Goal: Task Accomplishment & Management: Complete application form

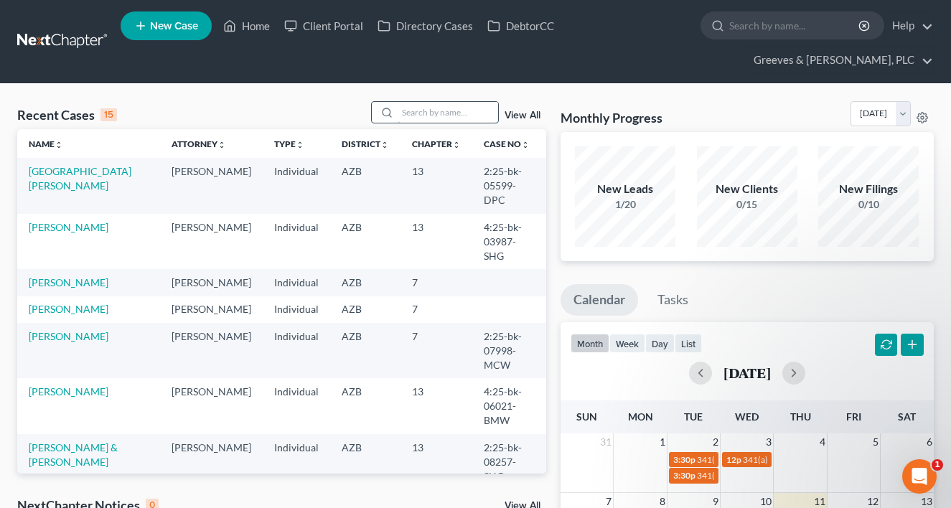
click at [421, 108] on input "search" at bounding box center [448, 112] width 100 height 21
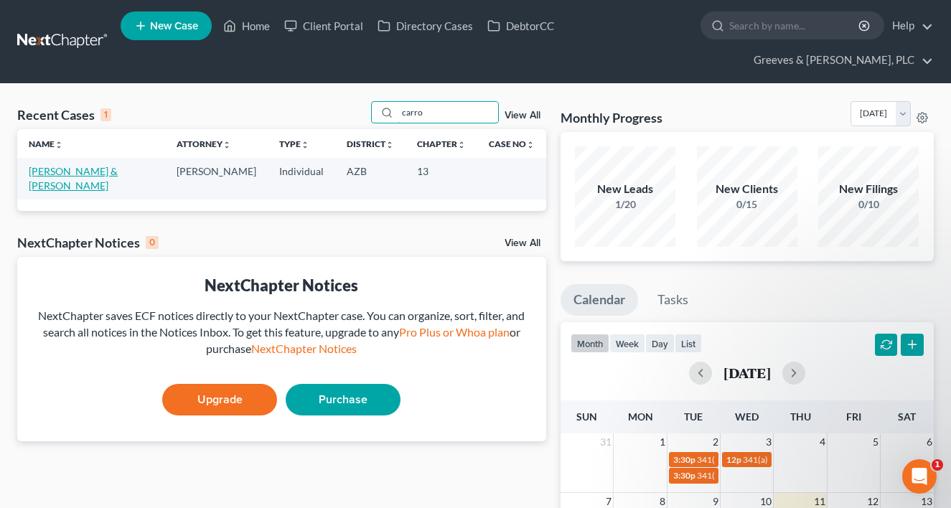
type input "carro"
click at [118, 168] on link "[PERSON_NAME] & [PERSON_NAME]" at bounding box center [73, 178] width 89 height 27
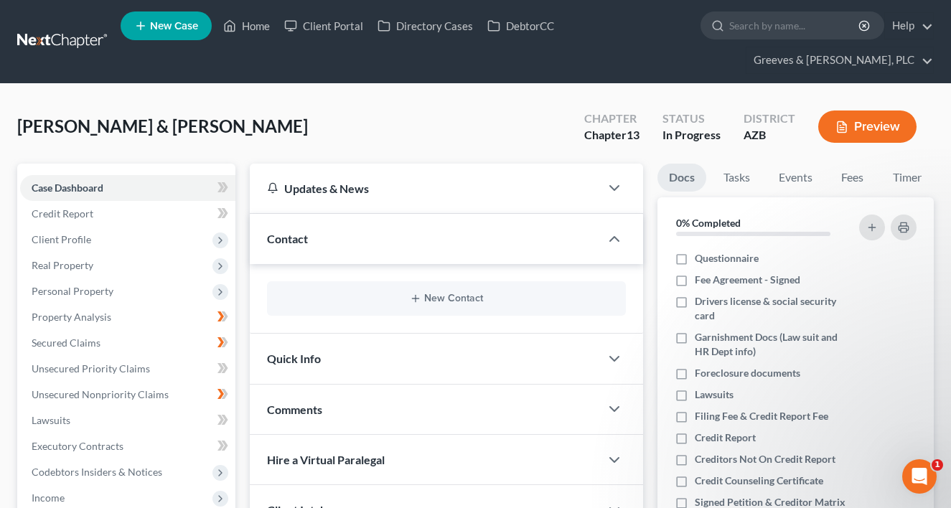
click at [230, 140] on div "[PERSON_NAME] & [PERSON_NAME] Upgraded Chapter Chapter 13 Status In Progress Di…" at bounding box center [475, 132] width 916 height 62
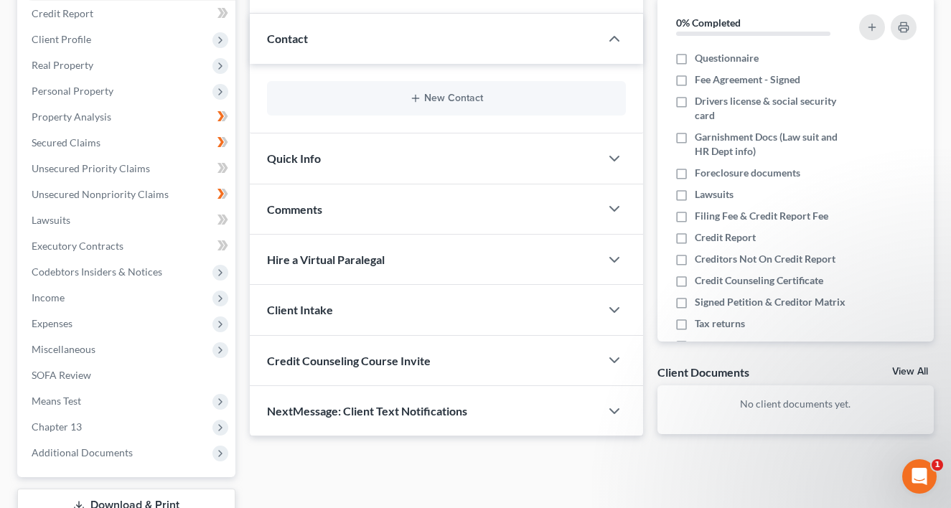
scroll to position [201, 0]
click at [159, 301] on span "Income" at bounding box center [127, 297] width 215 height 26
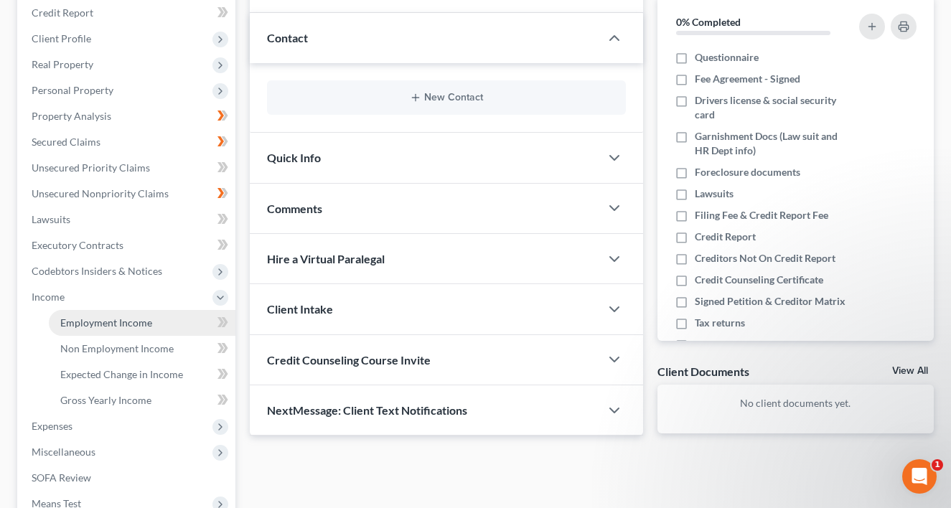
click at [167, 313] on link "Employment Income" at bounding box center [142, 323] width 187 height 26
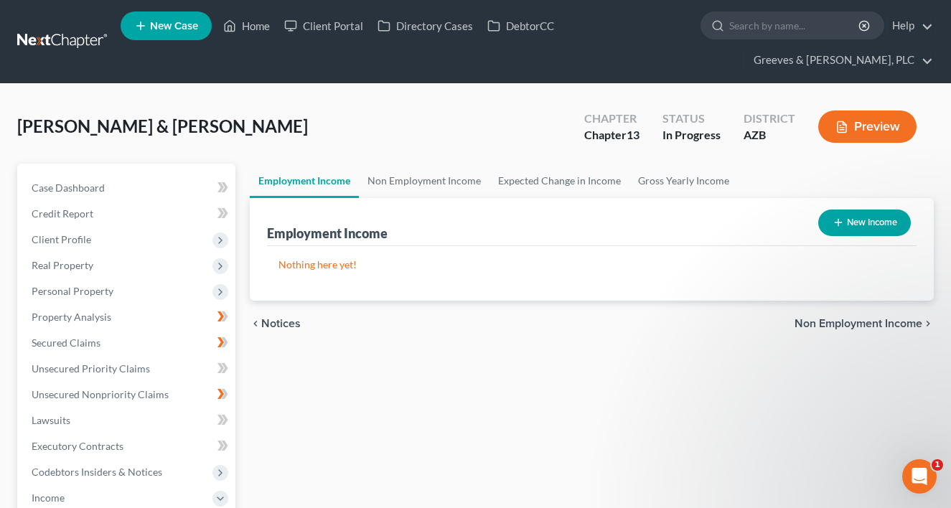
click at [235, 123] on div "Carroll, William & Bobbi Upgraded Chapter Chapter 13 Status In Progress Distric…" at bounding box center [475, 132] width 916 height 62
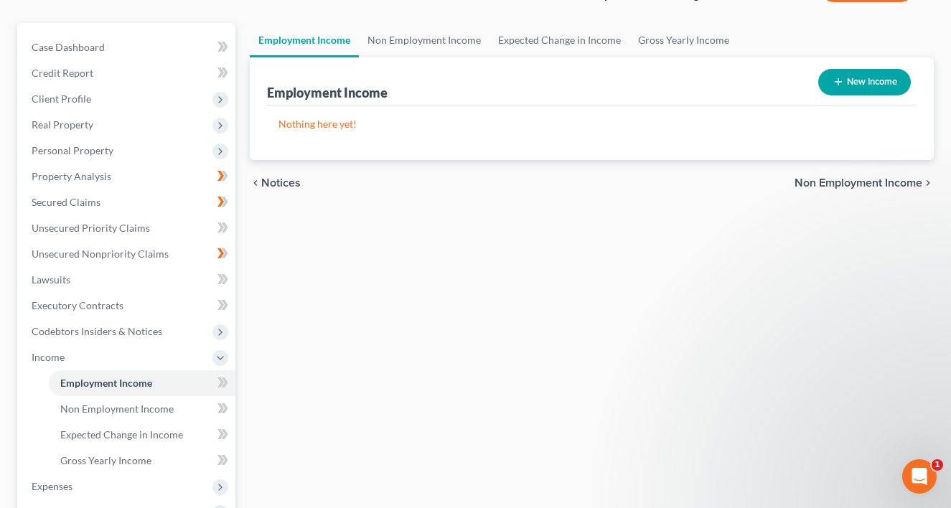
scroll to position [144, 0]
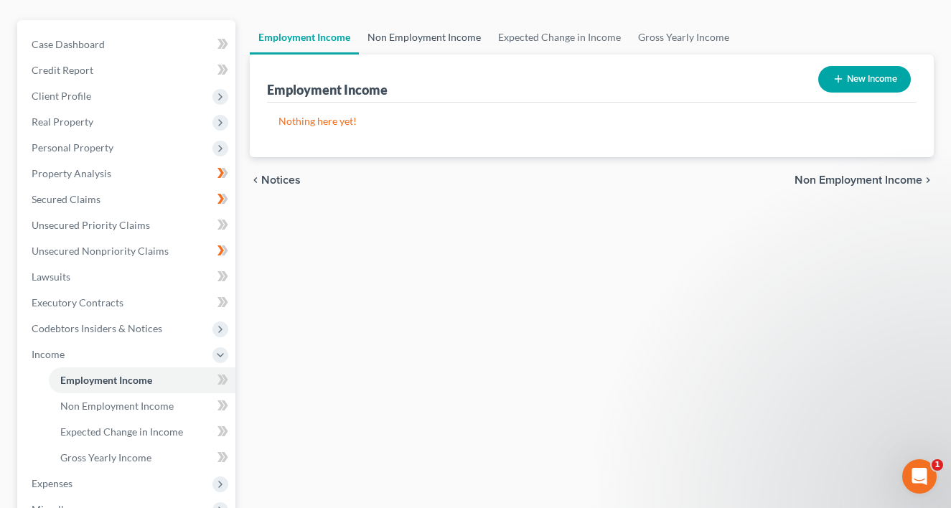
click at [403, 42] on link "Non Employment Income" at bounding box center [424, 37] width 131 height 34
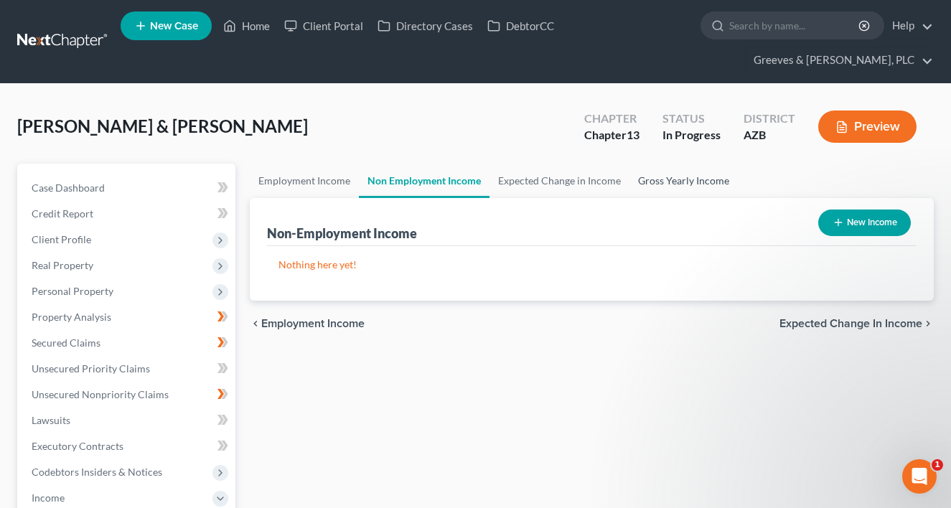
click at [654, 183] on link "Gross Yearly Income" at bounding box center [683, 181] width 108 height 34
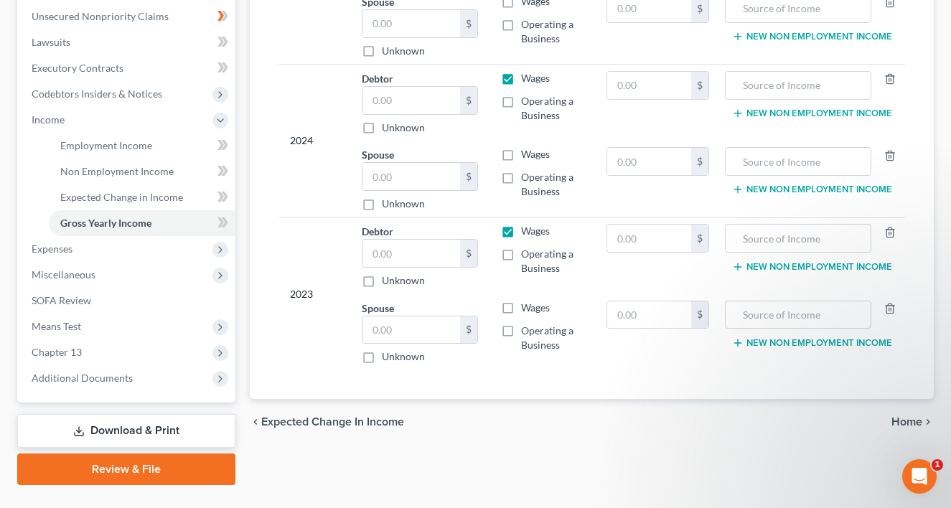
scroll to position [383, 0]
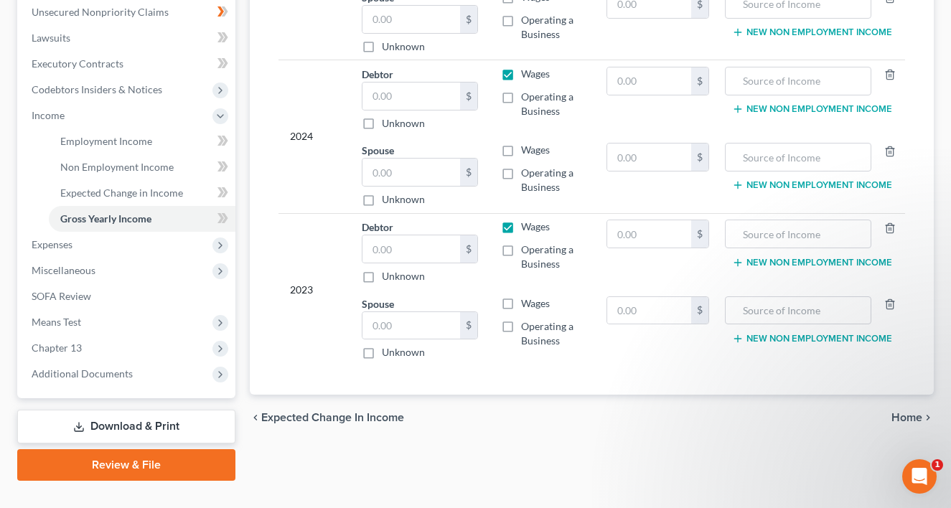
click at [619, 273] on td "$" at bounding box center [658, 251] width 126 height 77
click at [444, 336] on input "text" at bounding box center [411, 325] width 98 height 27
type input "1,738"
click at [521, 303] on label "Wages" at bounding box center [535, 303] width 29 height 14
click at [527, 303] on input "Wages" at bounding box center [531, 300] width 9 height 9
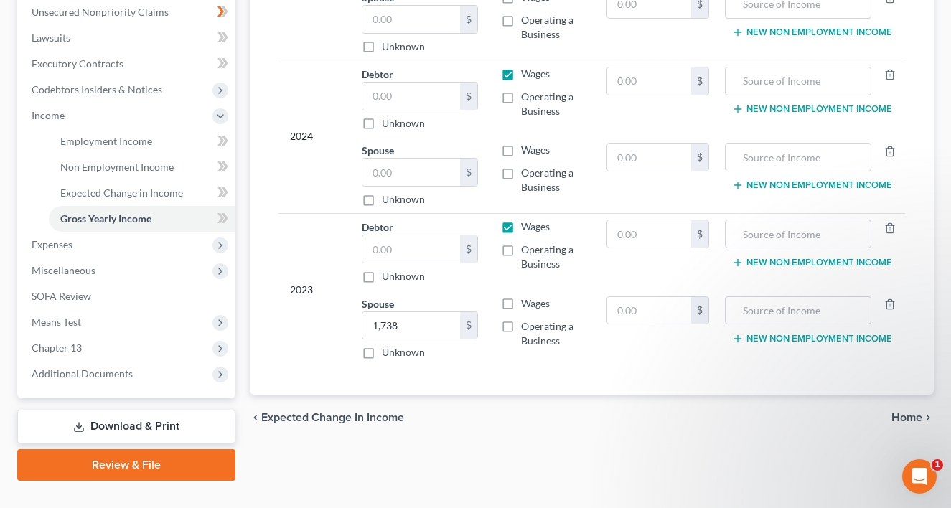
checkbox input "true"
click at [521, 225] on label "Wages" at bounding box center [535, 227] width 29 height 14
click at [527, 225] on input "Wages" at bounding box center [531, 224] width 9 height 9
checkbox input "false"
click at [421, 165] on input "text" at bounding box center [411, 172] width 98 height 27
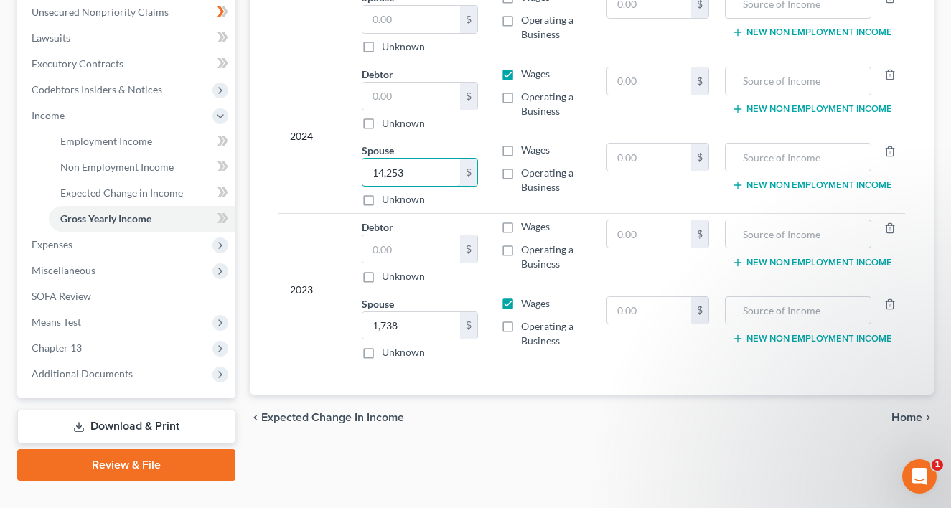
type input "14,253"
click at [521, 150] on label "Wages" at bounding box center [535, 150] width 29 height 14
click at [527, 150] on input "Wages" at bounding box center [531, 147] width 9 height 9
checkbox input "true"
click at [521, 72] on label "Wages" at bounding box center [535, 74] width 29 height 14
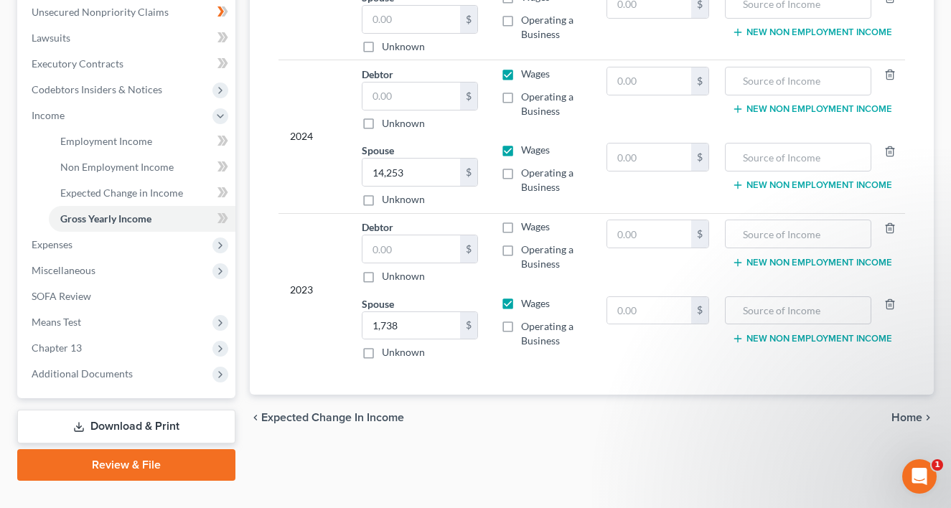
click at [527, 72] on input "Wages" at bounding box center [531, 71] width 9 height 9
checkbox input "false"
click at [652, 165] on input "text" at bounding box center [649, 157] width 84 height 27
type input "132"
click at [744, 158] on input "text" at bounding box center [798, 157] width 131 height 27
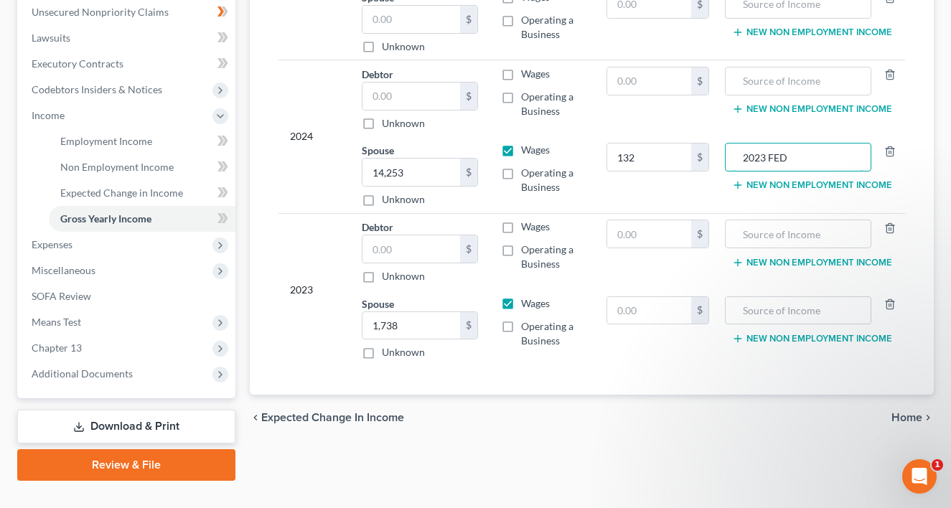
drag, startPoint x: 789, startPoint y: 147, endPoint x: 662, endPoint y: 175, distance: 130.8
click at [789, 147] on input "2023 FED" at bounding box center [798, 157] width 131 height 27
type input "2023 FED Tax Refund"
click at [533, 419] on div "chevron_left Expected Change in Income Home chevron_right" at bounding box center [592, 418] width 684 height 46
drag, startPoint x: 843, startPoint y: 156, endPoint x: 735, endPoint y: 153, distance: 107.7
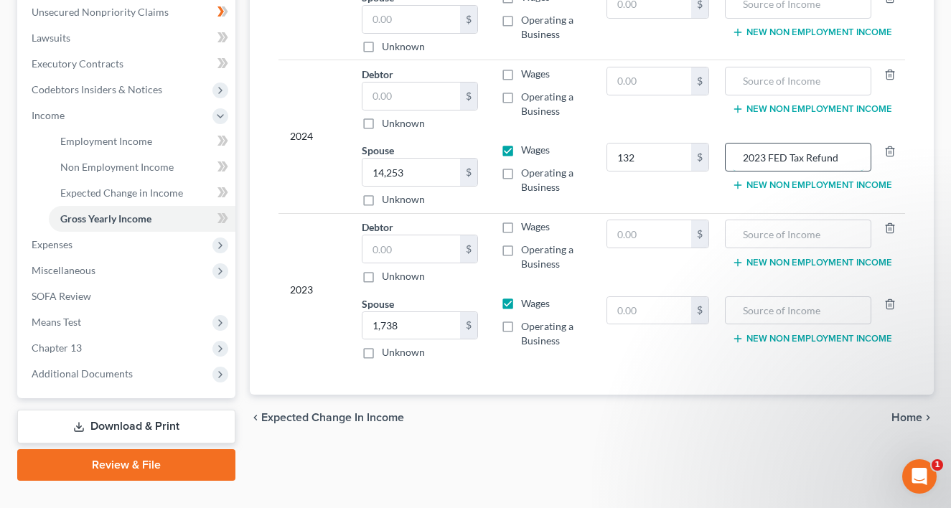
click at [735, 153] on input "2023 FED Tax Refund" at bounding box center [798, 157] width 131 height 27
click at [664, 439] on div "chevron_left Expected Change in Income Home chevron_right" at bounding box center [592, 418] width 684 height 46
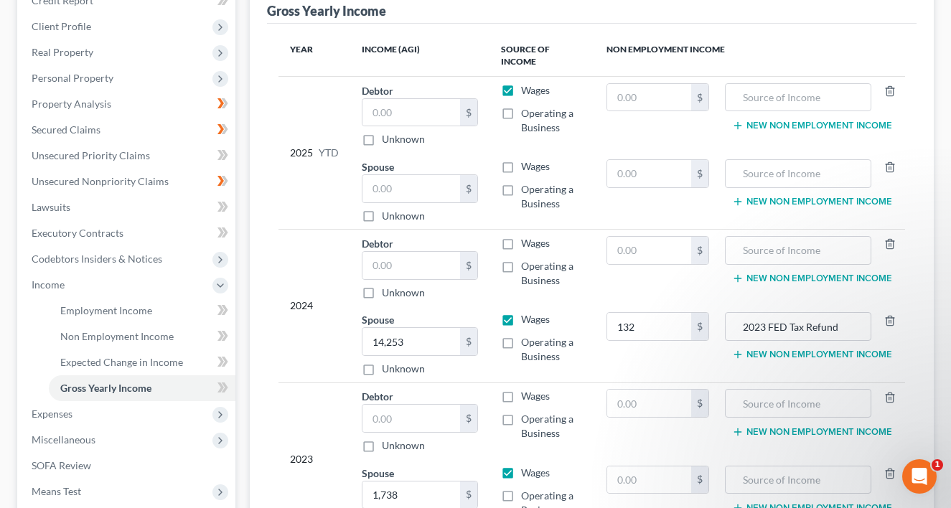
scroll to position [210, 0]
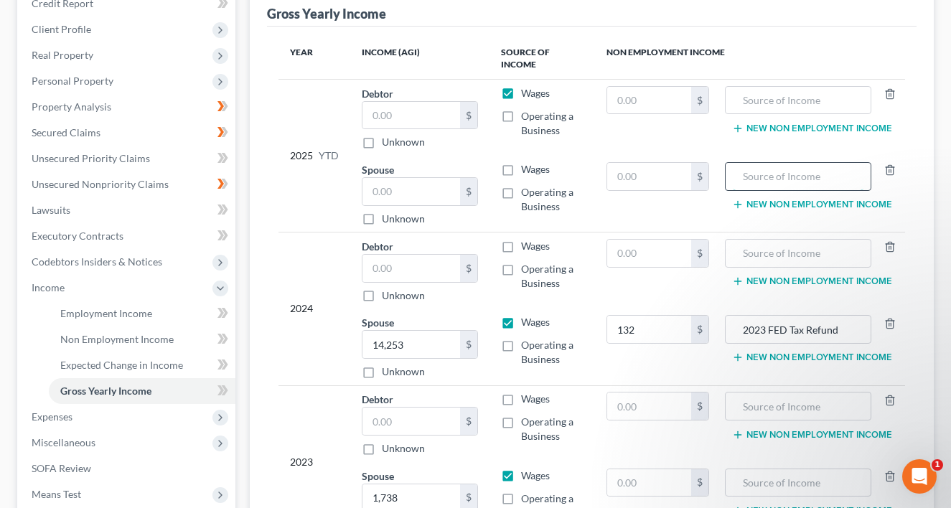
click at [747, 186] on input "text" at bounding box center [798, 176] width 131 height 27
paste input "2023 FED Tax Refund"
click at [762, 181] on input "2023 FED Tax Refund" at bounding box center [798, 176] width 131 height 27
type input "2024 FED Tax Refund"
click at [649, 176] on input "text" at bounding box center [649, 176] width 84 height 27
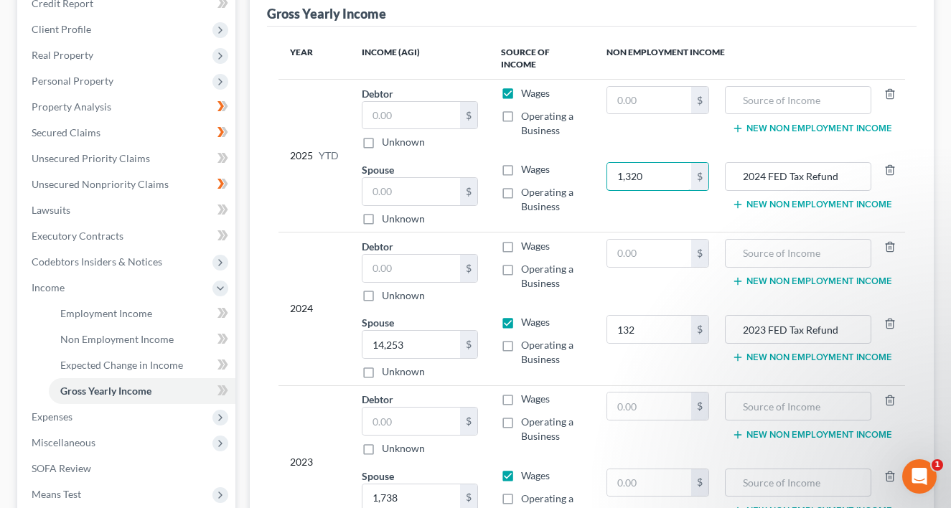
type input "1,320"
click at [662, 206] on td "1,320 $" at bounding box center [658, 194] width 126 height 77
click at [754, 205] on button "New Non Employment Income" at bounding box center [812, 204] width 160 height 11
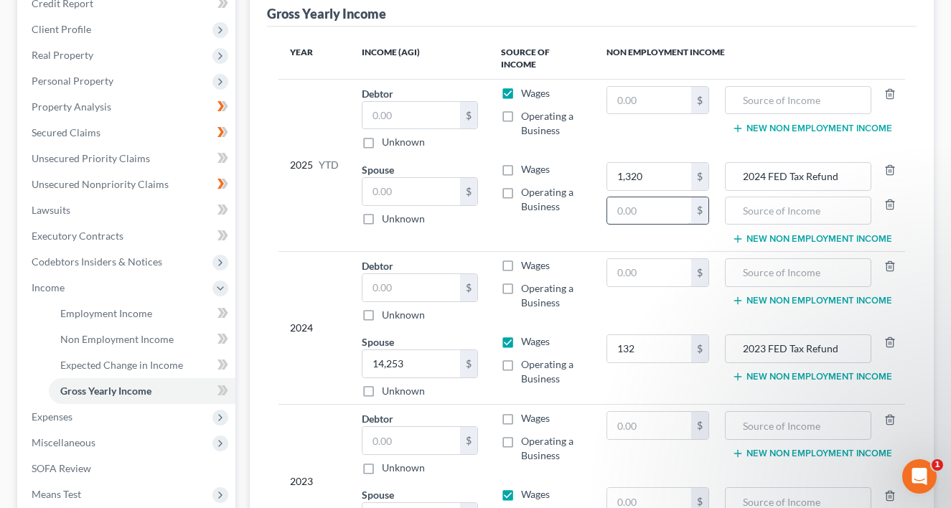
click at [649, 218] on input "text" at bounding box center [649, 210] width 84 height 27
type input "270"
click at [754, 211] on input "text" at bounding box center [798, 210] width 131 height 27
paste input "2023 FED Tax Refund"
drag, startPoint x: 759, startPoint y: 213, endPoint x: 787, endPoint y: 211, distance: 28.1
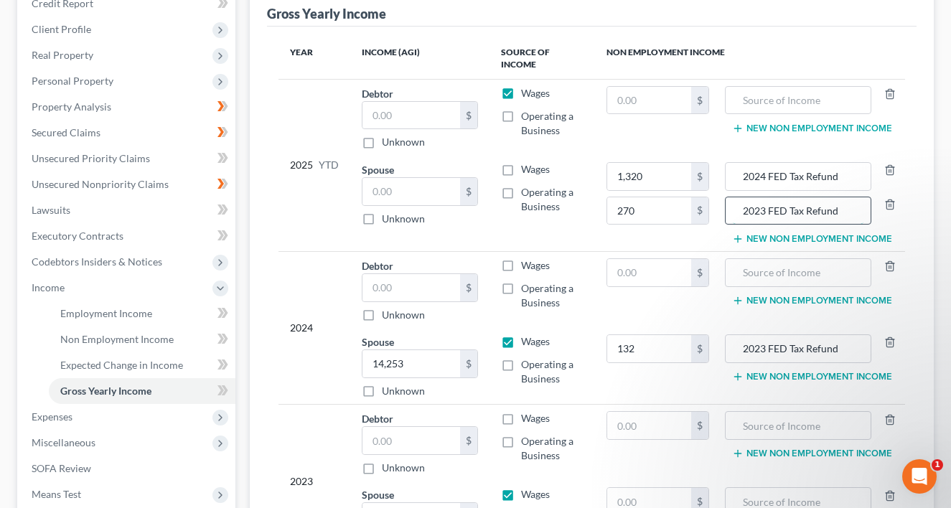
click at [787, 211] on input "2023 FED Tax Refund" at bounding box center [798, 210] width 131 height 27
type input "2024 Virginia Tax Refund"
click at [707, 306] on td "$" at bounding box center [658, 290] width 126 height 77
click at [815, 52] on th "Non Employment Income" at bounding box center [750, 59] width 310 height 42
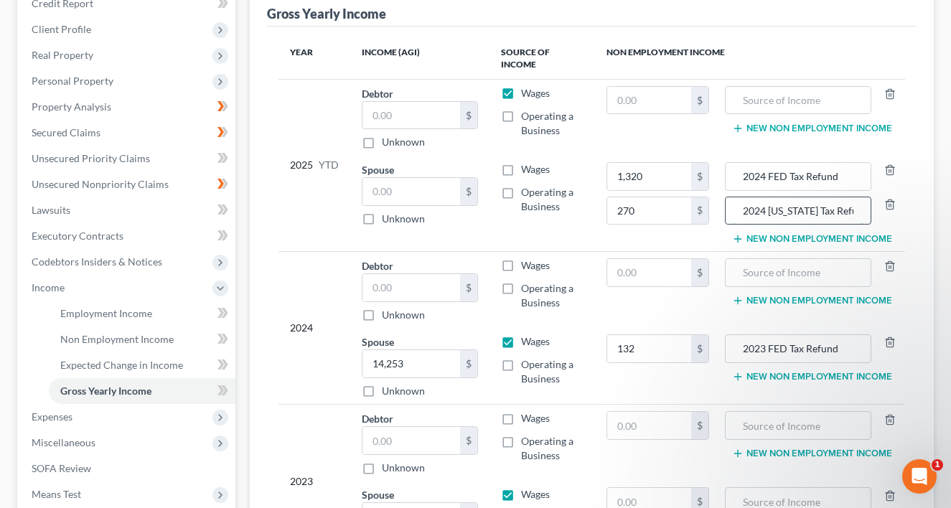
drag, startPoint x: 863, startPoint y: 208, endPoint x: 745, endPoint y: 203, distance: 117.8
click at [745, 203] on input "2024 Virginia Tax Refund" at bounding box center [798, 210] width 131 height 27
click at [749, 374] on button "New Non Employment Income" at bounding box center [812, 376] width 160 height 11
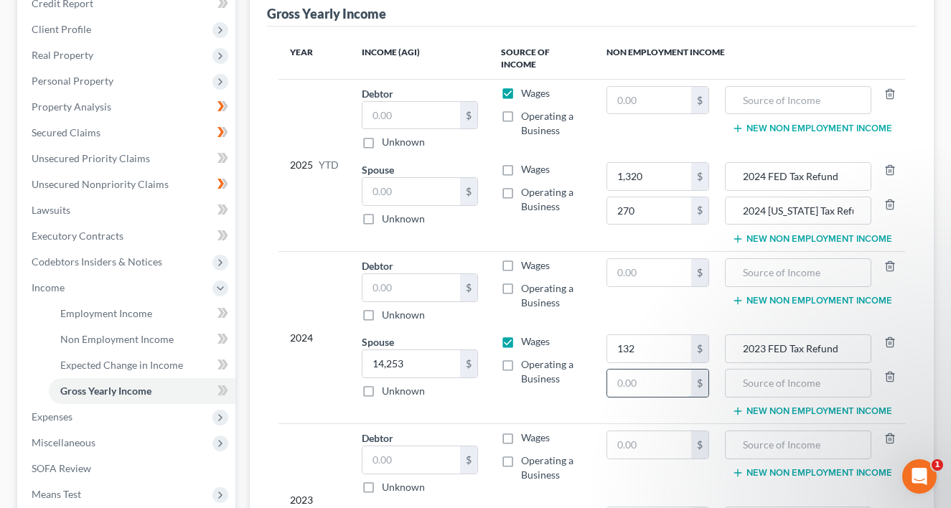
click at [665, 384] on input "text" at bounding box center [649, 383] width 84 height 27
type input "19"
click at [752, 389] on input "text" at bounding box center [798, 383] width 131 height 27
paste input "2024 Virginia Tax Refund"
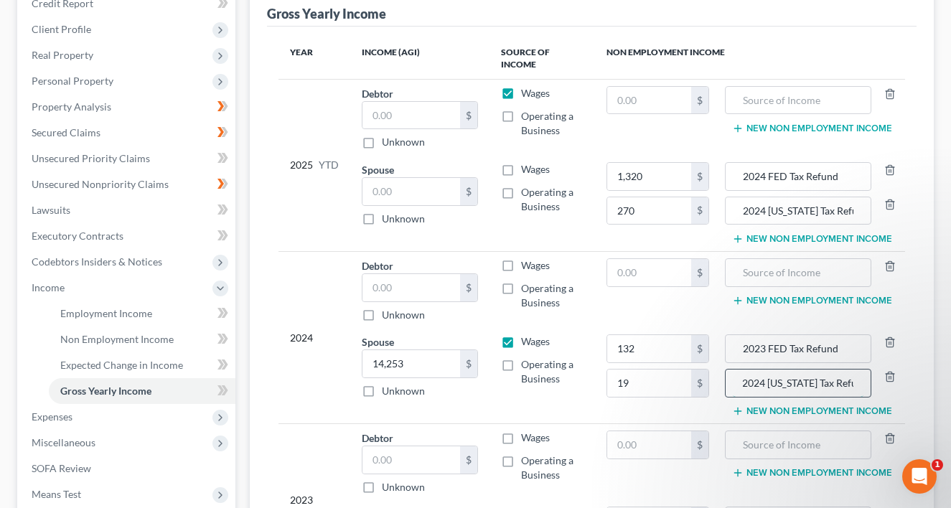
click at [759, 379] on input "2024 Virginia Tax Refund" at bounding box center [798, 383] width 131 height 27
type input "2023 Virginia Tax Refund"
click at [596, 319] on td "$" at bounding box center [658, 290] width 126 height 77
click at [521, 90] on label "Wages" at bounding box center [535, 93] width 29 height 14
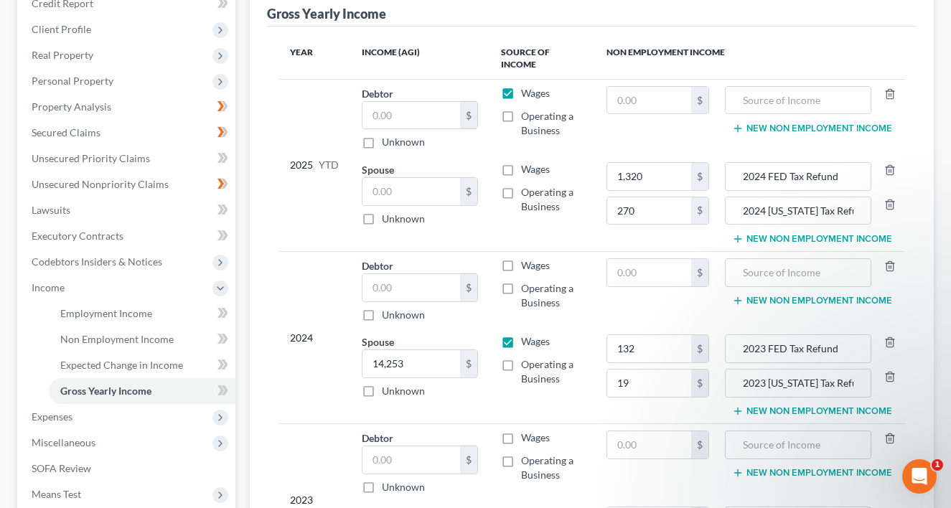
click at [527, 90] on input "Wages" at bounding box center [531, 90] width 9 height 9
checkbox input "false"
click at [576, 22] on div "Gross Yearly Income" at bounding box center [591, 7] width 649 height 39
click at [529, 235] on td "Wages Operating a Business" at bounding box center [541, 203] width 105 height 95
click at [436, 198] on input "text" at bounding box center [411, 191] width 98 height 27
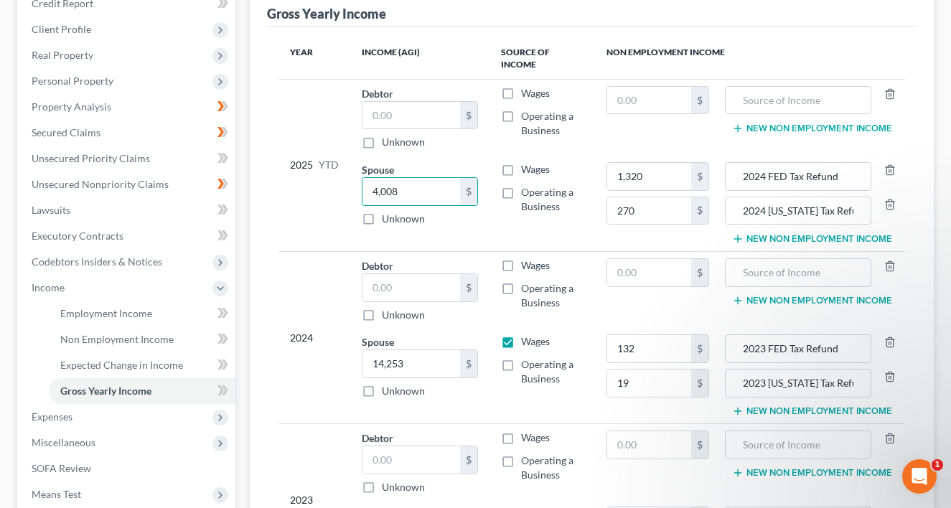
type input "4,008"
click at [521, 173] on label "Wages" at bounding box center [535, 169] width 29 height 14
click at [527, 172] on input "Wages" at bounding box center [531, 166] width 9 height 9
checkbox input "true"
click at [528, 220] on td "Wages Operating a Business" at bounding box center [541, 203] width 105 height 95
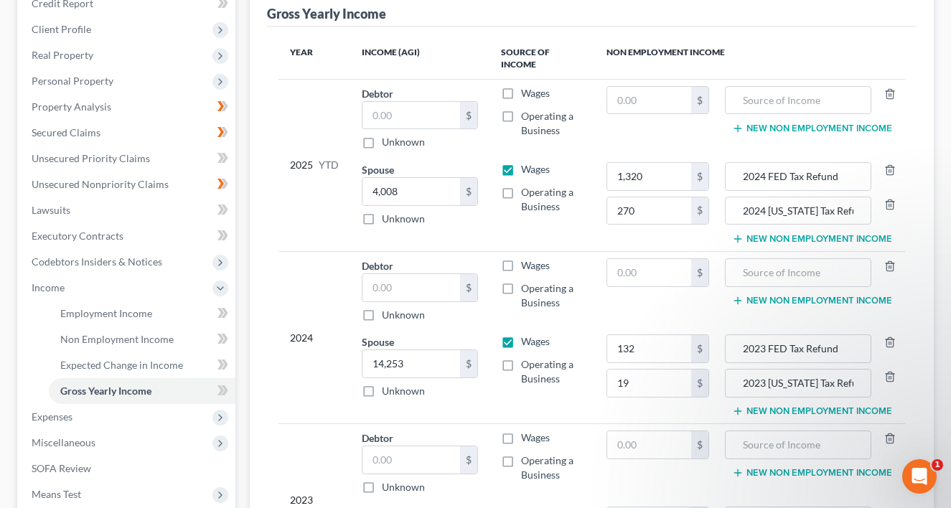
click at [245, 69] on div "Employment Income Non Employment Income Expected Change in Income Gross Yearly …" at bounding box center [592, 303] width 698 height 700
click at [599, 120] on td "$" at bounding box center [658, 117] width 126 height 77
click at [680, 266] on input "text" at bounding box center [649, 272] width 84 height 27
type input "12,152"
click at [749, 266] on input "text" at bounding box center [798, 272] width 131 height 27
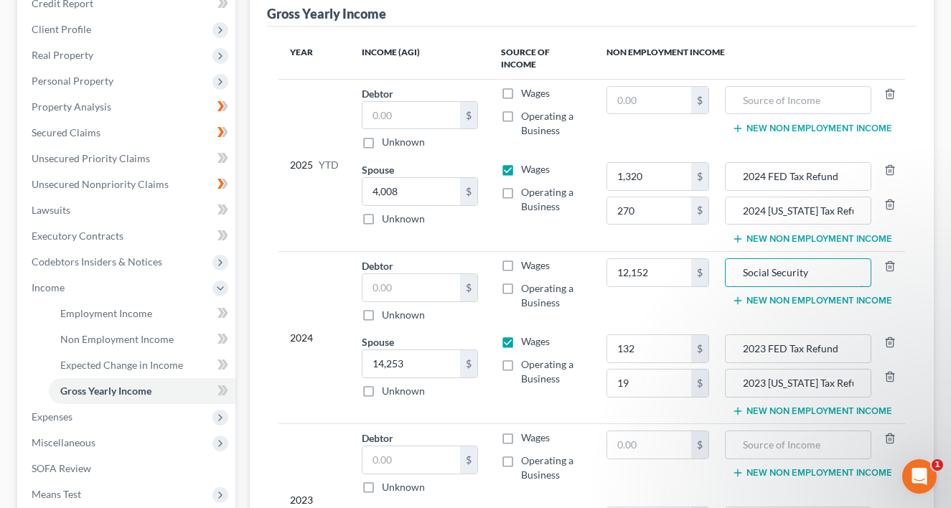
type input "Social Security"
click at [328, 245] on td "2025 YTD" at bounding box center [314, 165] width 72 height 172
click at [787, 50] on th "Non Employment Income" at bounding box center [750, 59] width 310 height 42
click at [749, 411] on button "New Non Employment Income" at bounding box center [812, 410] width 160 height 11
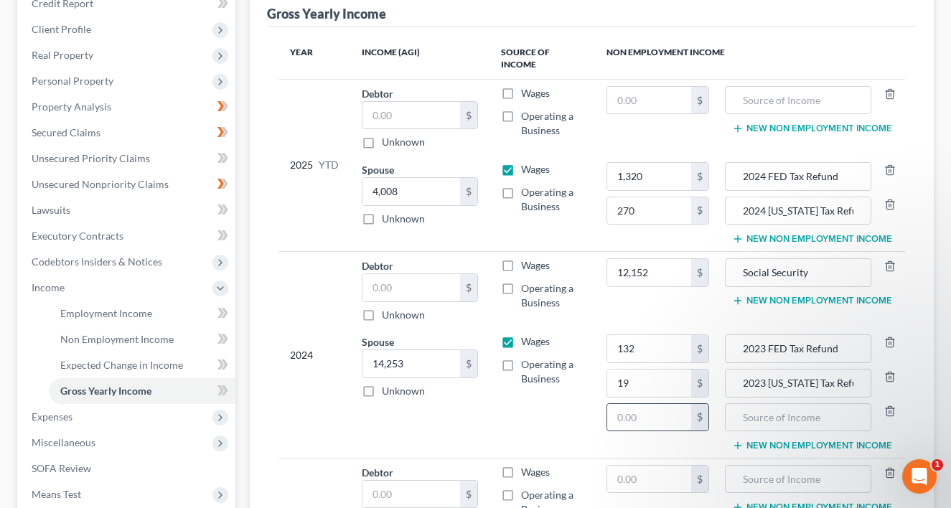
click at [657, 421] on input "text" at bounding box center [649, 417] width 84 height 27
type input "1,038"
drag, startPoint x: 810, startPoint y: 271, endPoint x: 715, endPoint y: 281, distance: 95.3
click at [715, 281] on tr "2024 Debtor $ Unknown Balance Undetermined $ Unknown Wages Operating a Business…" at bounding box center [591, 290] width 627 height 77
drag, startPoint x: 739, startPoint y: 416, endPoint x: 727, endPoint y: 428, distance: 17.3
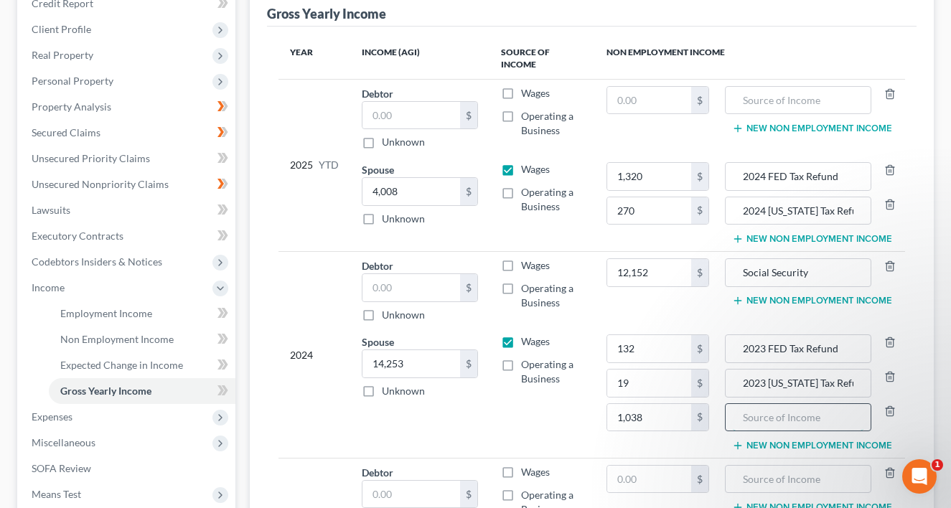
click at [732, 426] on div at bounding box center [798, 417] width 147 height 29
paste input "Social Security"
type input "Social Security"
click at [508, 406] on td "Wages Operating a Business" at bounding box center [541, 393] width 105 height 130
click at [774, 50] on th "Non Employment Income" at bounding box center [750, 59] width 310 height 42
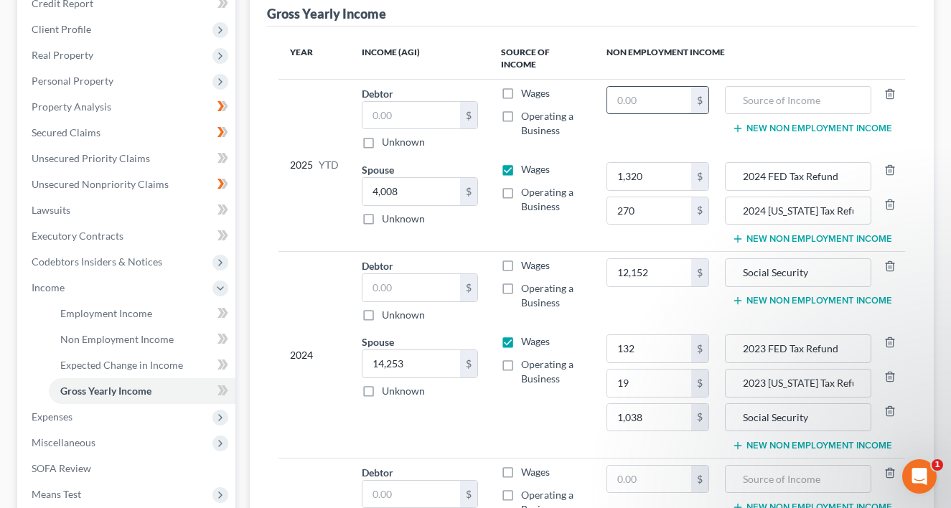
click at [657, 103] on input "text" at bounding box center [649, 100] width 84 height 27
type input "9,342"
click at [737, 281] on input "Social Security" at bounding box center [798, 272] width 131 height 27
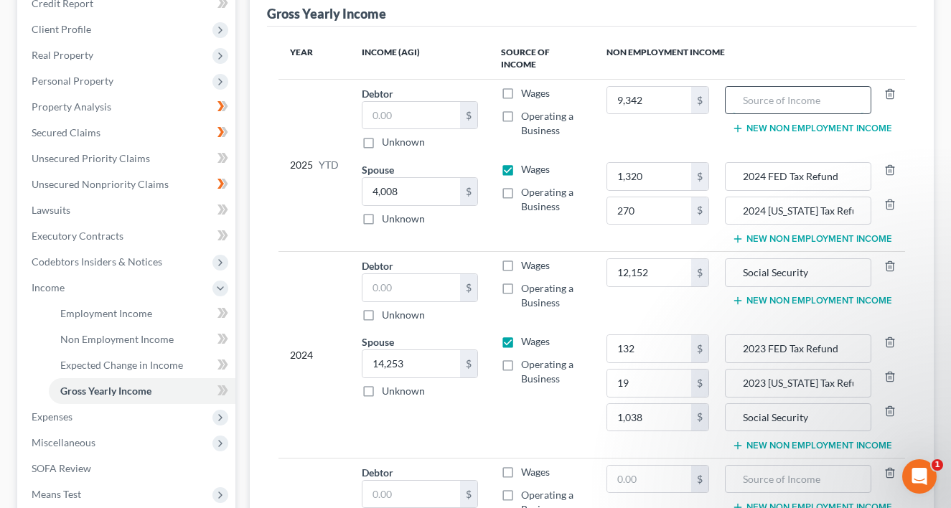
click at [752, 97] on input "text" at bounding box center [798, 100] width 131 height 27
paste input "Social Security"
type input "Social Security"
click at [742, 235] on icon "button" at bounding box center [737, 238] width 11 height 11
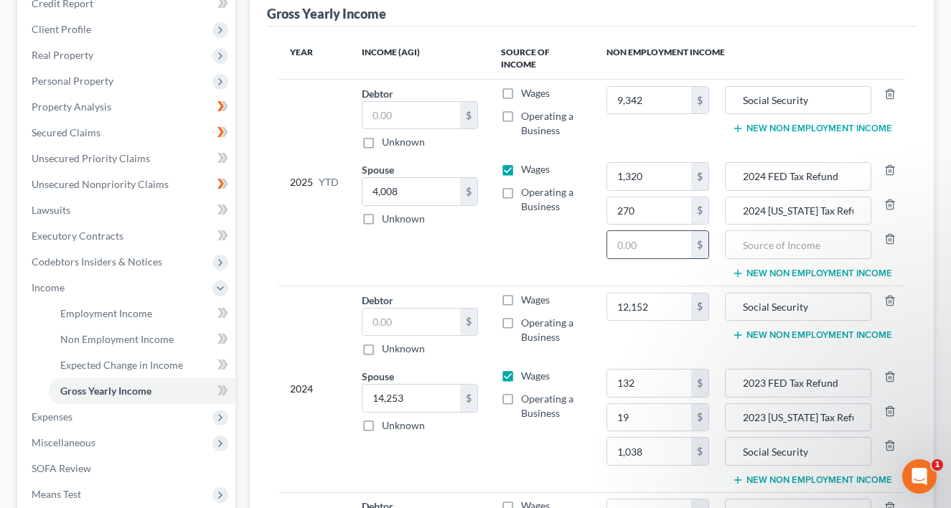
click at [670, 248] on input "text" at bounding box center [649, 244] width 84 height 27
type input "9,342"
drag, startPoint x: 737, startPoint y: 245, endPoint x: 670, endPoint y: 291, distance: 81.2
click at [730, 258] on div at bounding box center [798, 244] width 147 height 29
paste input "Social Security"
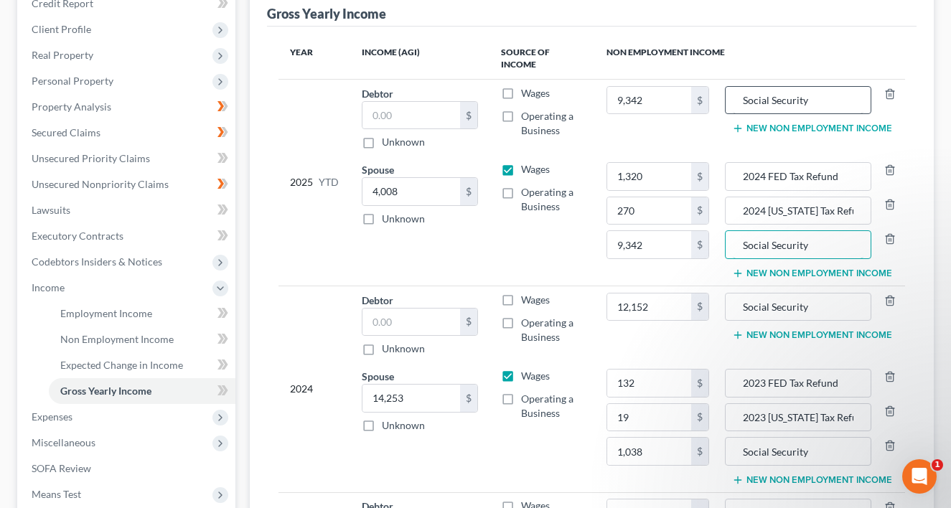
type input "Social Security"
drag, startPoint x: 762, startPoint y: 95, endPoint x: 717, endPoint y: 132, distance: 58.6
click at [760, 102] on input "Social Security" at bounding box center [798, 100] width 131 height 27
type input "S"
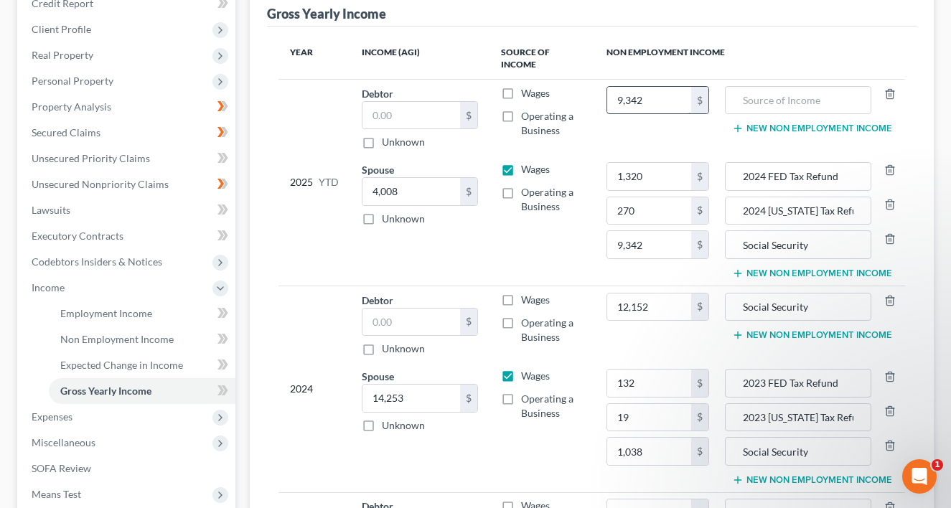
click at [655, 105] on input "9,342" at bounding box center [649, 100] width 84 height 27
type input "0"
click at [561, 261] on td "Wages Operating a Business" at bounding box center [541, 221] width 105 height 130
click at [717, 349] on td "12,152 $" at bounding box center [658, 324] width 126 height 77
click at [704, 150] on td "0 $" at bounding box center [658, 117] width 126 height 77
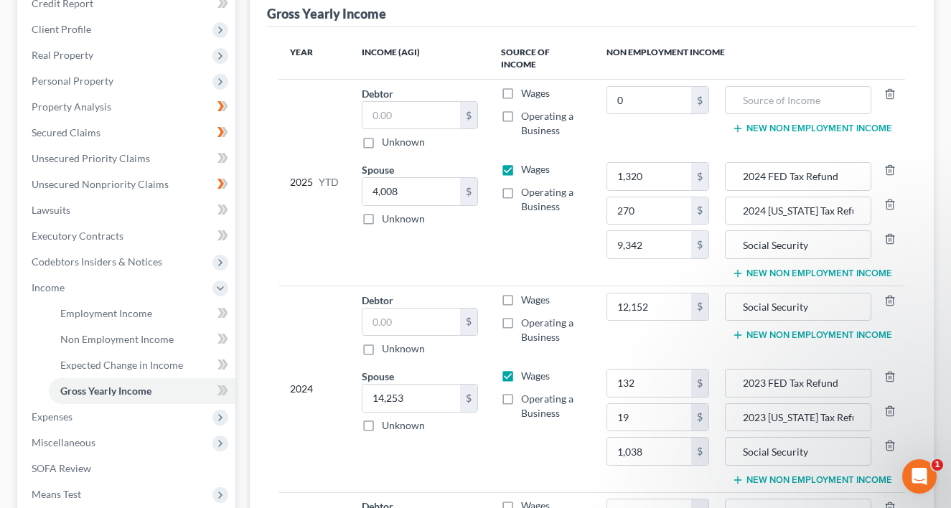
click at [741, 343] on td "Social Security New Non Employment Income" at bounding box center [813, 324] width 185 height 77
type input "12,156"
click at [503, 431] on td "Wages Operating a Business" at bounding box center [541, 427] width 105 height 130
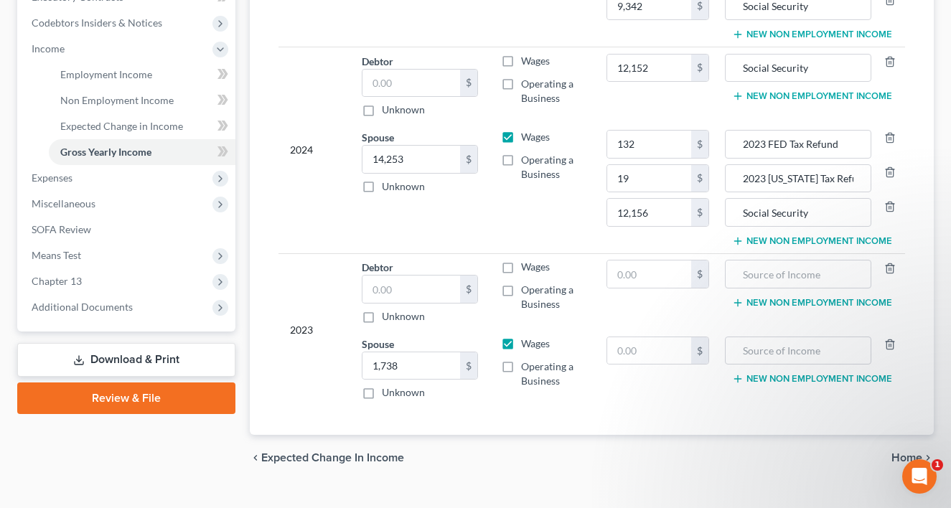
scroll to position [477, 0]
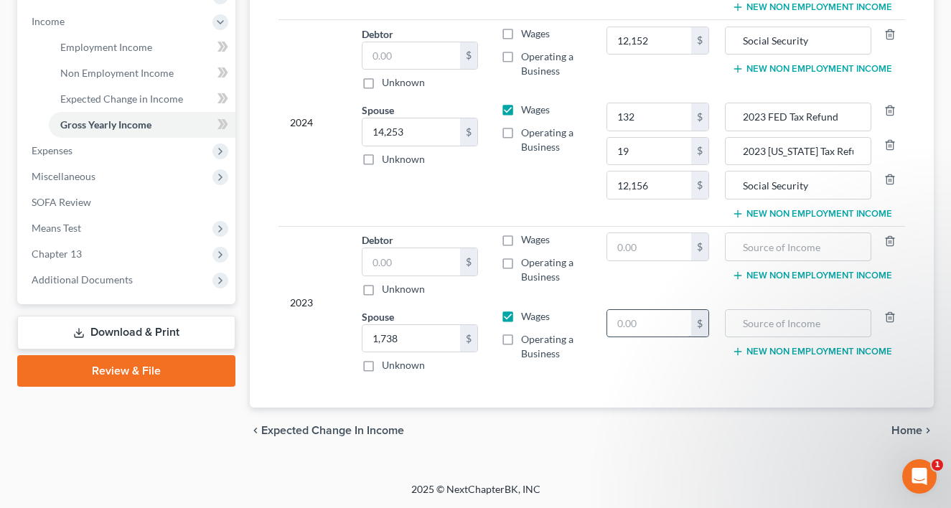
click at [661, 324] on input "text" at bounding box center [649, 323] width 84 height 27
type input "12,000"
drag, startPoint x: 812, startPoint y: 187, endPoint x: 742, endPoint y: 190, distance: 69.7
click at [742, 190] on input "Social Security" at bounding box center [798, 185] width 131 height 27
drag, startPoint x: 749, startPoint y: 321, endPoint x: 604, endPoint y: 433, distance: 184.2
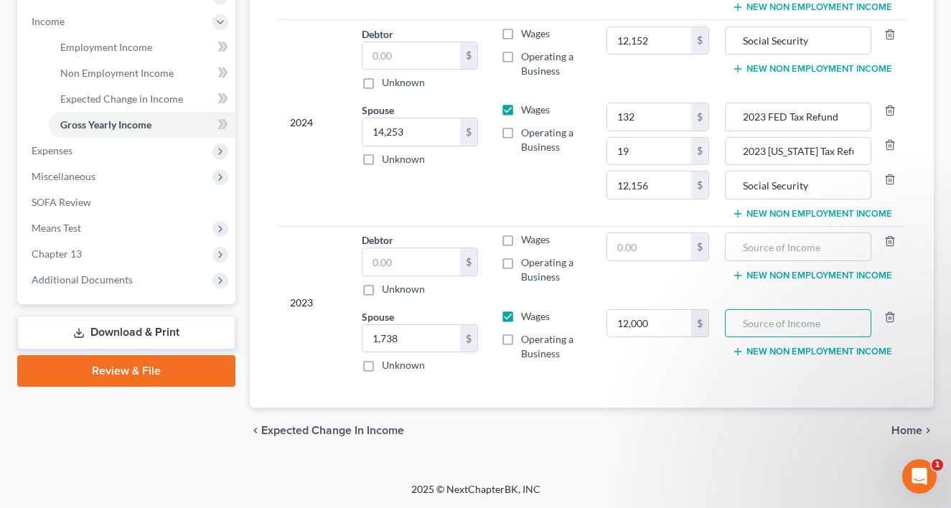
click at [729, 338] on td "New Non Employment Income" at bounding box center [813, 341] width 185 height 76
paste input "Social Security"
type input "Social Security"
click at [543, 371] on td "Wages Operating a Business" at bounding box center [541, 341] width 105 height 76
click at [609, 432] on div "chevron_left Expected Change in Income Home chevron_right" at bounding box center [592, 431] width 684 height 46
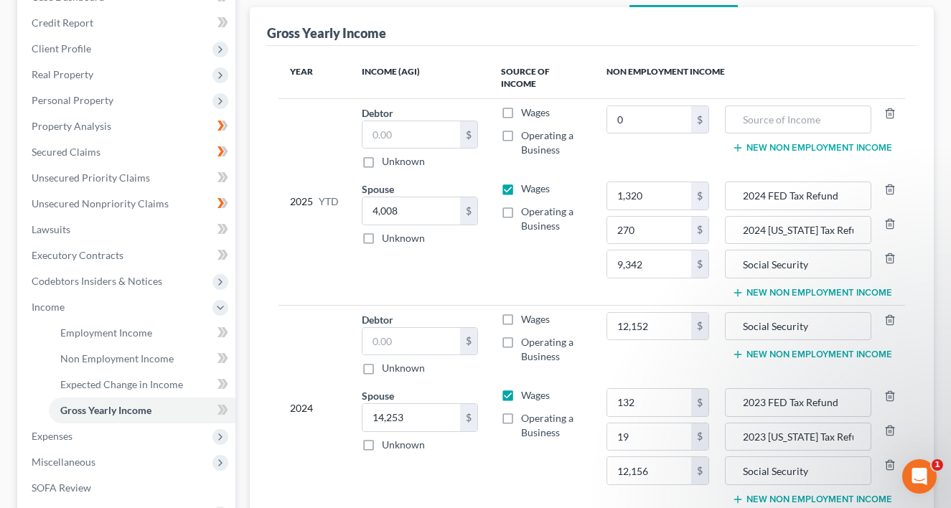
scroll to position [189, 0]
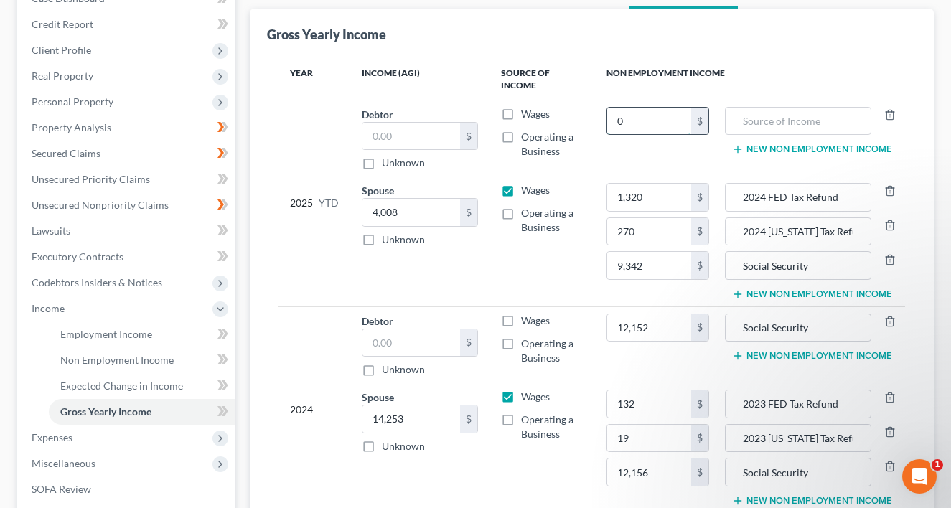
click at [646, 128] on input "0" at bounding box center [649, 121] width 84 height 27
type input "8,550"
drag, startPoint x: 815, startPoint y: 261, endPoint x: 737, endPoint y: 258, distance: 77.5
click at [737, 258] on input "Social Security" at bounding box center [798, 265] width 131 height 27
click at [751, 123] on input "text" at bounding box center [798, 121] width 131 height 27
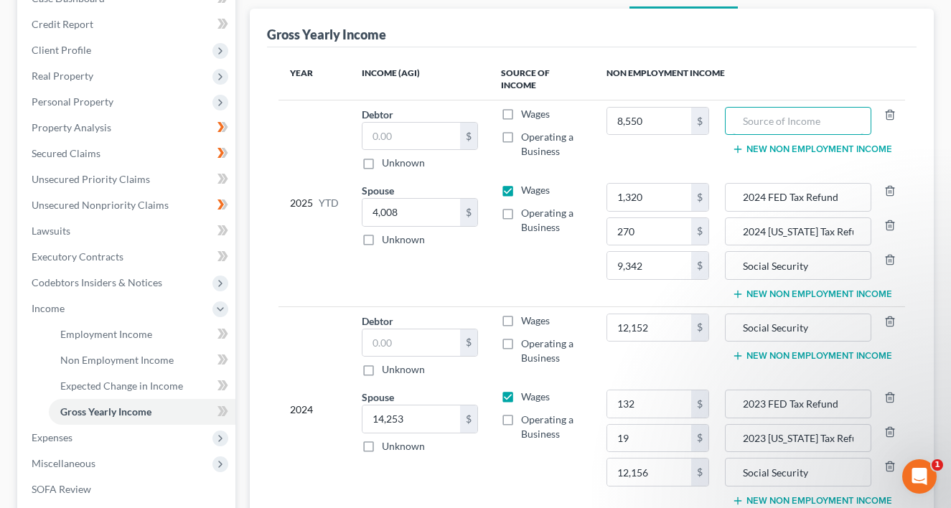
paste input "Social Security"
type input "Social Security"
click at [320, 248] on div "2025 YTD" at bounding box center [314, 204] width 49 height 194
click at [820, 147] on button "New Non Employment Income" at bounding box center [812, 149] width 160 height 11
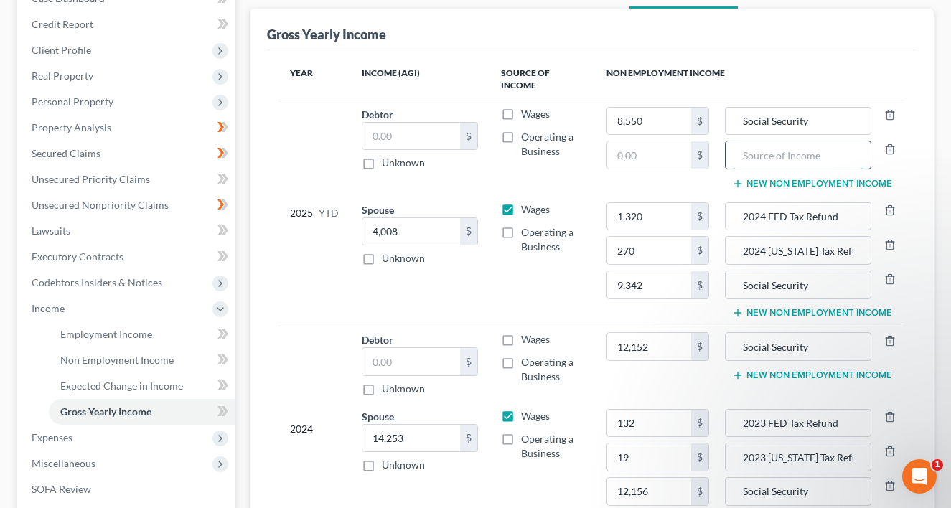
click at [751, 160] on input "text" at bounding box center [798, 154] width 131 height 27
type input "VA Disability"
click at [651, 152] on input "text" at bounding box center [649, 154] width 84 height 27
type input "36,396"
click at [576, 277] on td "Wages Operating a Business" at bounding box center [541, 261] width 105 height 130
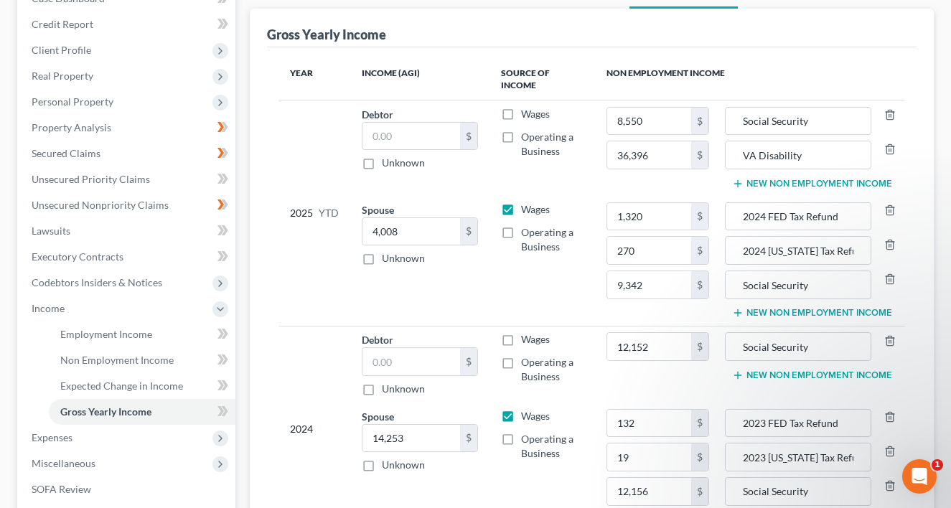
click at [759, 180] on button "New Non Employment Income" at bounding box center [812, 183] width 160 height 11
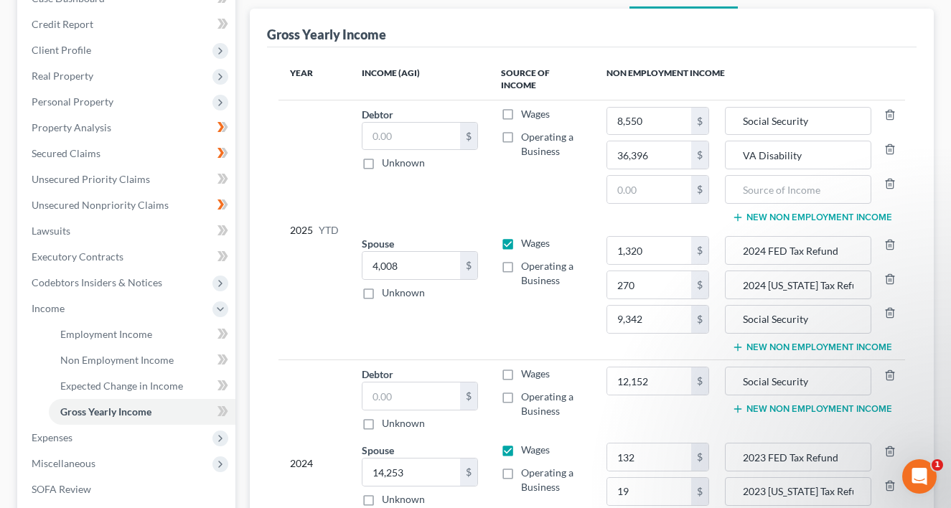
click at [754, 414] on button "New Non Employment Income" at bounding box center [812, 408] width 160 height 11
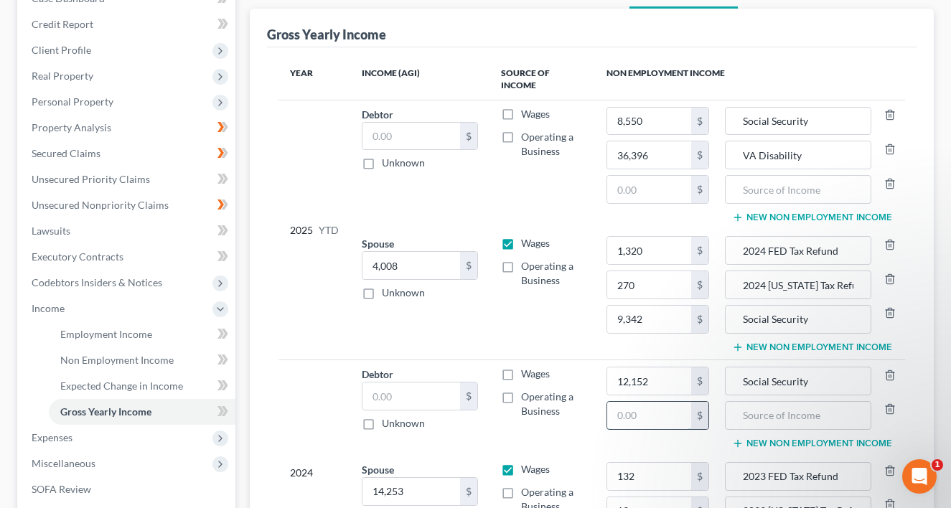
click at [637, 421] on input "text" at bounding box center [649, 415] width 84 height 27
paste input "16,488"
type input "16,488"
click at [744, 426] on input "text" at bounding box center [798, 415] width 131 height 27
type input "Retirement"
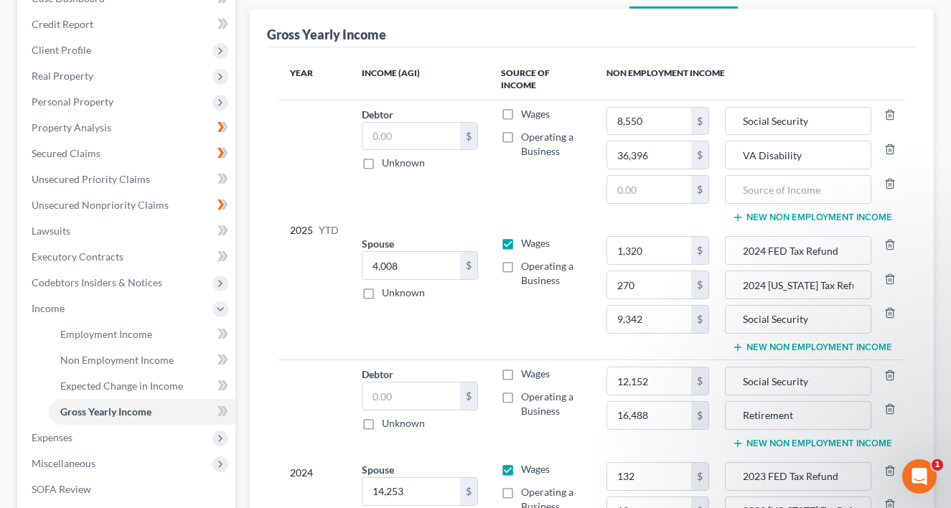
click at [591, 449] on td "Wages Operating a Business" at bounding box center [541, 407] width 105 height 95
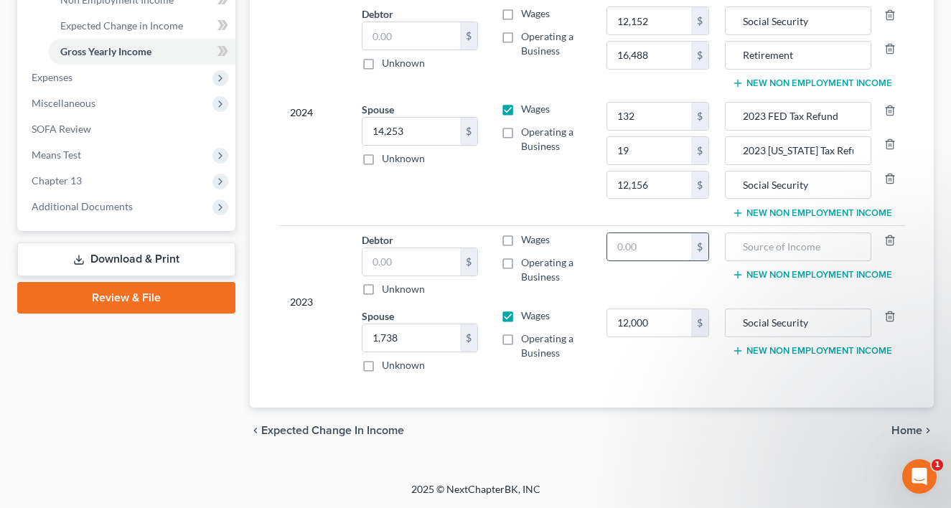
click at [654, 250] on input "text" at bounding box center [649, 246] width 84 height 27
paste input "16,488"
type input "16,488"
type input "Retirement"
click at [681, 399] on div "Year Income (AGI) Source of Income Non Employment Income 2025 YTD Debtor $ Unkn…" at bounding box center [591, 47] width 649 height 721
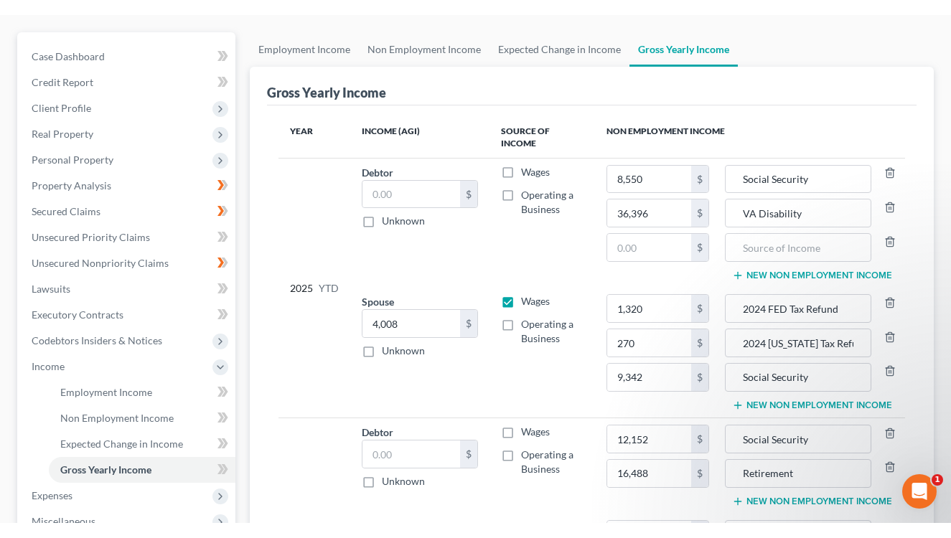
scroll to position [105, 0]
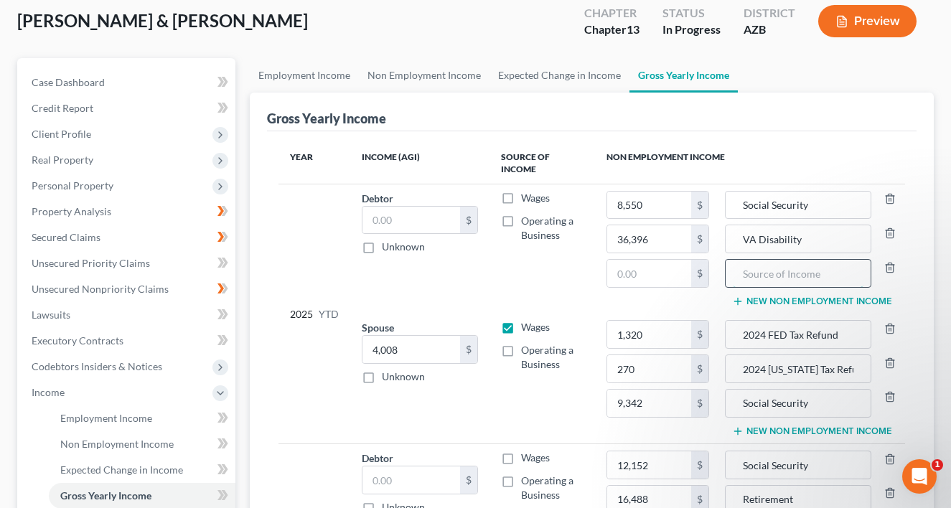
click at [754, 273] on input "text" at bounding box center [798, 273] width 131 height 27
type input "Retirement"
click at [629, 268] on input "text" at bounding box center [649, 273] width 84 height 27
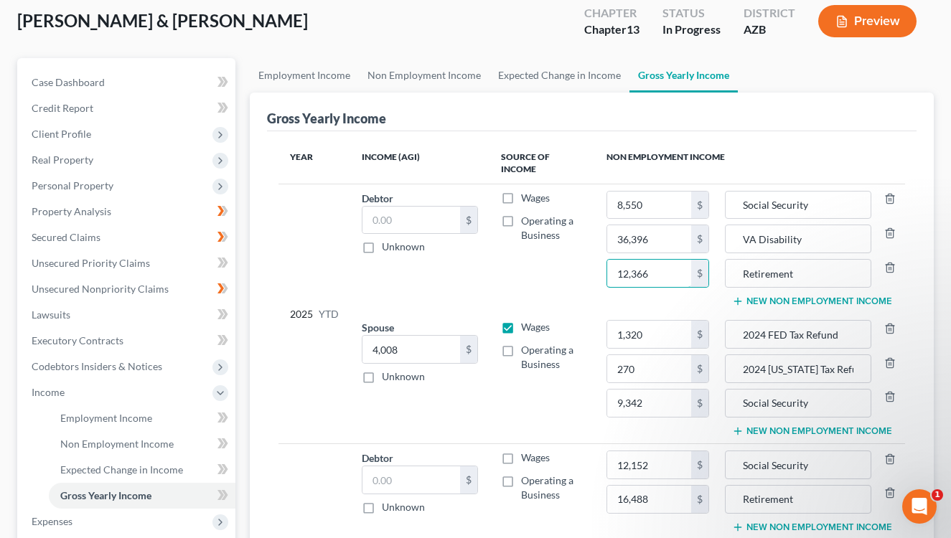
type input "12,366"
click at [465, 283] on td "Debtor $ Unknown Balance Undetermined $ Unknown" at bounding box center [419, 249] width 139 height 130
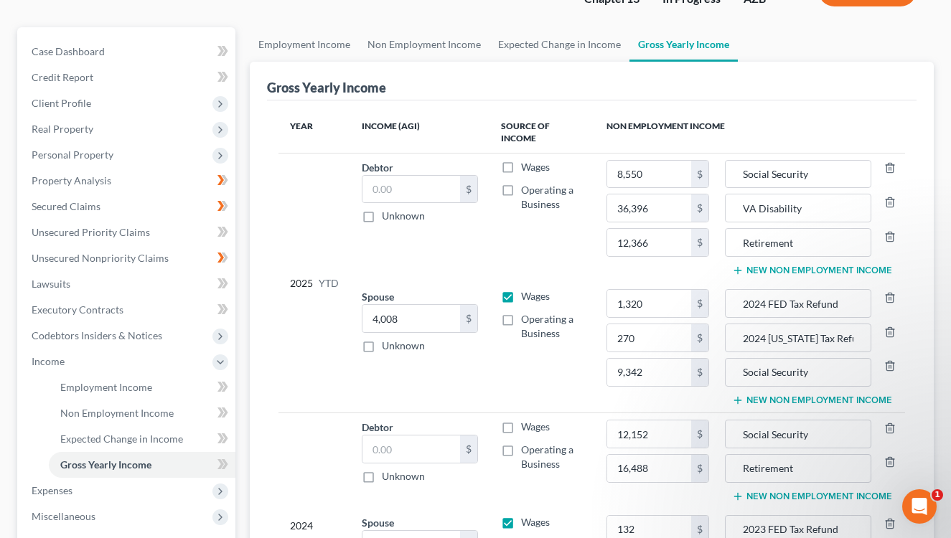
scroll to position [147, 0]
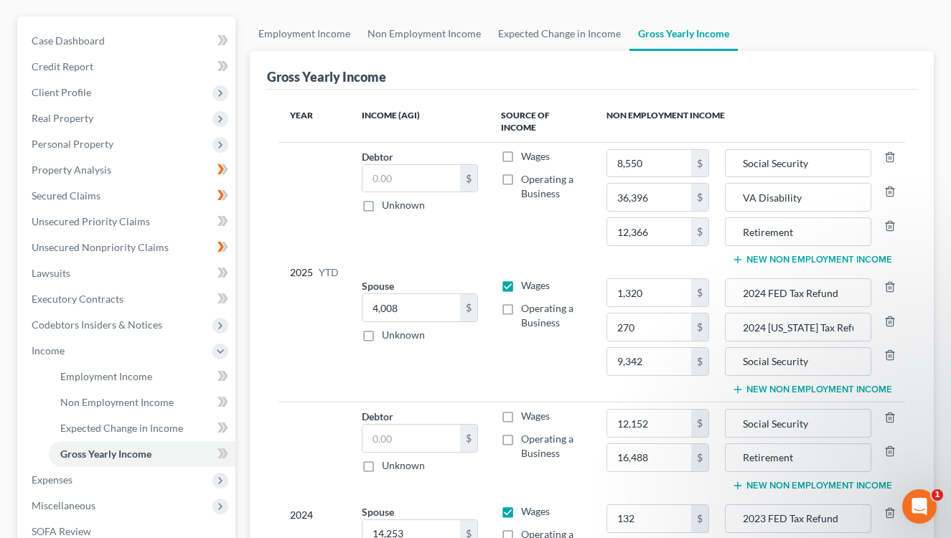
click at [719, 385] on td "1,320 $ 270 $ 9,342 $" at bounding box center [658, 338] width 126 height 130
click at [649, 460] on input "16,488" at bounding box center [649, 457] width 84 height 27
drag, startPoint x: 649, startPoint y: 460, endPoint x: 634, endPoint y: 453, distance: 16.7
click at [634, 453] on input "16,488" at bounding box center [649, 457] width 84 height 27
type input "16,161"
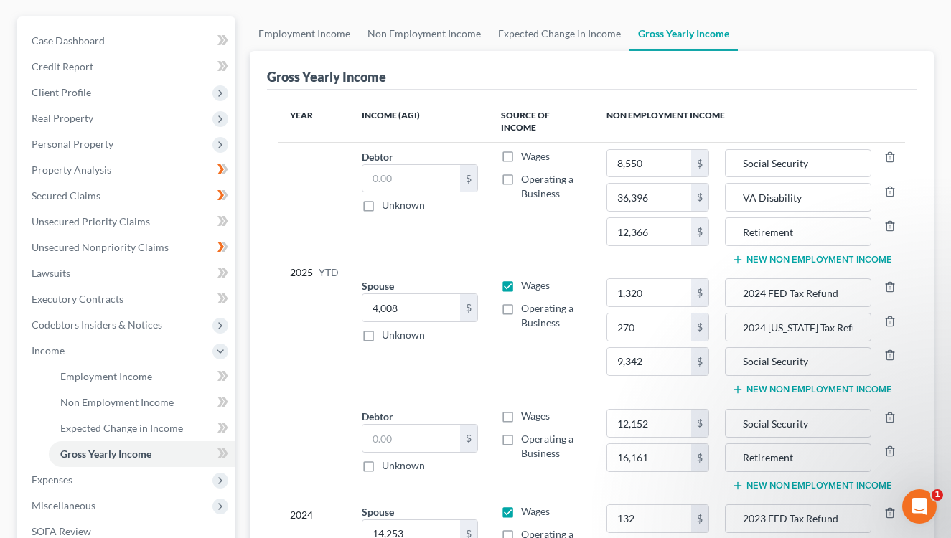
click at [445, 349] on td "Spouse 4,008.00 $ Unknown Balance Undetermined 4,008 $ Unknown" at bounding box center [419, 338] width 139 height 130
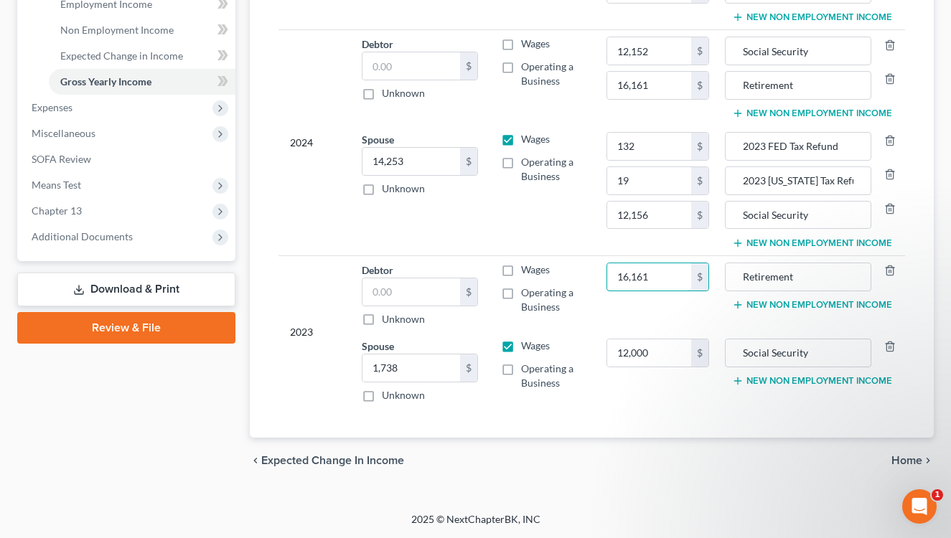
type input "16,161"
click at [315, 302] on div "2023" at bounding box center [314, 333] width 49 height 140
click at [614, 382] on td "12,000 $" at bounding box center [658, 370] width 126 height 76
click at [951, 324] on html "Home New Case Client Portal Directory Cases DebtorCC Greeves & Roethler, PLC sc…" at bounding box center [475, 9] width 951 height 1058
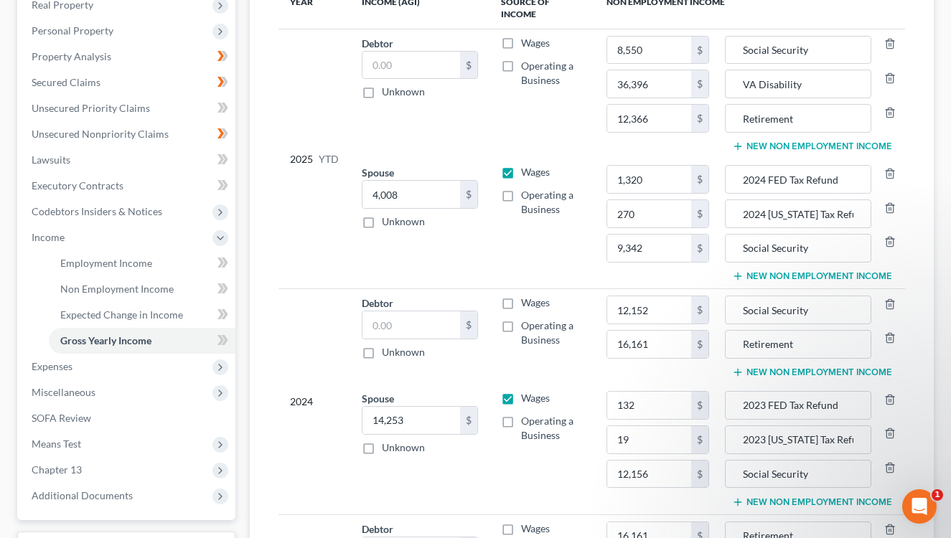
scroll to position [276, 0]
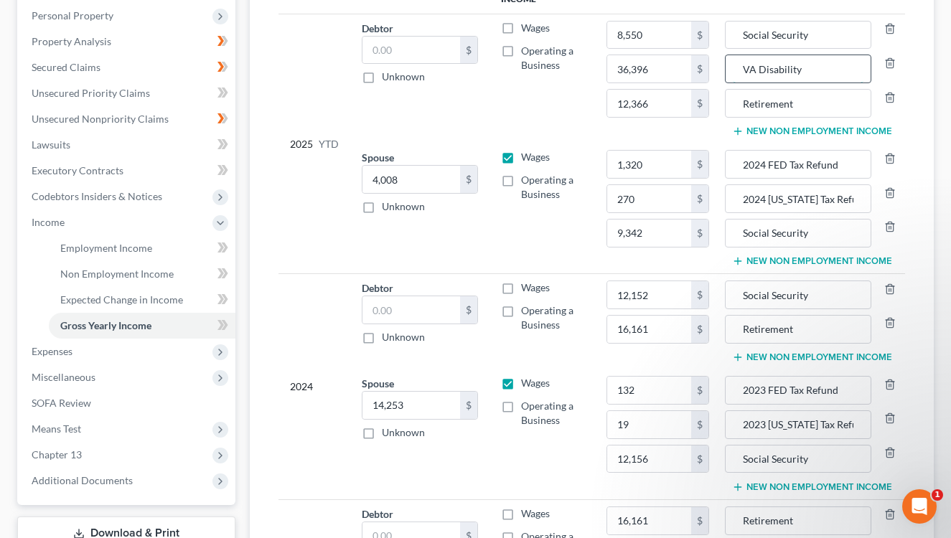
drag, startPoint x: 739, startPoint y: 60, endPoint x: 822, endPoint y: 70, distance: 83.1
click at [822, 70] on input "VA Disability" at bounding box center [798, 68] width 131 height 27
click at [563, 245] on td "Wages Operating a Business" at bounding box center [541, 209] width 105 height 130
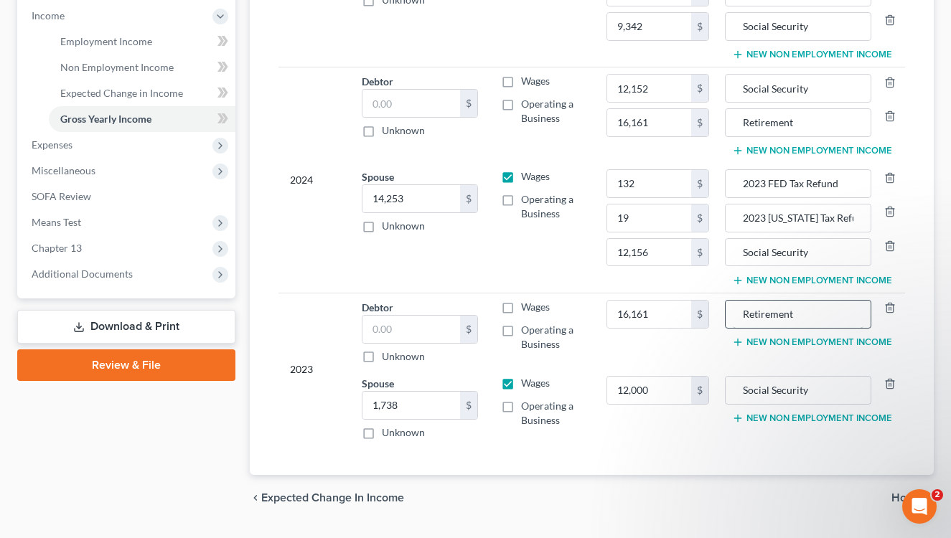
scroll to position [489, 0]
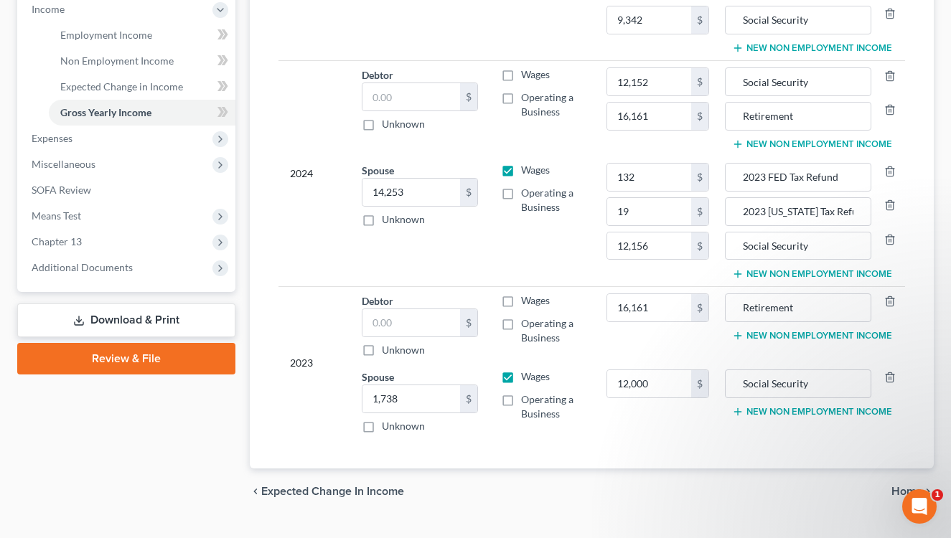
click at [772, 148] on button "New Non Employment Income" at bounding box center [812, 144] width 160 height 11
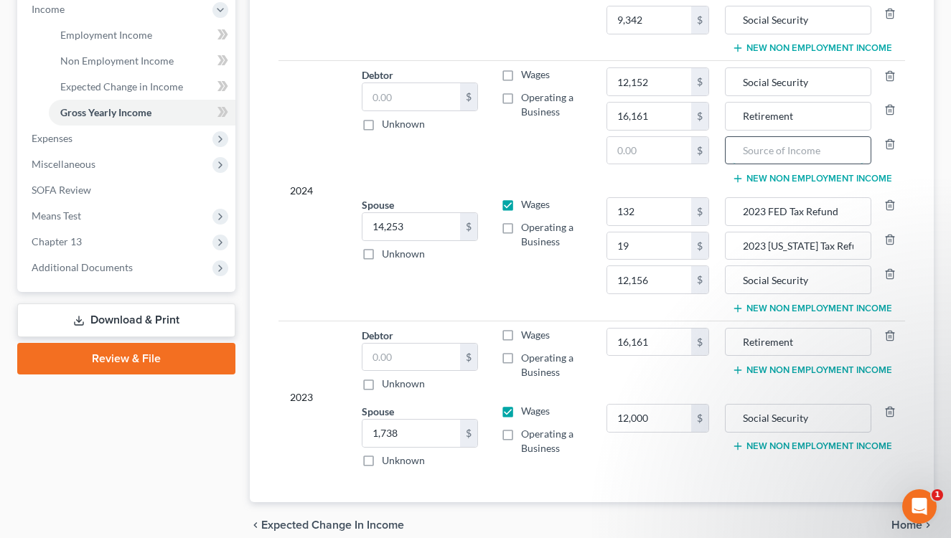
click at [792, 158] on input "text" at bounding box center [798, 150] width 131 height 27
paste input "VA Disability"
type input "VA Disability"
click at [631, 150] on input "text" at bounding box center [649, 150] width 84 height 27
click at [583, 160] on td "Wages Operating a Business" at bounding box center [541, 126] width 105 height 130
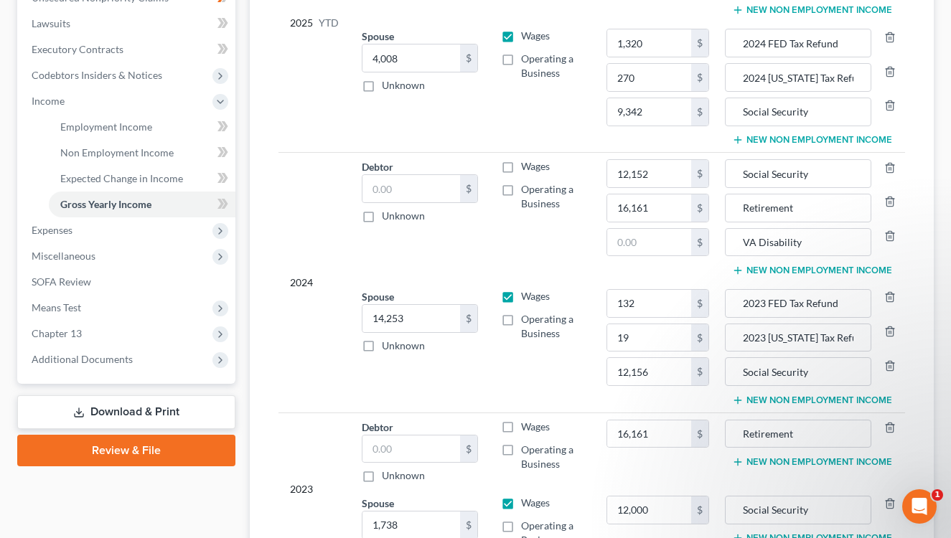
scroll to position [424, 0]
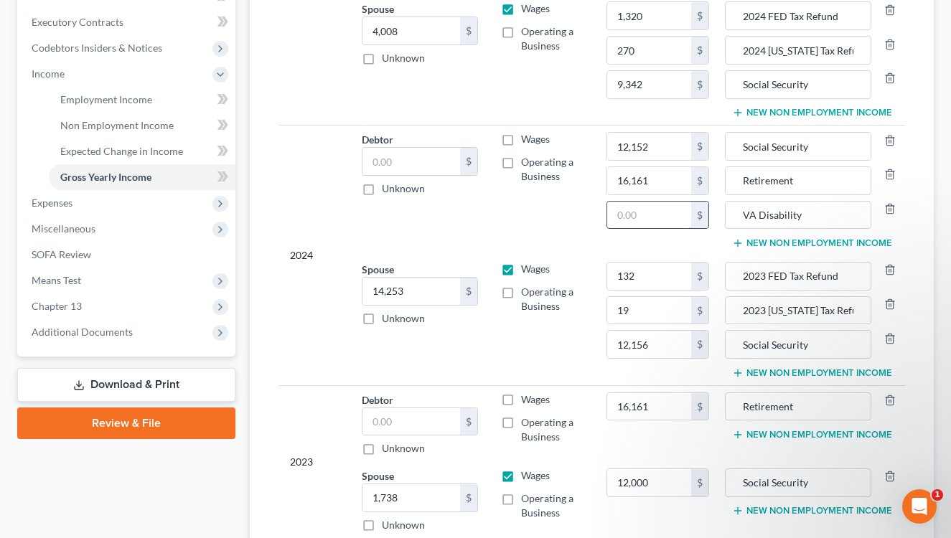
click at [659, 220] on input "text" at bounding box center [649, 215] width 84 height 27
type input "36,000"
click at [556, 346] on td "Wages Operating a Business" at bounding box center [541, 320] width 105 height 130
click at [751, 429] on button "New Non Employment Income" at bounding box center [812, 434] width 160 height 11
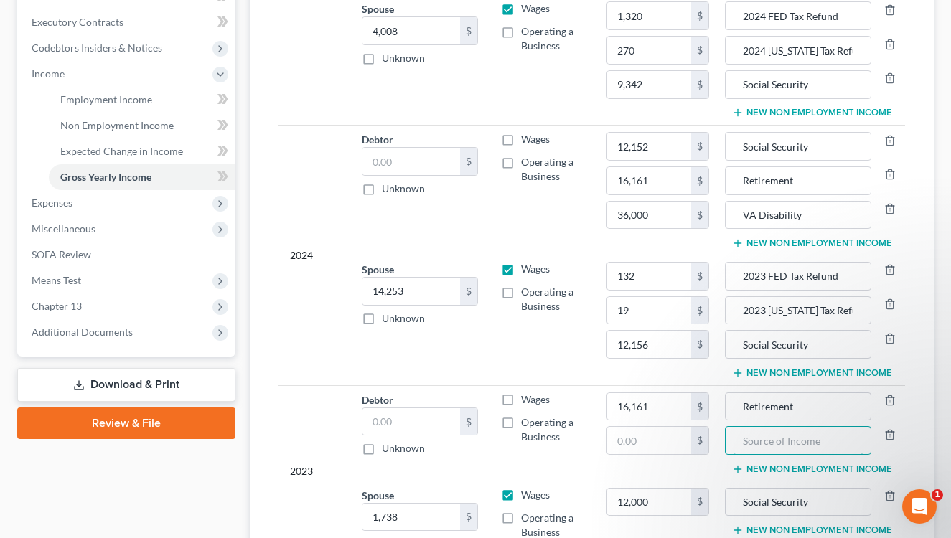
click at [737, 431] on input "text" at bounding box center [798, 440] width 131 height 27
paste input "VA Disability"
type input "VA Disability"
click at [619, 449] on input "text" at bounding box center [649, 440] width 84 height 27
type input "36,000"
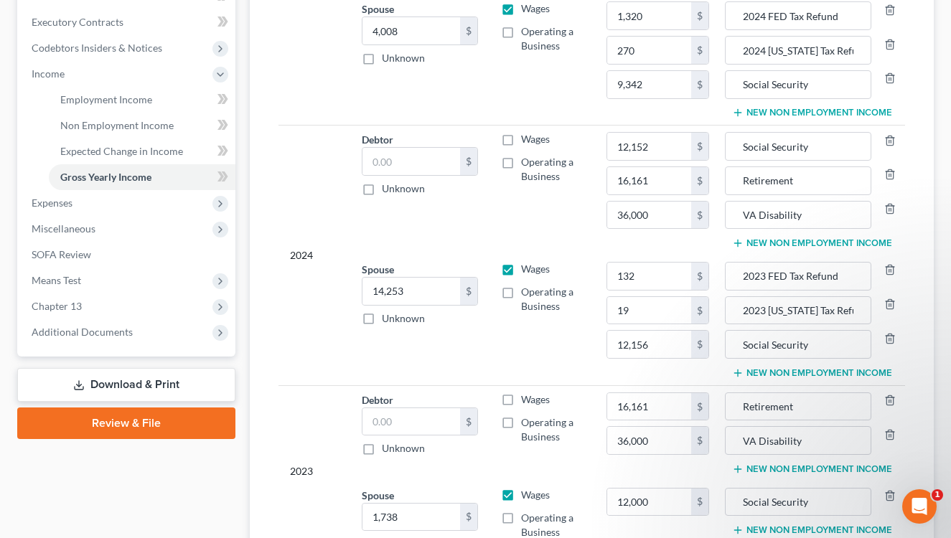
click at [520, 461] on td "Wages Operating a Business" at bounding box center [541, 432] width 105 height 95
click at [548, 351] on td "Wages Operating a Business" at bounding box center [541, 320] width 105 height 130
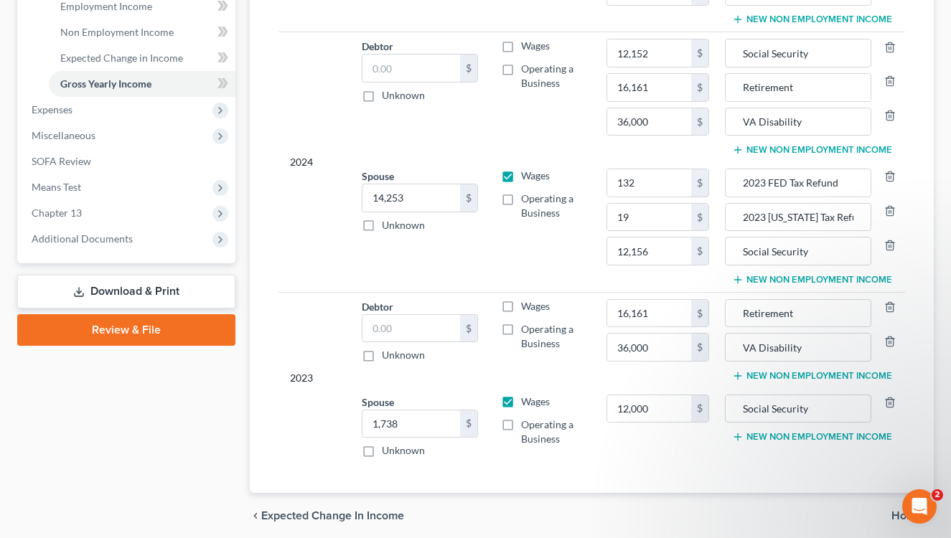
scroll to position [540, 0]
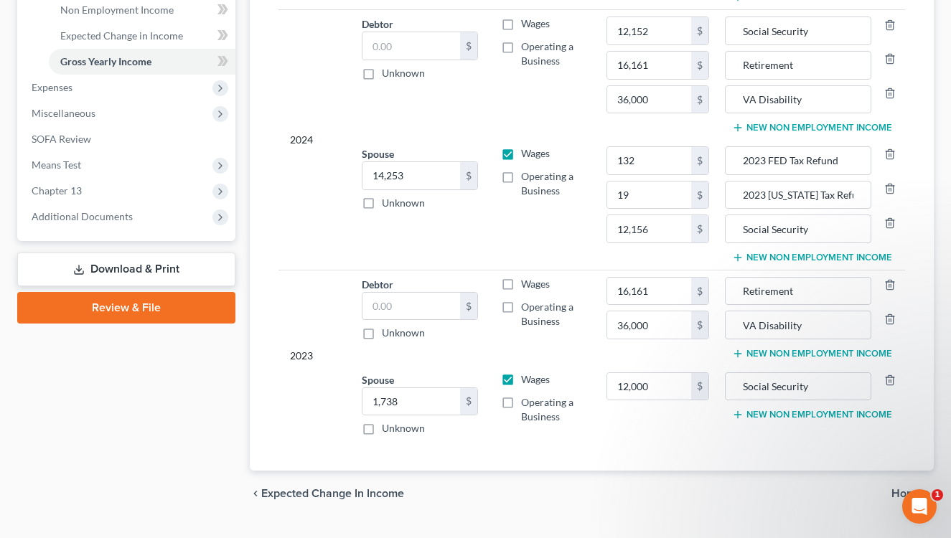
click at [774, 351] on button "New Non Employment Income" at bounding box center [812, 353] width 160 height 11
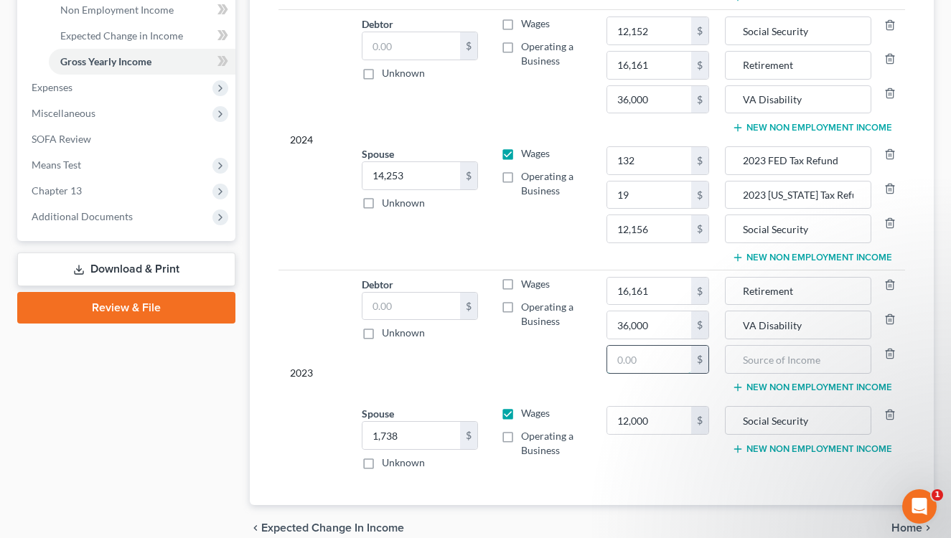
click at [667, 353] on input "text" at bounding box center [649, 359] width 84 height 27
type input "12,000"
drag, startPoint x: 827, startPoint y: 22, endPoint x: 739, endPoint y: 32, distance: 88.1
click at [739, 32] on input "Social Security" at bounding box center [798, 30] width 131 height 27
paste input "VA Disabil"
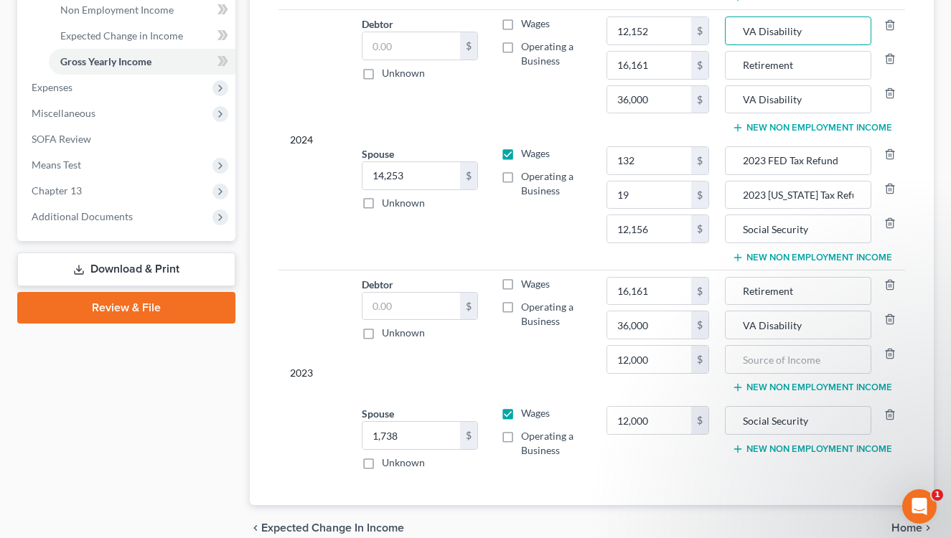
type input "Social Security"
click at [736, 359] on input "text" at bounding box center [798, 359] width 131 height 27
paste input "Social Security"
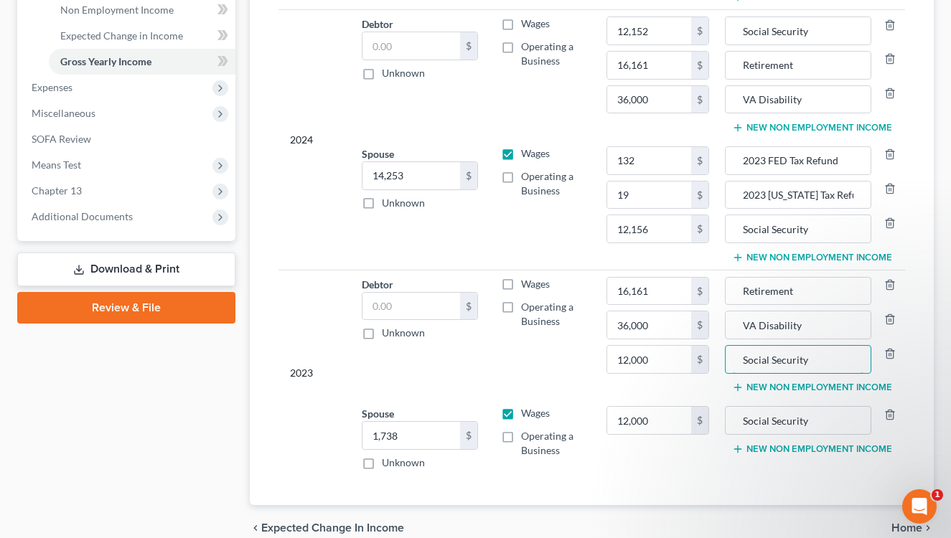
type input "Social Security"
click at [573, 356] on td "Wages Operating a Business" at bounding box center [541, 335] width 105 height 130
drag, startPoint x: 558, startPoint y: 387, endPoint x: 543, endPoint y: 359, distance: 31.8
click at [558, 384] on td "Wages Operating a Business" at bounding box center [541, 335] width 105 height 130
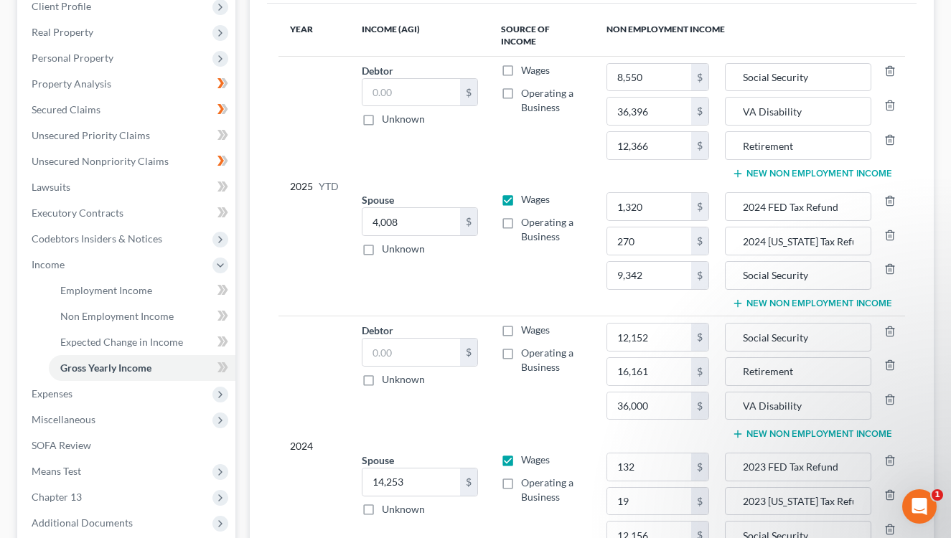
scroll to position [166, 0]
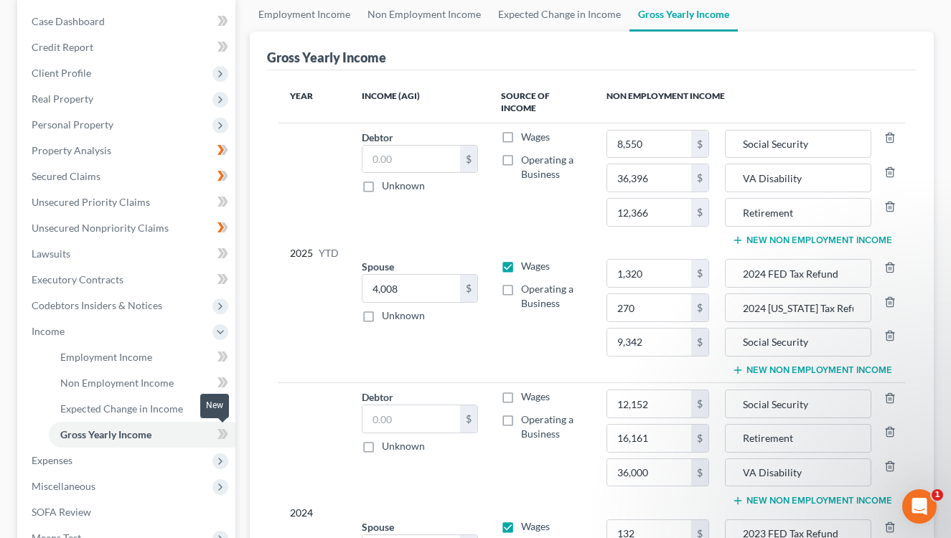
click at [222, 442] on icon at bounding box center [222, 435] width 11 height 18
click at [156, 357] on link "Employment Income" at bounding box center [142, 357] width 187 height 26
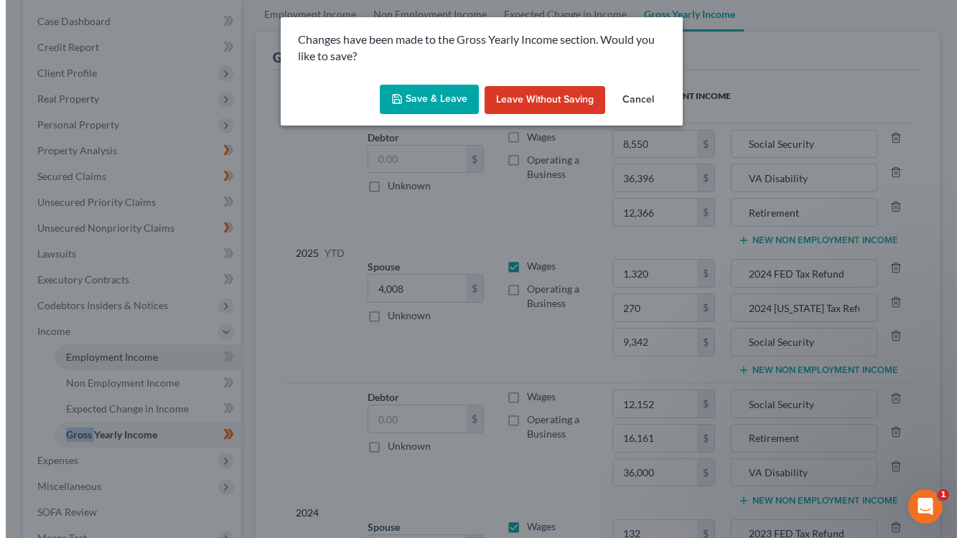
scroll to position [141, 0]
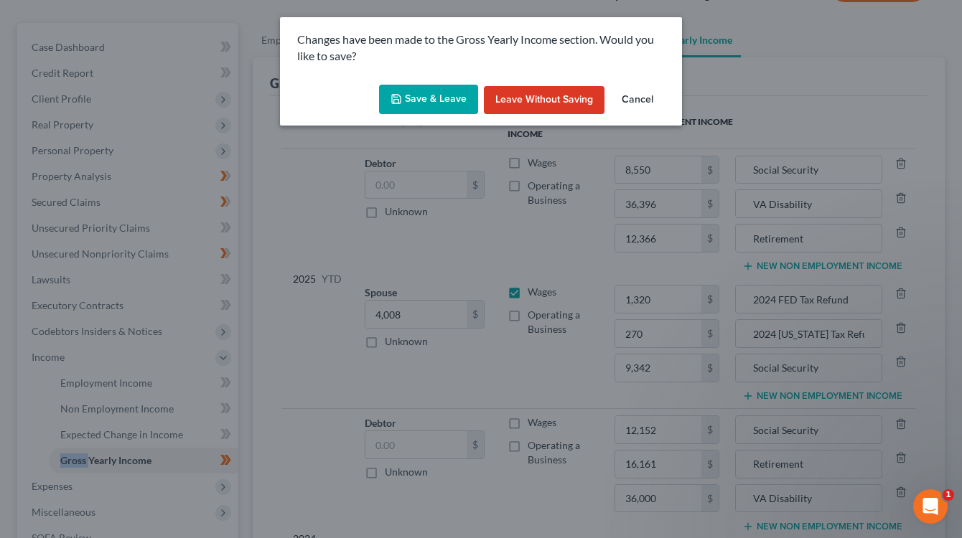
click at [445, 98] on button "Save & Leave" at bounding box center [428, 100] width 99 height 30
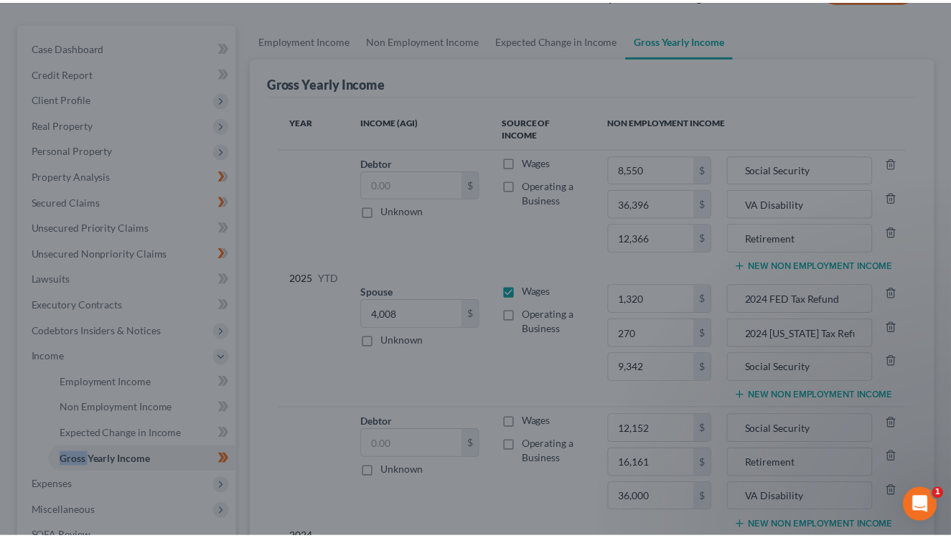
scroll to position [166, 0]
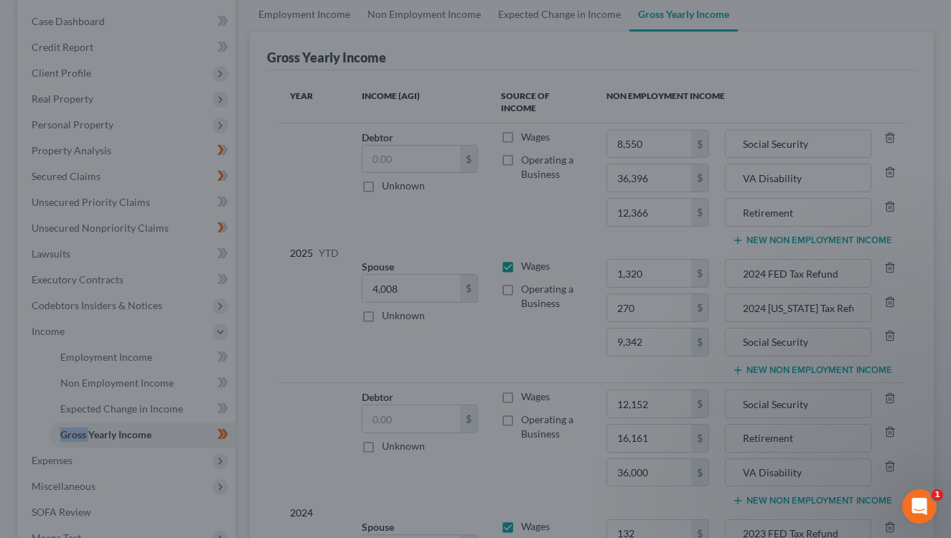
type input "12,152.00"
type input "132.00"
type input "19.00"
type input "12,156.00"
type input "16,161.00"
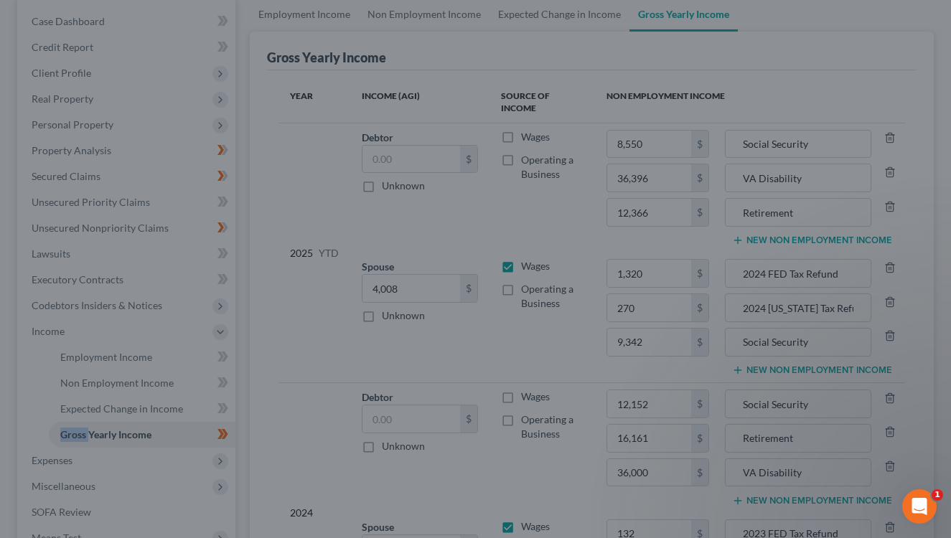
type input "36,000.00"
type input "16,161.00"
type input "12,000.00"
type input "36,000.00"
type input "12,000.00"
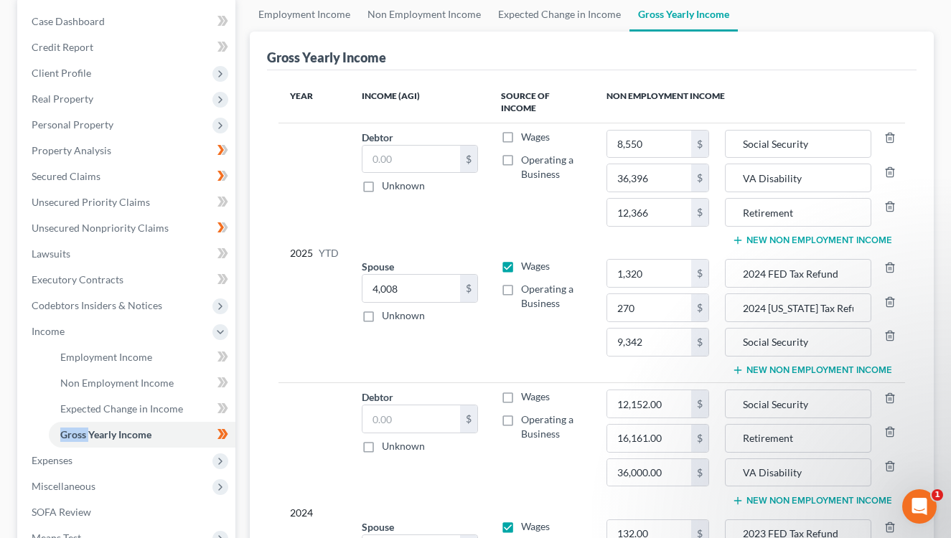
type input "8,550.00"
type input "1,320.00"
type input "270.00"
type input "9,342.00"
type input "36,396.00"
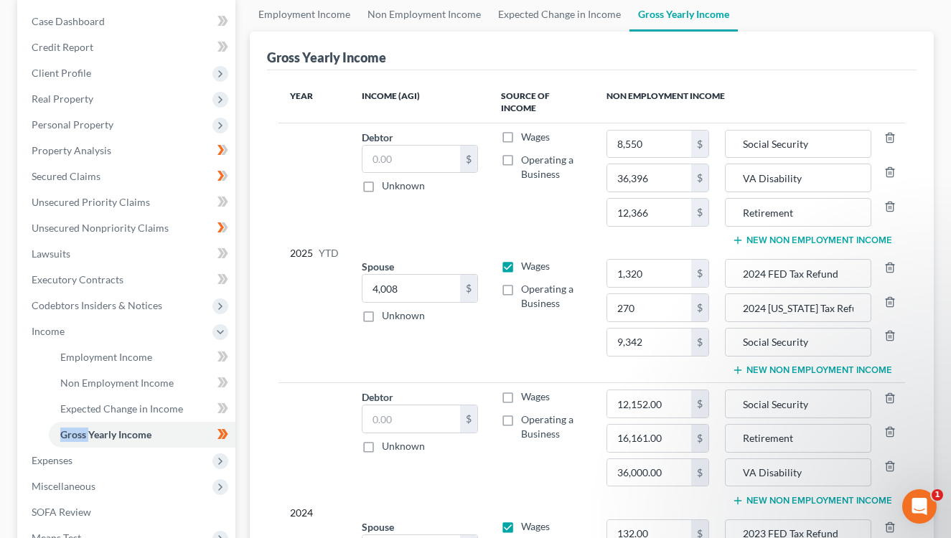
type input "12,366.00"
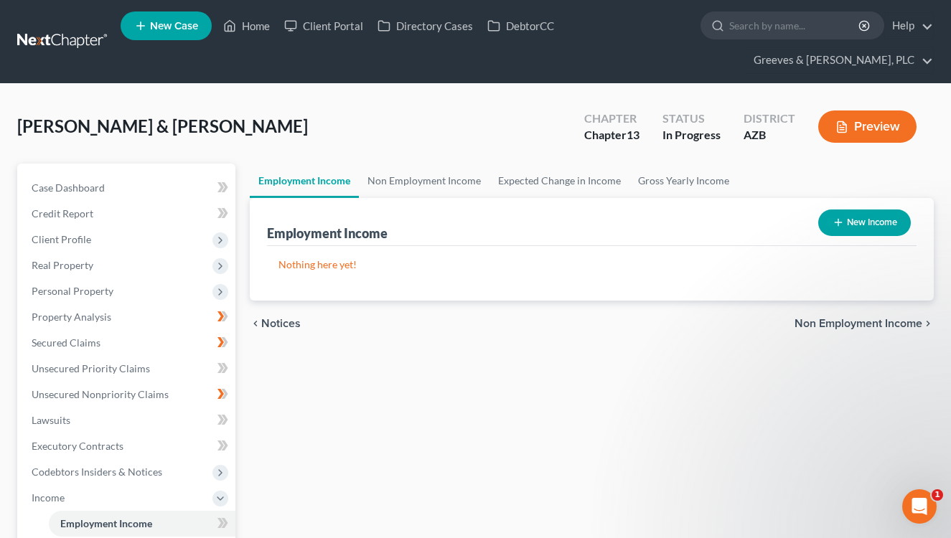
click at [845, 212] on button "New Income" at bounding box center [864, 223] width 93 height 27
select select "0"
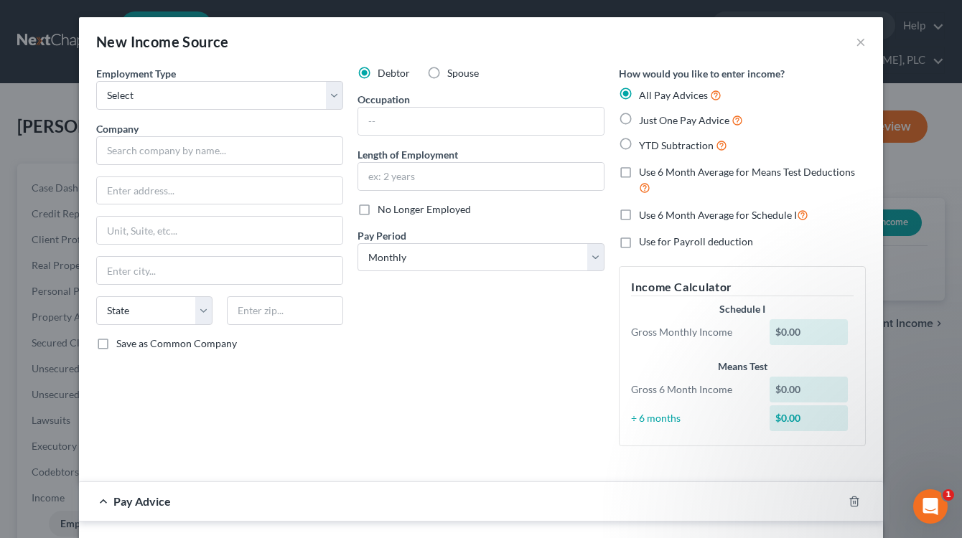
click at [377, 213] on label "No Longer Employed" at bounding box center [423, 209] width 93 height 14
click at [383, 212] on input "No Longer Employed" at bounding box center [387, 206] width 9 height 9
checkbox input "true"
click at [435, 261] on select "Select Monthly Twice Monthly Every Other Week Weekly" at bounding box center [480, 257] width 247 height 29
select select "2"
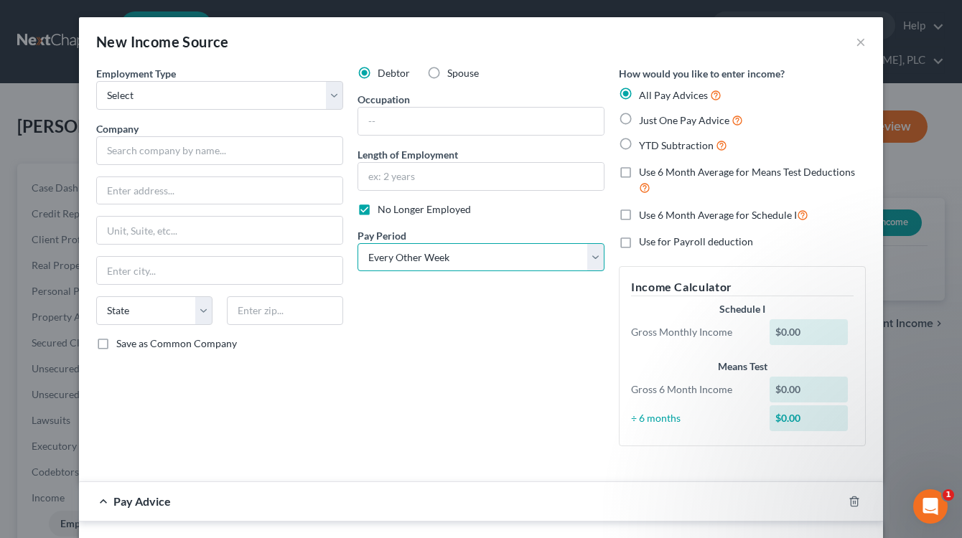
click at [357, 243] on select "Select Monthly Twice Monthly Every Other Week Weekly" at bounding box center [480, 257] width 247 height 29
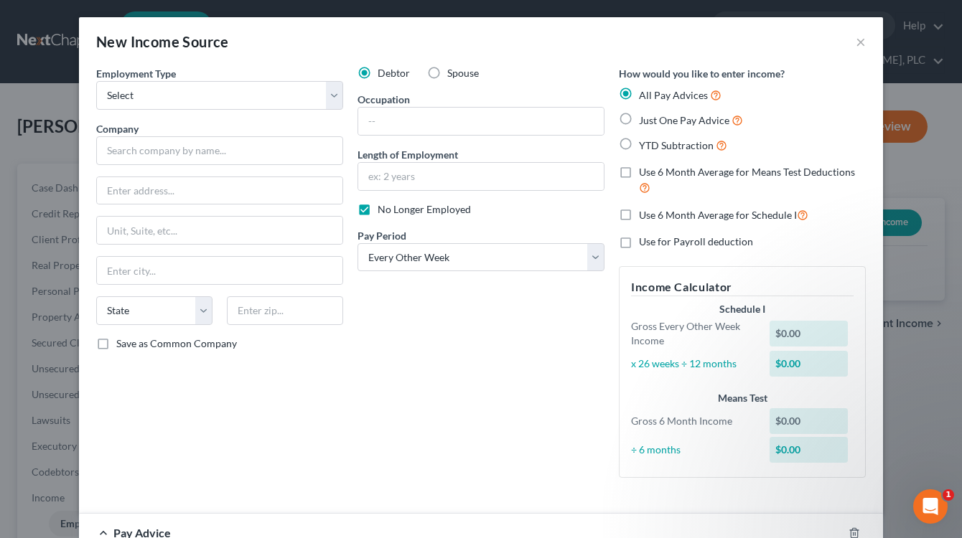
click at [493, 52] on div "New Income Source ×" at bounding box center [481, 41] width 804 height 49
click at [324, 105] on select "Select Full or Part Time Employment Self Employment" at bounding box center [219, 95] width 247 height 29
select select "0"
click at [96, 81] on select "Select Full or Part Time Employment Self Employment" at bounding box center [219, 95] width 247 height 29
click at [265, 147] on input "text" at bounding box center [219, 150] width 247 height 29
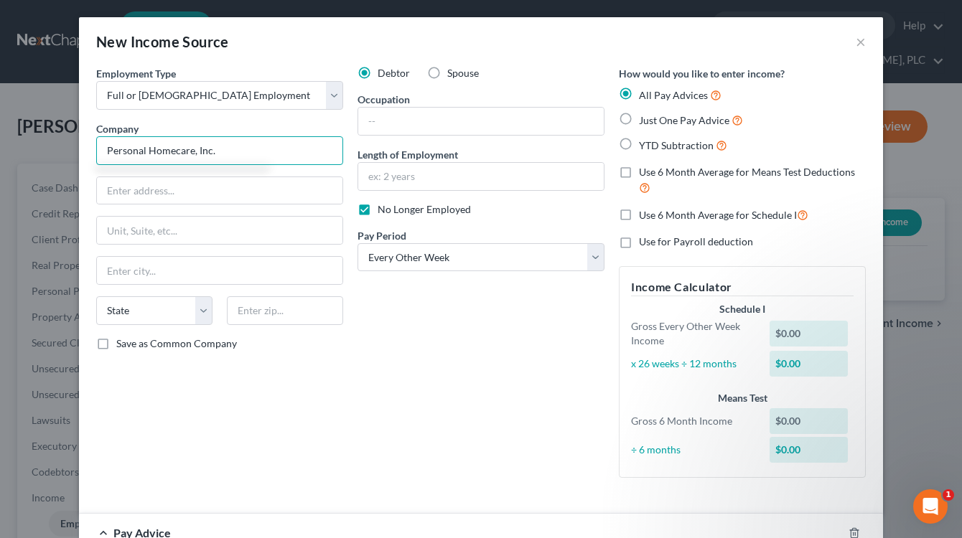
type input "Personal Homecare, Inc."
click at [498, 316] on div "Debtor Spouse Occupation Length of Employment No Longer Employed Pay Period * S…" at bounding box center [480, 277] width 261 height 423
drag, startPoint x: 212, startPoint y: 155, endPoint x: 89, endPoint y: 157, distance: 122.7
click at [89, 155] on div "Employment Type * Select Full or Part Time Employment Self Employment Company *…" at bounding box center [219, 277] width 261 height 423
drag, startPoint x: 210, startPoint y: 160, endPoint x: 86, endPoint y: 167, distance: 123.6
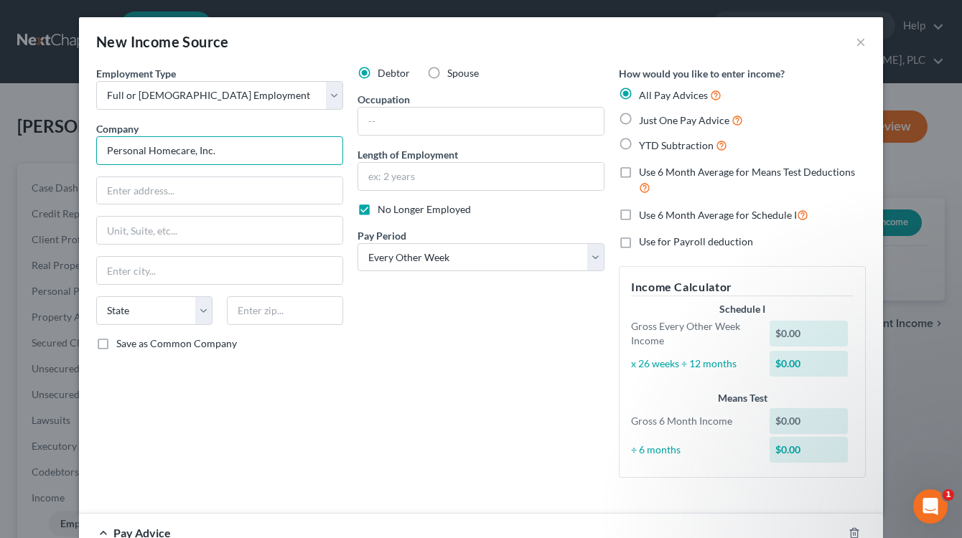
click at [89, 167] on div "Employment Type * Select Full or Part Time Employment Self Employment Company *…" at bounding box center [219, 277] width 261 height 423
click at [566, 55] on div "New Income Source ×" at bounding box center [481, 41] width 804 height 49
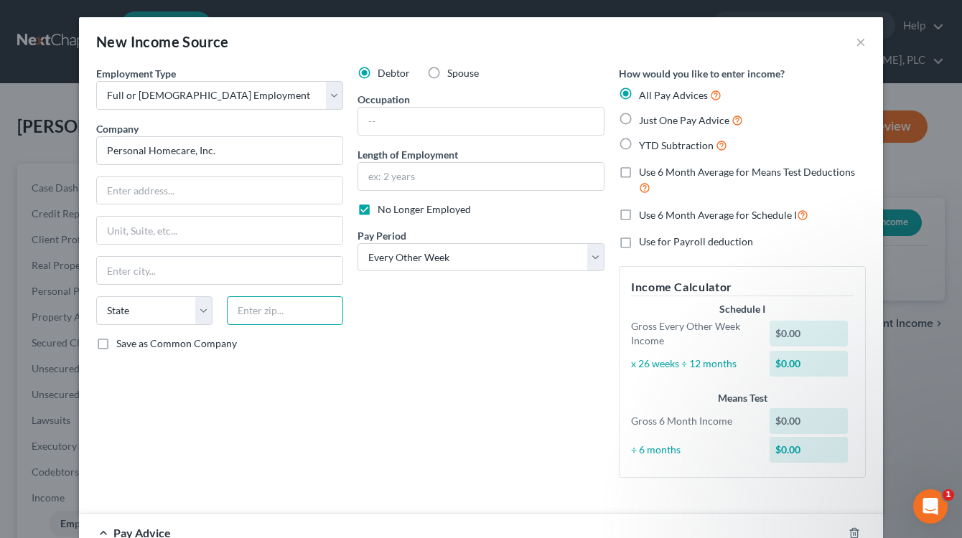
click at [277, 319] on input "text" at bounding box center [285, 310] width 116 height 29
type input "24592"
click at [274, 364] on div "Employment Type * Select Full or Part Time Employment Self Employment Company *…" at bounding box center [219, 277] width 261 height 423
type input "South Boston"
select select "48"
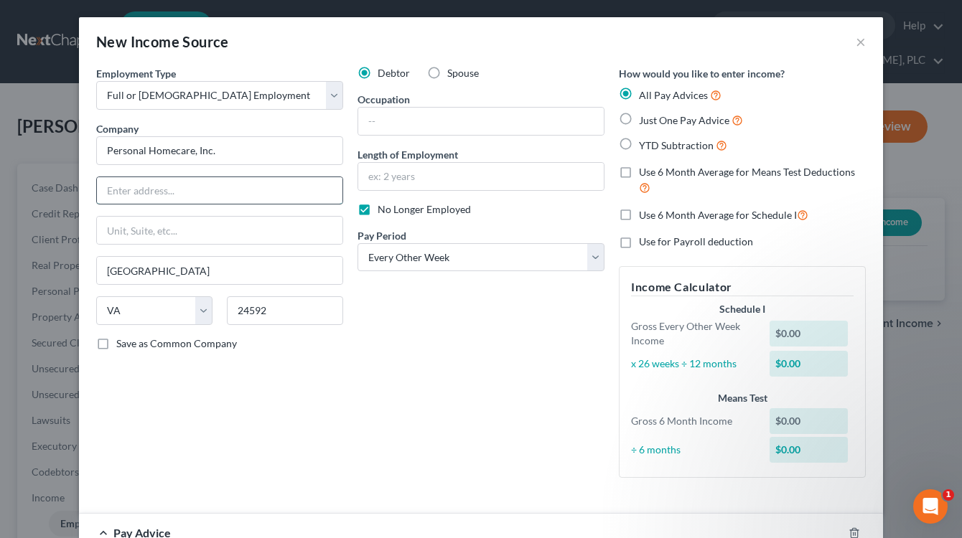
click at [237, 190] on input "text" at bounding box center [219, 190] width 245 height 27
paste input "425 MAIN ST, P O BOX 1006"
type input "425 MAIN ST"
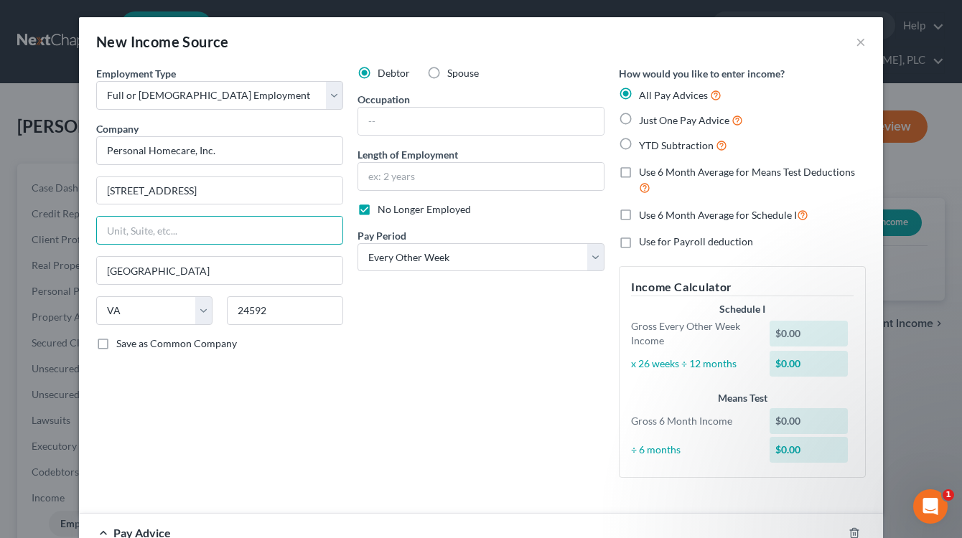
paste input "425 MAIN ST, P O BOX 1006"
type input "P O BOX 1006"
click at [410, 384] on div "Debtor Spouse Occupation Length of Employment No Longer Employed Pay Period * S…" at bounding box center [480, 277] width 261 height 423
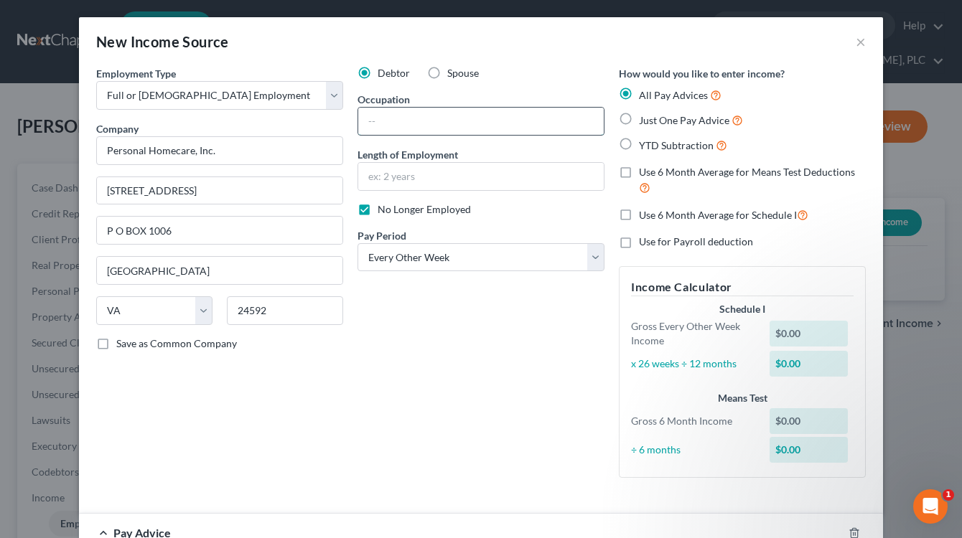
click at [380, 123] on input "text" at bounding box center [480, 121] width 245 height 27
type input "Y"
type input "H"
click at [234, 411] on div "Employment Type * Select Full or Part Time Employment Self Employment Company *…" at bounding box center [219, 277] width 261 height 423
drag, startPoint x: 385, startPoint y: 125, endPoint x: 398, endPoint y: 127, distance: 13.1
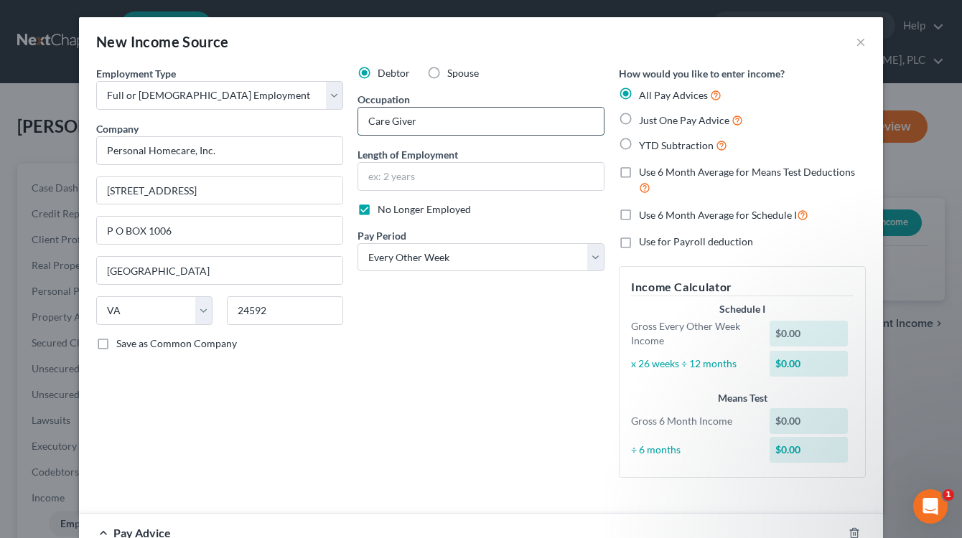
click at [398, 127] on input "Care Giver" at bounding box center [480, 121] width 245 height 27
type input "Caregiver"
click at [294, 416] on div "Employment Type * Select Full or Part Time Employment Self Employment Company *…" at bounding box center [219, 277] width 261 height 423
click at [639, 140] on label "YTD Subtraction" at bounding box center [683, 145] width 88 height 17
click at [644, 140] on input "YTD Subtraction" at bounding box center [648, 141] width 9 height 9
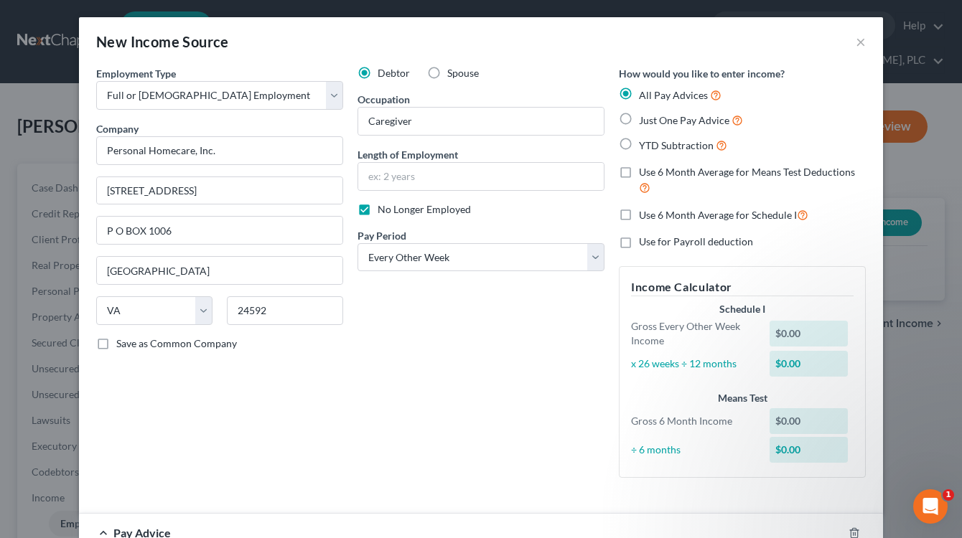
radio input "true"
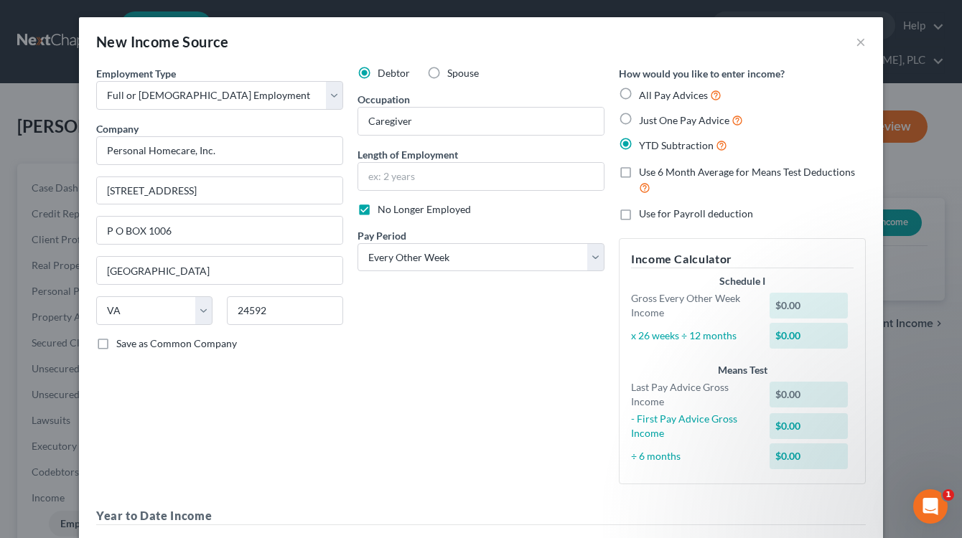
click at [383, 381] on div "Debtor Spouse Occupation Caregiver Length of Employment No Longer Employed Pay …" at bounding box center [480, 281] width 261 height 430
click at [282, 386] on div "Employment Type * Select Full or Part Time Employment Self Employment Company *…" at bounding box center [219, 281] width 261 height 430
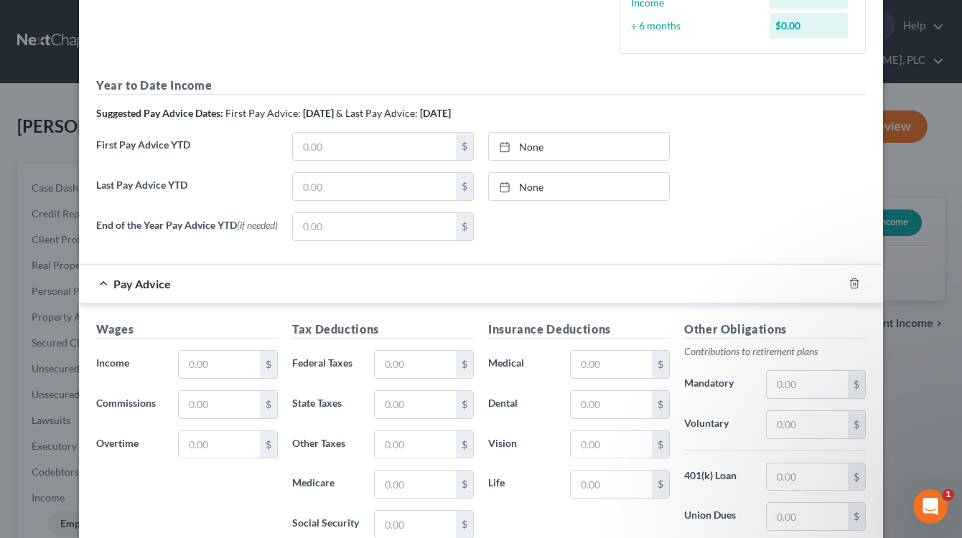
scroll to position [471, 0]
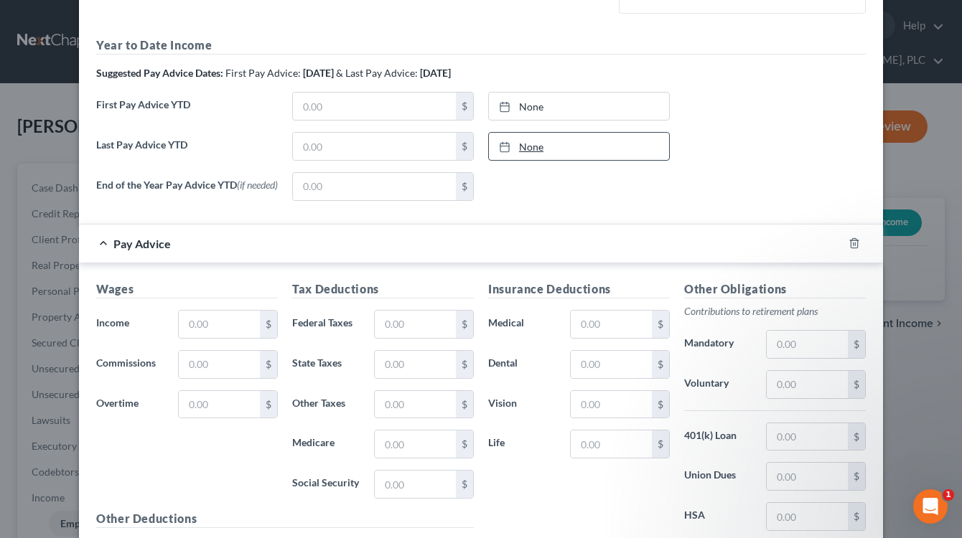
type input "9/11/2025"
click at [510, 143] on div at bounding box center [509, 147] width 20 height 12
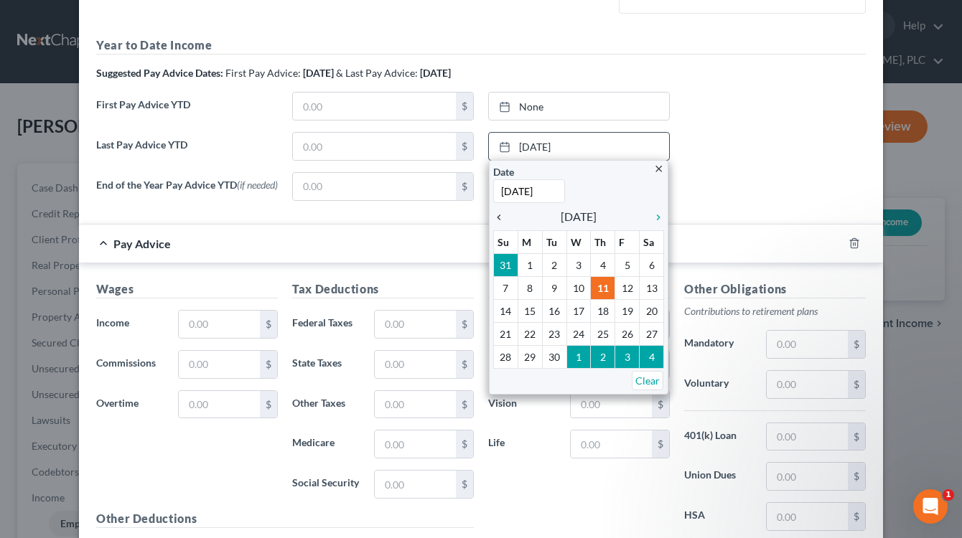
click at [493, 212] on icon "chevron_left" at bounding box center [502, 217] width 19 height 11
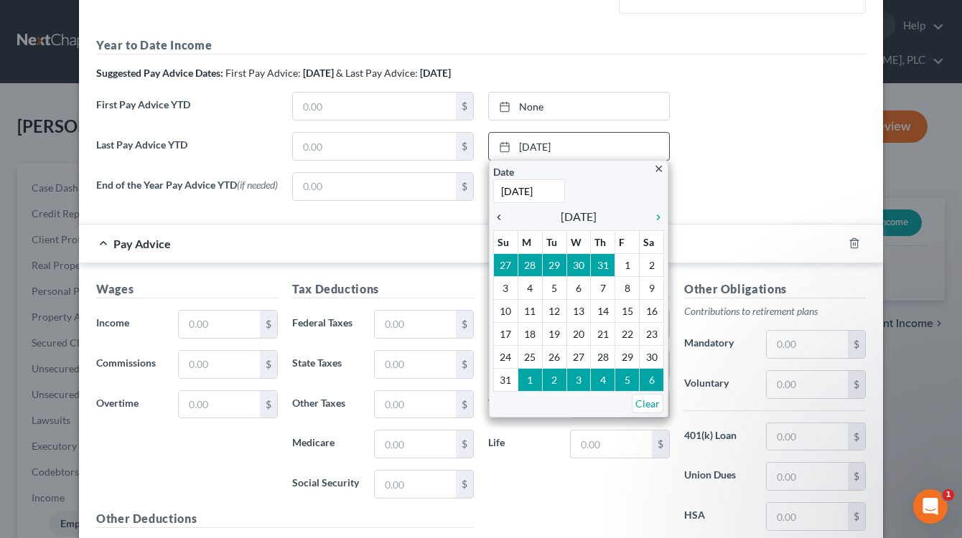
click at [493, 212] on icon "chevron_left" at bounding box center [502, 217] width 19 height 11
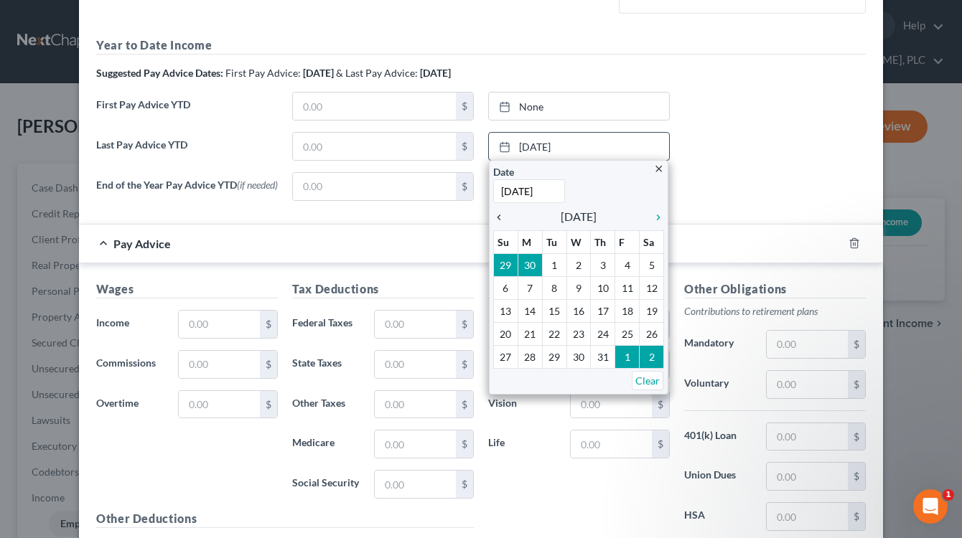
click at [493, 212] on icon "chevron_left" at bounding box center [502, 217] width 19 height 11
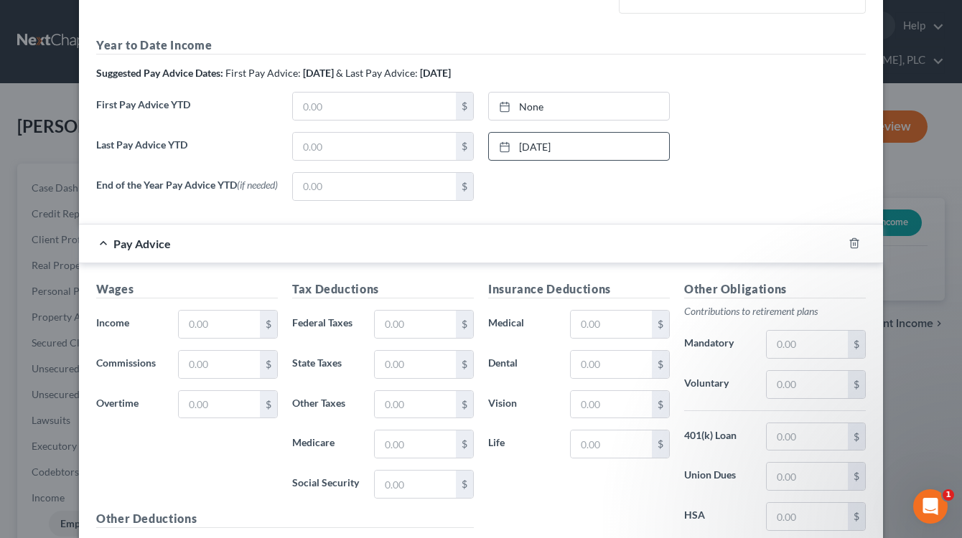
click at [515, 210] on div "End of the Year Pay Advice YTD (if needed) $ None close Date Time chevron_left …" at bounding box center [481, 192] width 784 height 40
click at [380, 143] on input "text" at bounding box center [374, 146] width 163 height 27
type input "4,008.94"
click at [375, 215] on form "Employment Type * Select Full or Part Time Employment Self Employment Company *…" at bounding box center [480, 104] width 769 height 1019
click at [523, 98] on link "9/11/2025" at bounding box center [579, 106] width 180 height 27
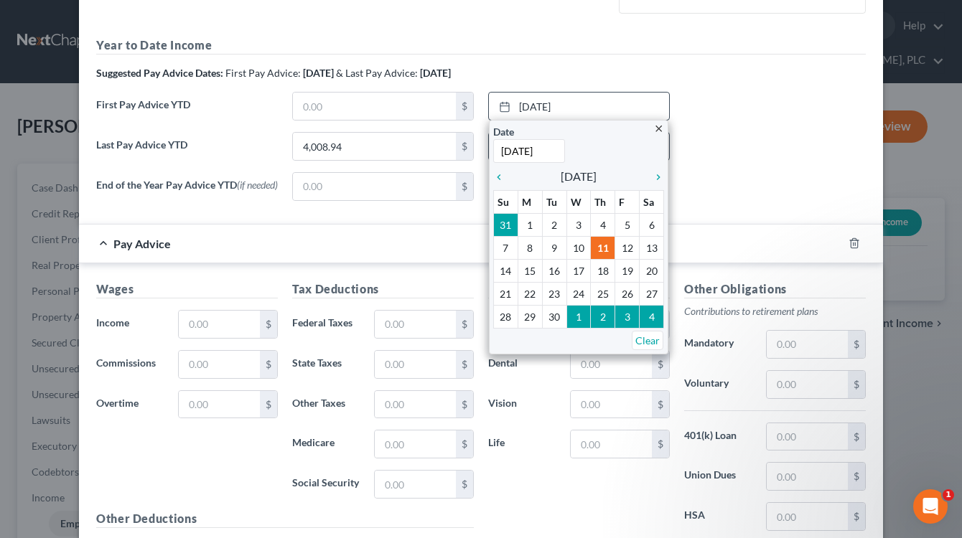
click at [501, 150] on input "9/11/2025" at bounding box center [529, 151] width 72 height 24
type input "2/11/2025"
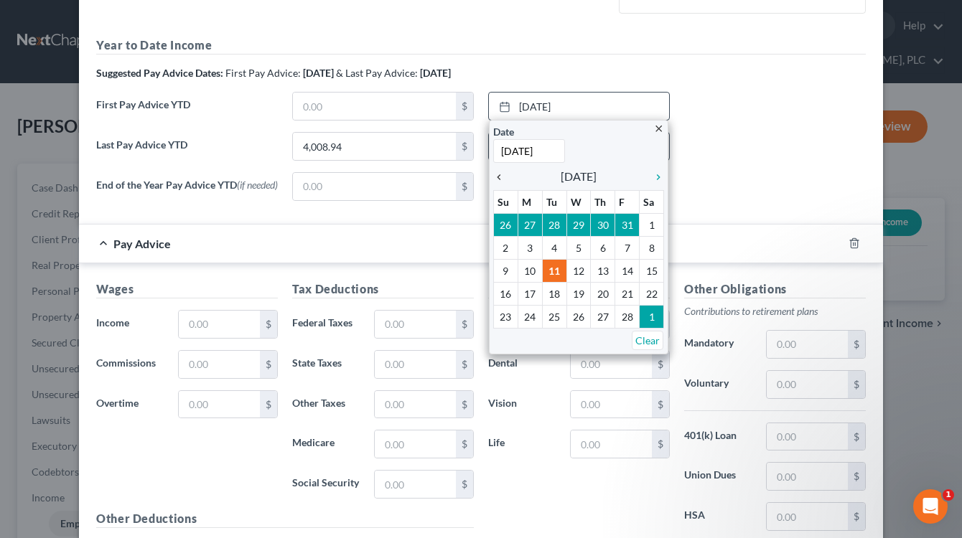
click at [496, 173] on icon "chevron_left" at bounding box center [502, 177] width 19 height 11
click at [649, 178] on icon "chevron_right" at bounding box center [654, 177] width 19 height 11
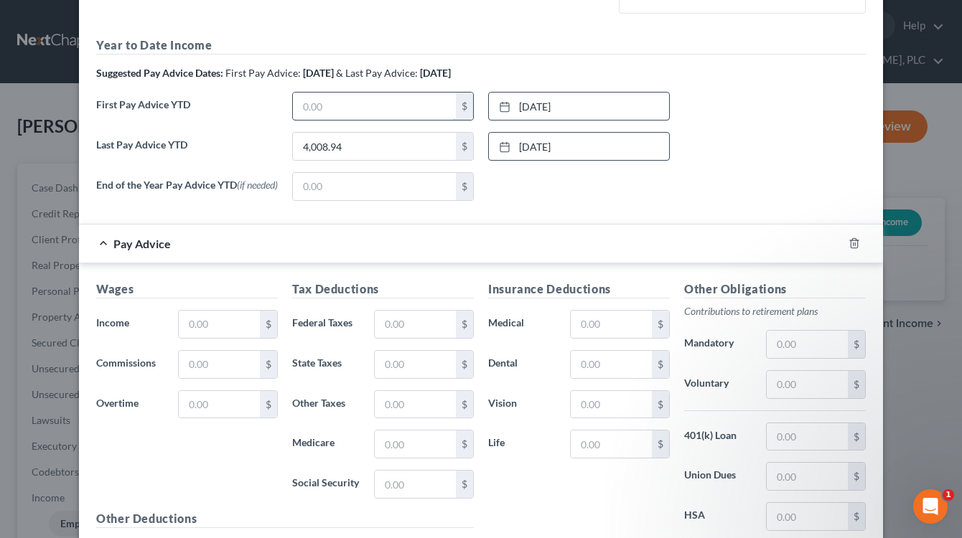
click at [312, 115] on input "text" at bounding box center [374, 106] width 163 height 27
type input "2,110.94"
click at [365, 215] on form "Employment Type * Select Full or Part Time Employment Self Employment Company *…" at bounding box center [480, 104] width 769 height 1019
click at [782, 195] on div "End of the Year Pay Advice YTD (if needed) $ None close Date Time chevron_left …" at bounding box center [481, 192] width 784 height 40
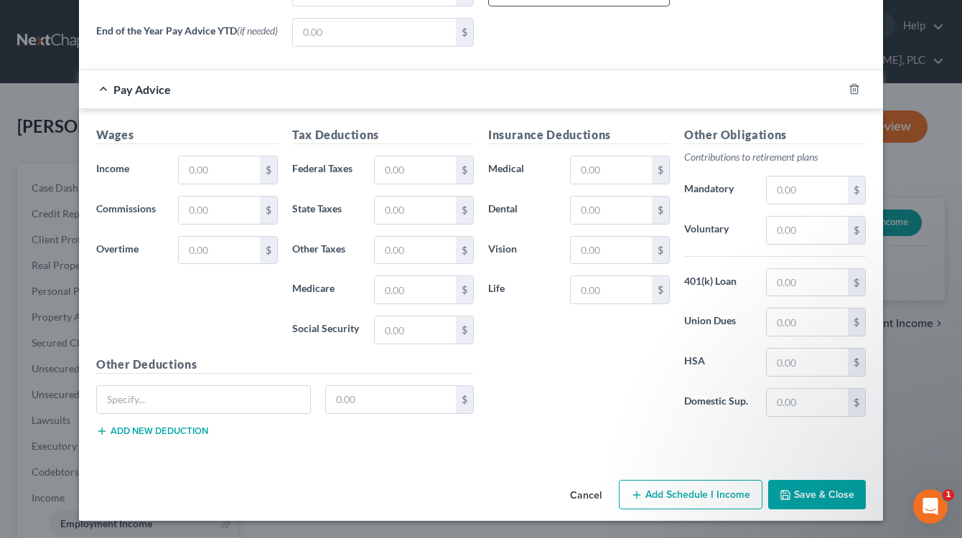
click at [807, 492] on button "Save & Close" at bounding box center [817, 495] width 98 height 30
click at [649, 441] on div "Insurance Deductions Medical $ Dental $ Vision $ Life $ Other Obligations Contr…" at bounding box center [677, 287] width 392 height 322
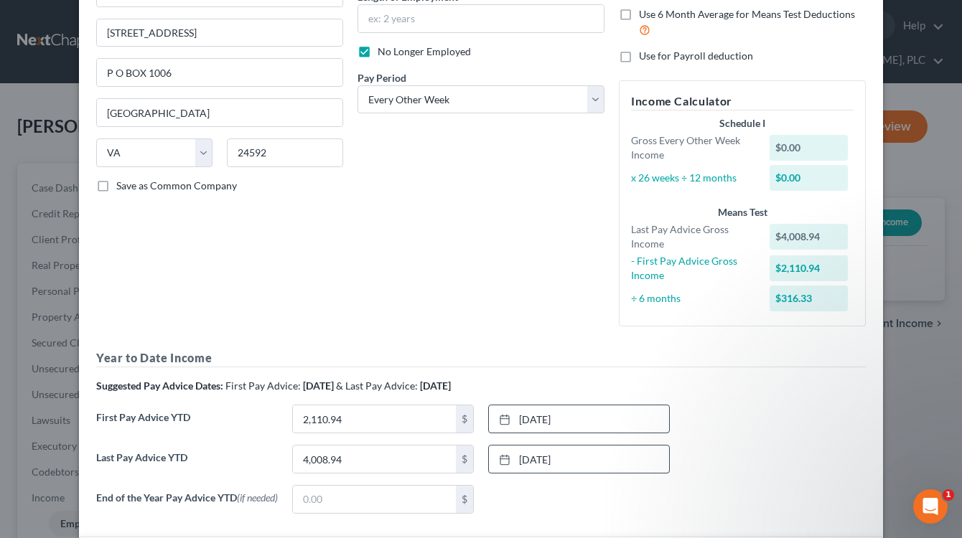
scroll to position [0, 0]
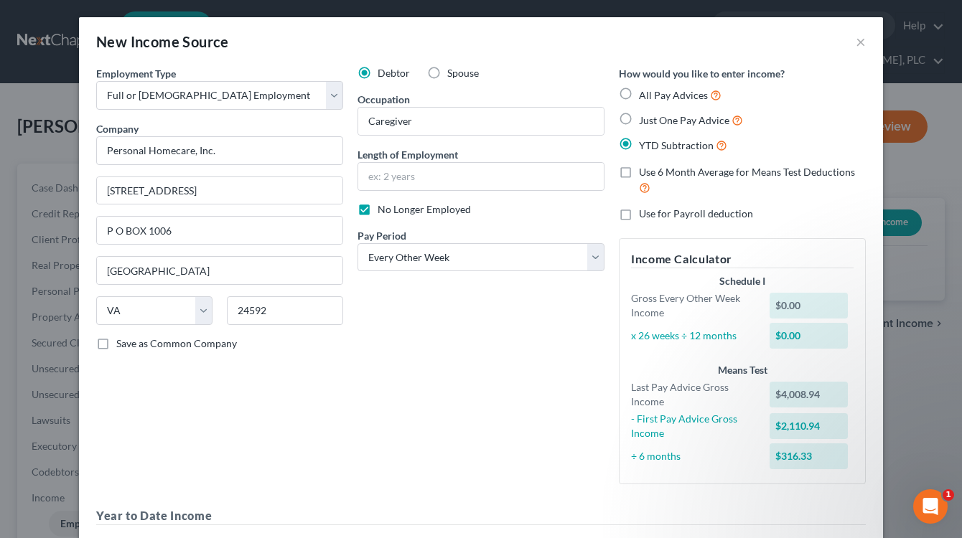
click at [639, 95] on label "All Pay Advices" at bounding box center [680, 95] width 83 height 17
click at [644, 95] on input "All Pay Advices" at bounding box center [648, 91] width 9 height 9
radio input "true"
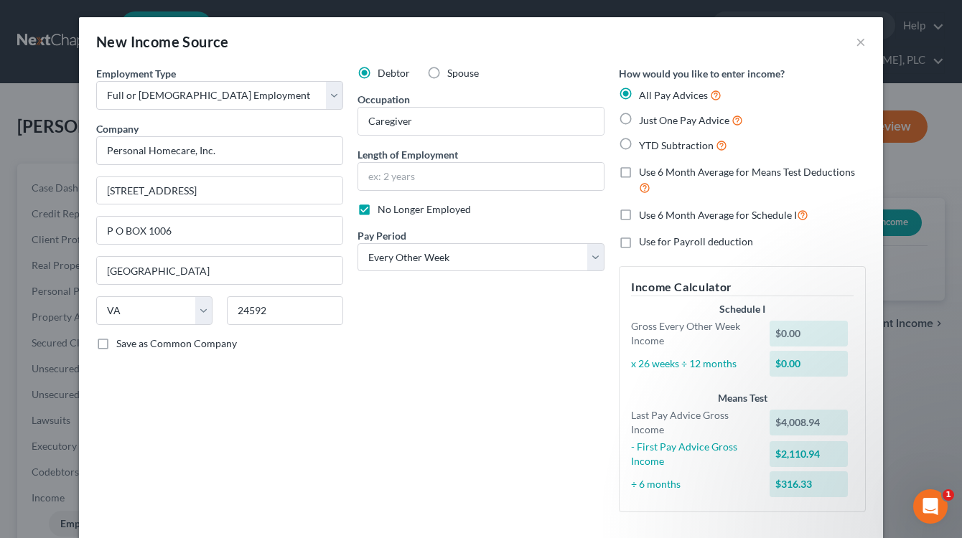
click at [317, 411] on div "Employment Type * Select Full or Part Time Employment Self Employment Company *…" at bounding box center [219, 295] width 261 height 458
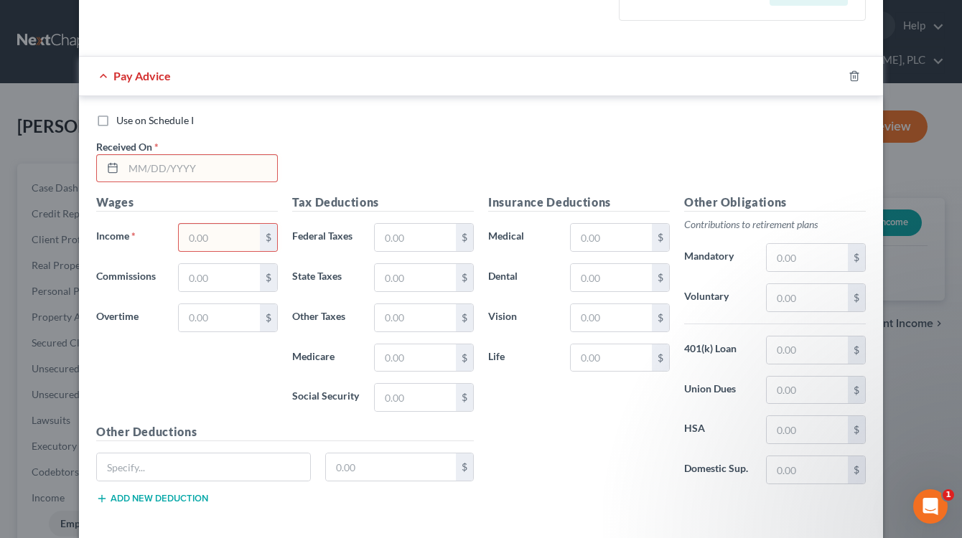
scroll to position [459, 0]
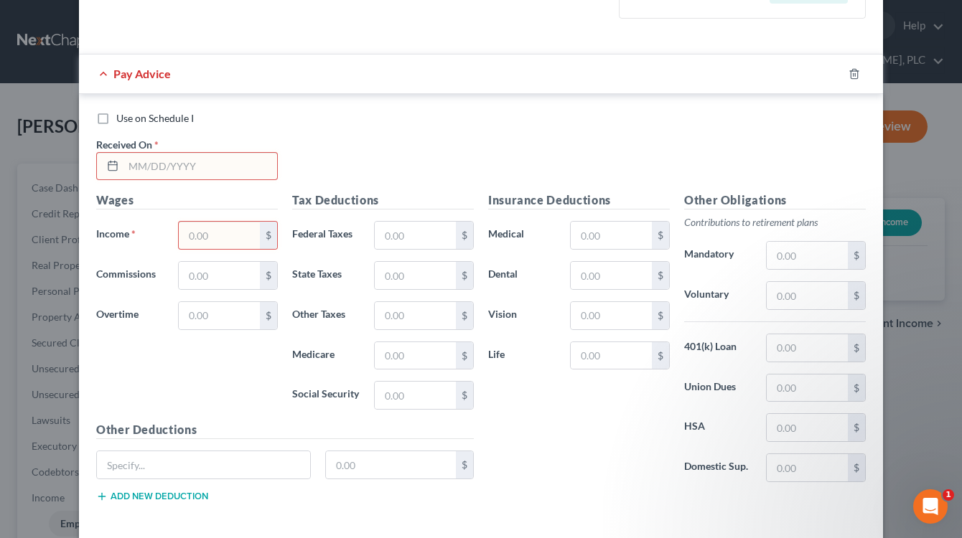
click at [506, 165] on div "Use on Schedule I Received On *" at bounding box center [481, 151] width 784 height 81
click at [187, 170] on input "text" at bounding box center [200, 166] width 154 height 27
type input "03/07/2025"
click at [210, 223] on input "text" at bounding box center [219, 235] width 81 height 27
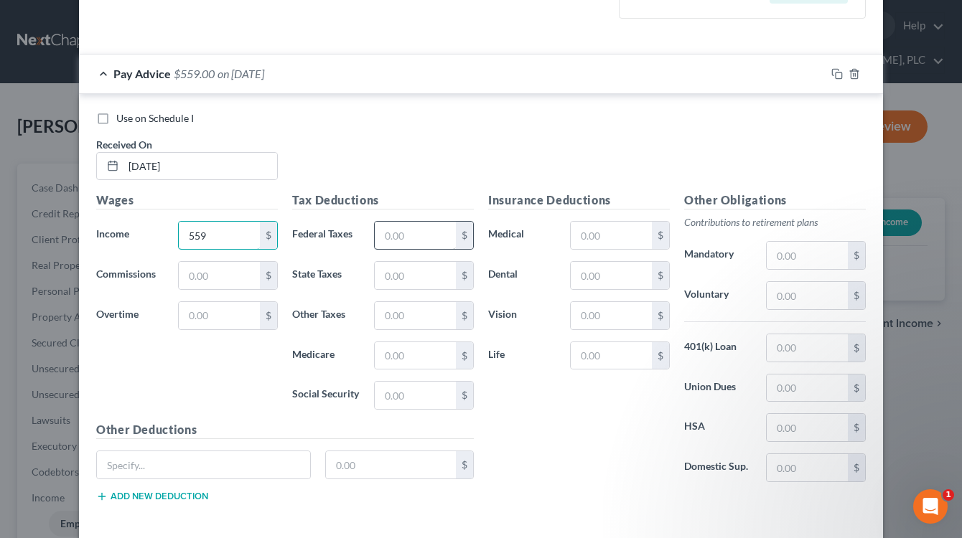
type input "559"
click at [377, 238] on input "text" at bounding box center [415, 235] width 81 height 27
type input "66.36"
click at [245, 421] on h5 "Other Deductions" at bounding box center [284, 430] width 377 height 18
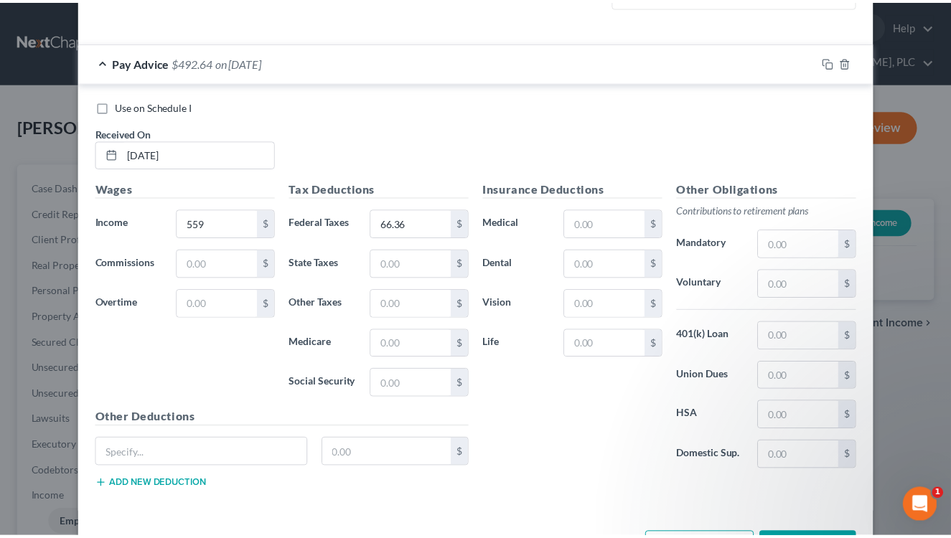
scroll to position [525, 0]
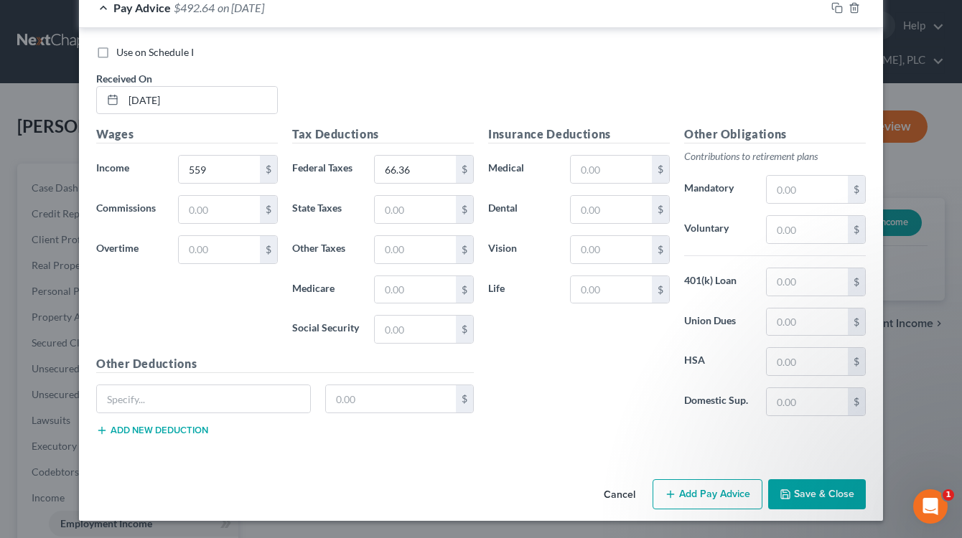
click at [794, 492] on button "Save & Close" at bounding box center [817, 494] width 98 height 30
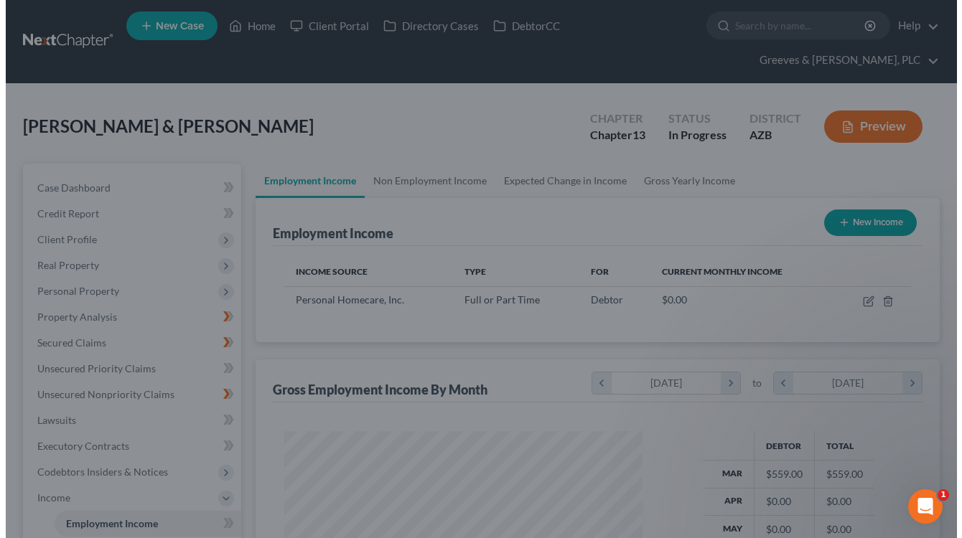
scroll to position [258, 383]
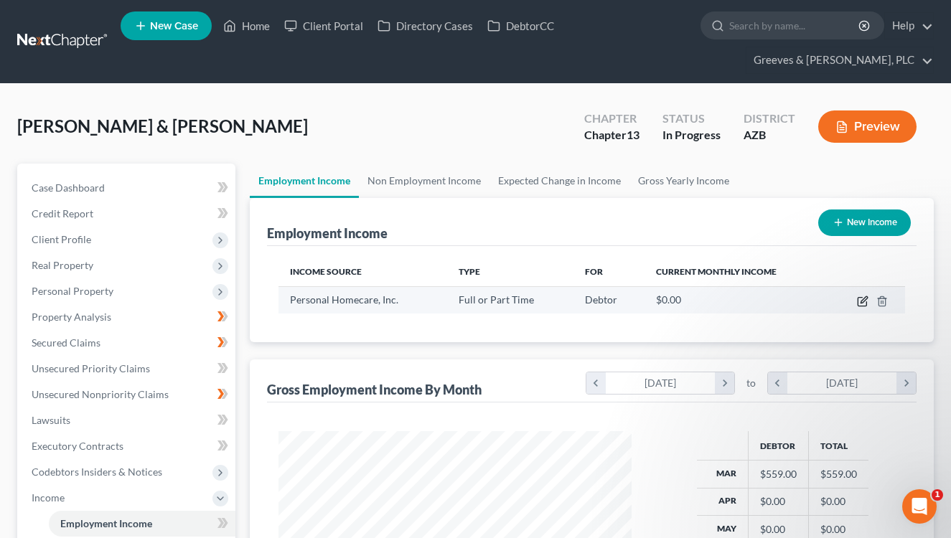
click at [860, 298] on icon "button" at bounding box center [862, 302] width 9 height 9
select select "0"
select select "48"
select select "2"
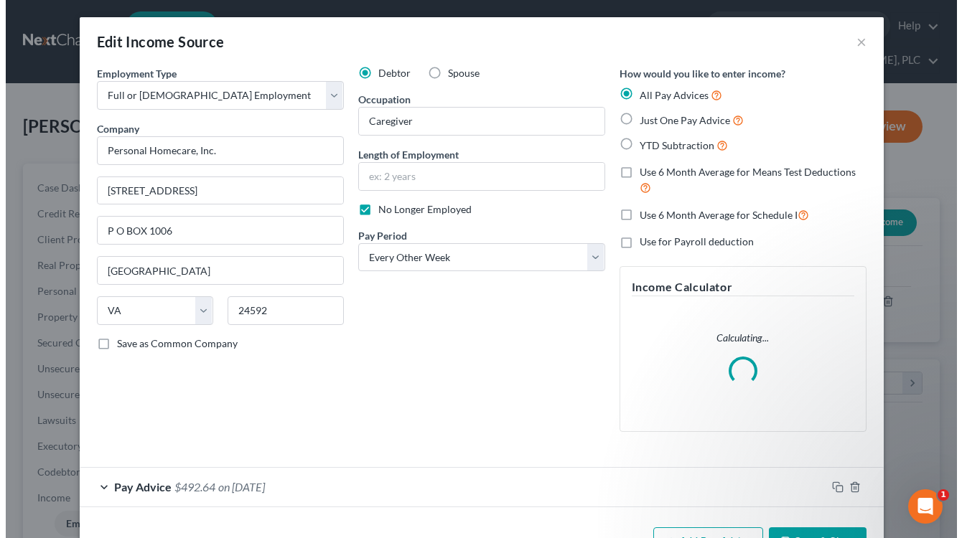
scroll to position [258, 387]
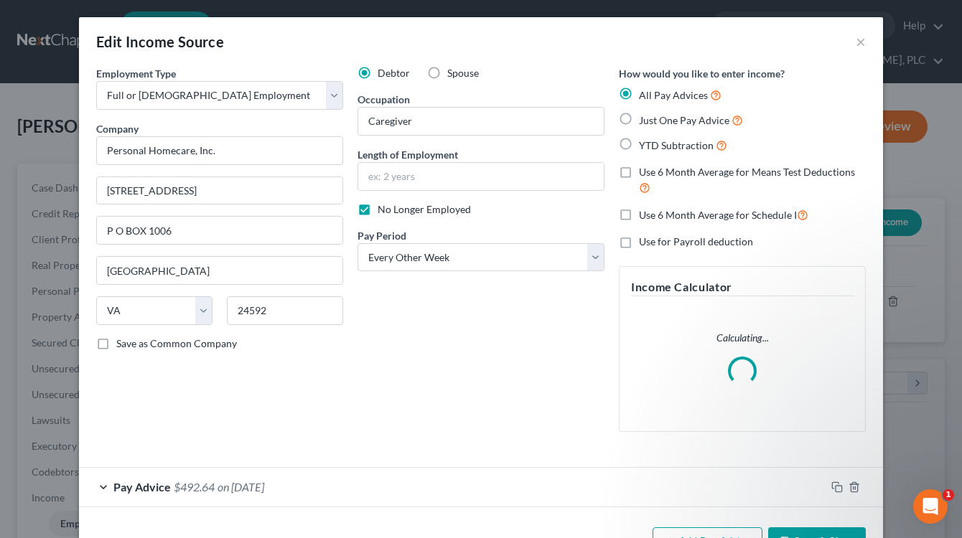
click at [380, 353] on div "Debtor Spouse Occupation Caregiver Length of Employment No Longer Employed Pay …" at bounding box center [480, 254] width 261 height 377
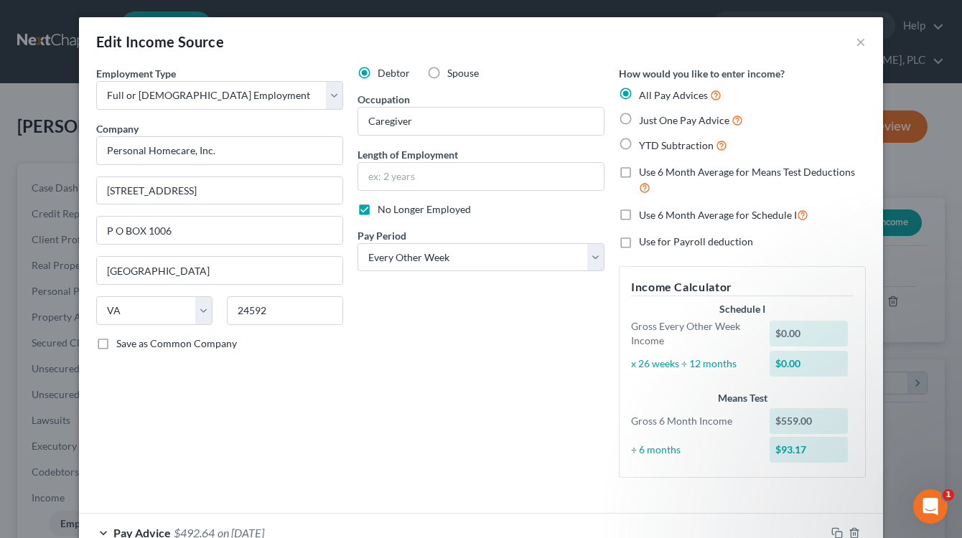
scroll to position [93, 0]
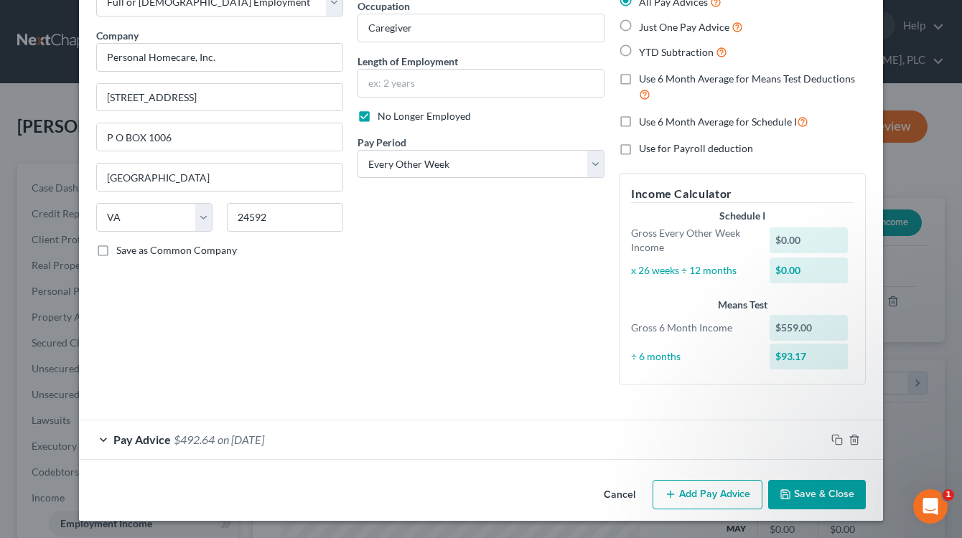
click at [659, 494] on button "Add Pay Advice" at bounding box center [707, 495] width 110 height 30
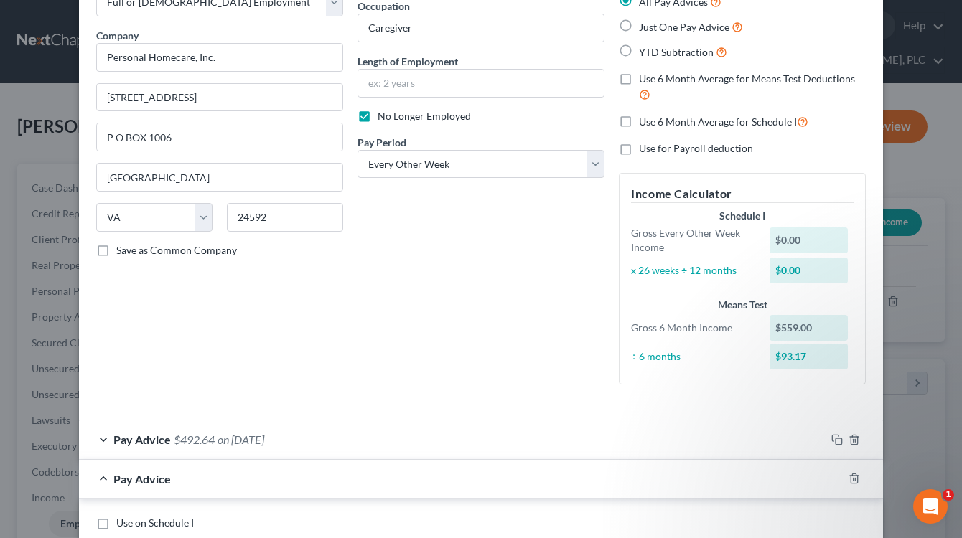
click at [315, 401] on div "Employment Type * Select Full or Part Time Employment Self Employment Company *…" at bounding box center [481, 191] width 784 height 436
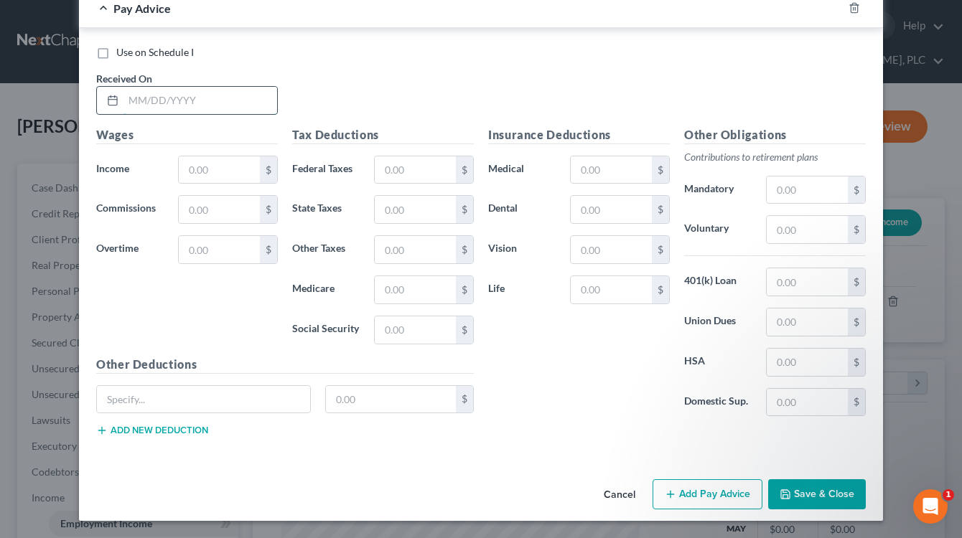
click at [159, 98] on input "text" at bounding box center [200, 100] width 154 height 27
drag, startPoint x: 144, startPoint y: 113, endPoint x: 182, endPoint y: 112, distance: 37.3
click at [182, 112] on input "3/21/2025" at bounding box center [200, 100] width 154 height 27
type input "3/21/2025"
click at [189, 170] on input "text" at bounding box center [219, 169] width 81 height 27
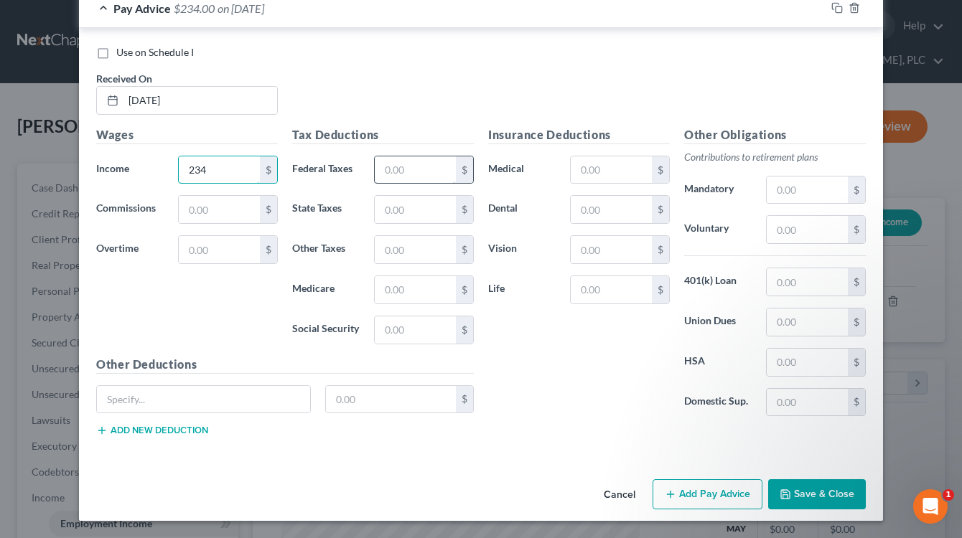
type input "234"
click at [377, 165] on input "text" at bounding box center [415, 169] width 81 height 27
type input "28.84"
click at [671, 489] on icon "button" at bounding box center [670, 494] width 11 height 11
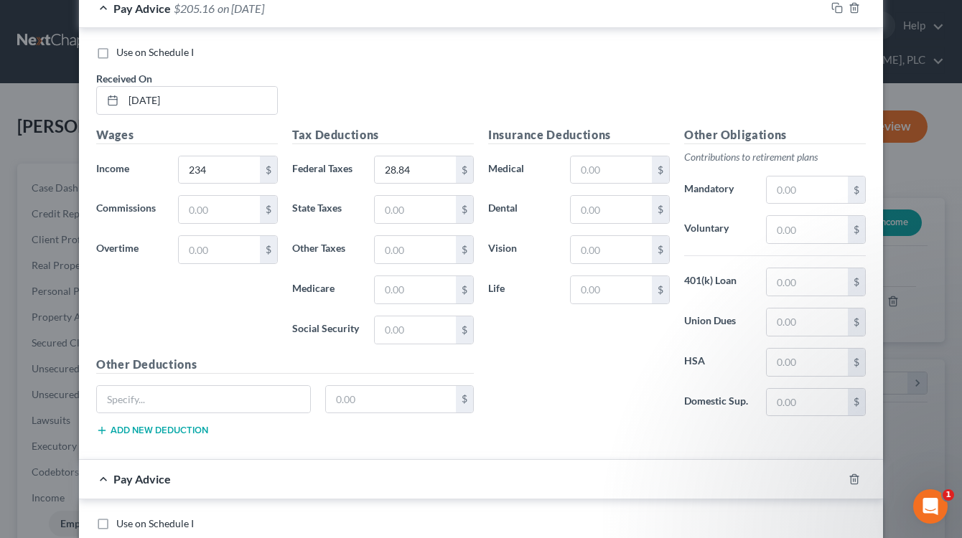
click at [355, 47] on div "Use on Schedule I" at bounding box center [480, 52] width 769 height 14
click at [330, 19] on div "Pay Advice $205.16 on 03/21/2025" at bounding box center [452, 8] width 746 height 38
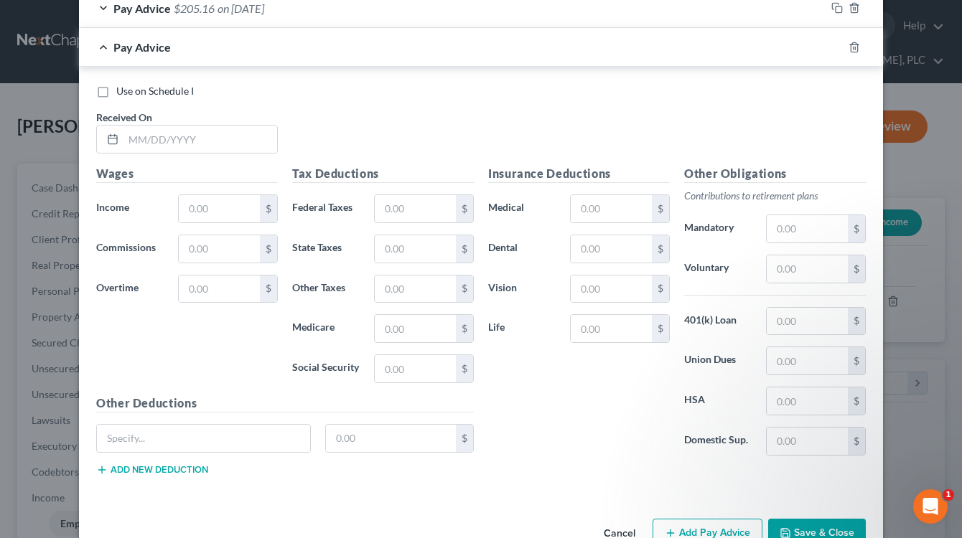
click at [398, 103] on div "Use on Schedule I Received On *" at bounding box center [481, 124] width 784 height 81
click at [184, 143] on input "text" at bounding box center [200, 139] width 154 height 27
paste input "/2025"
type input "4/4/2025"
click at [215, 213] on input "text" at bounding box center [219, 208] width 81 height 27
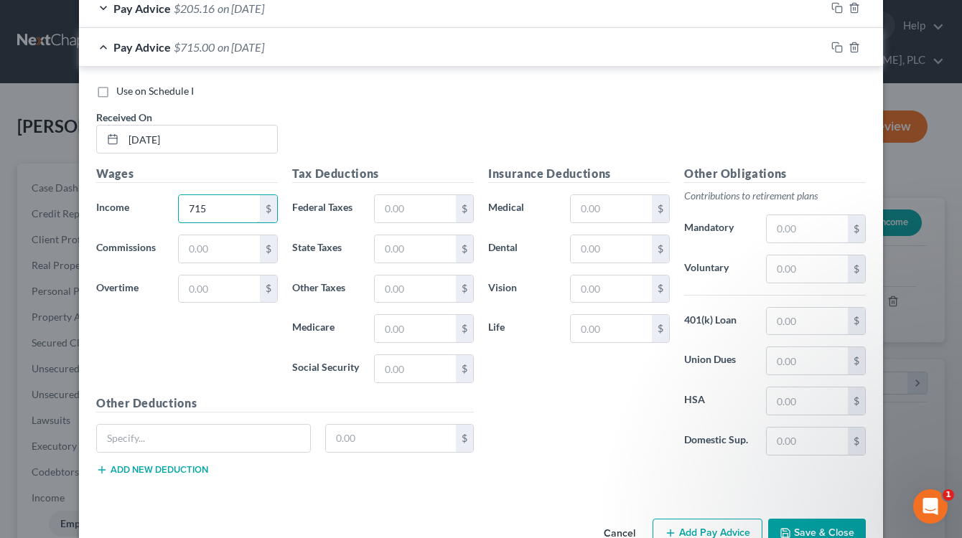
type input "715"
click at [242, 371] on div "Wages Income * 715 $ Commissions $ Overtime $" at bounding box center [187, 280] width 196 height 230
click at [405, 208] on input "text" at bounding box center [415, 208] width 81 height 27
type input "87.59"
click at [232, 381] on div "Wages Income * 715 $ Commissions $ Overtime $" at bounding box center [187, 280] width 196 height 230
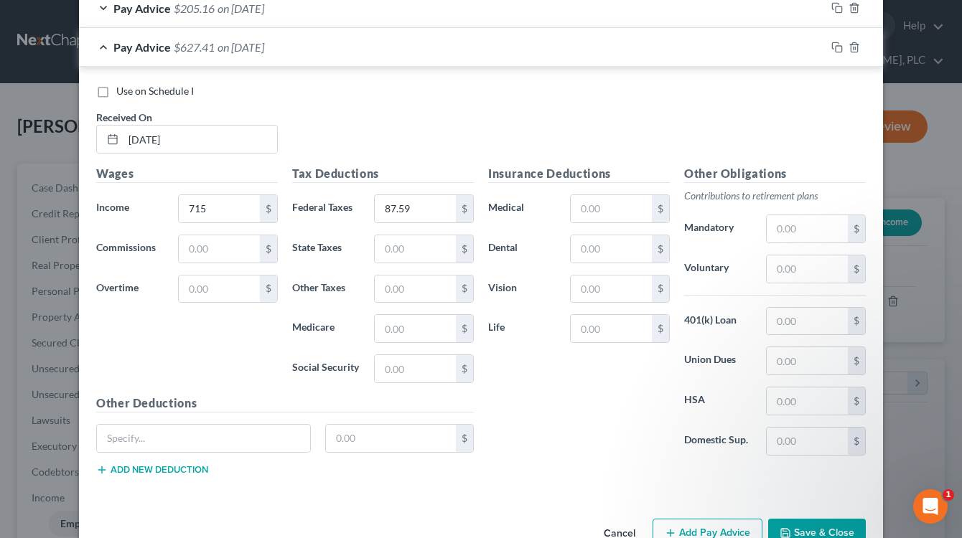
click at [352, 42] on div "Pay Advice $627.41 on 04/04/2025" at bounding box center [452, 47] width 746 height 38
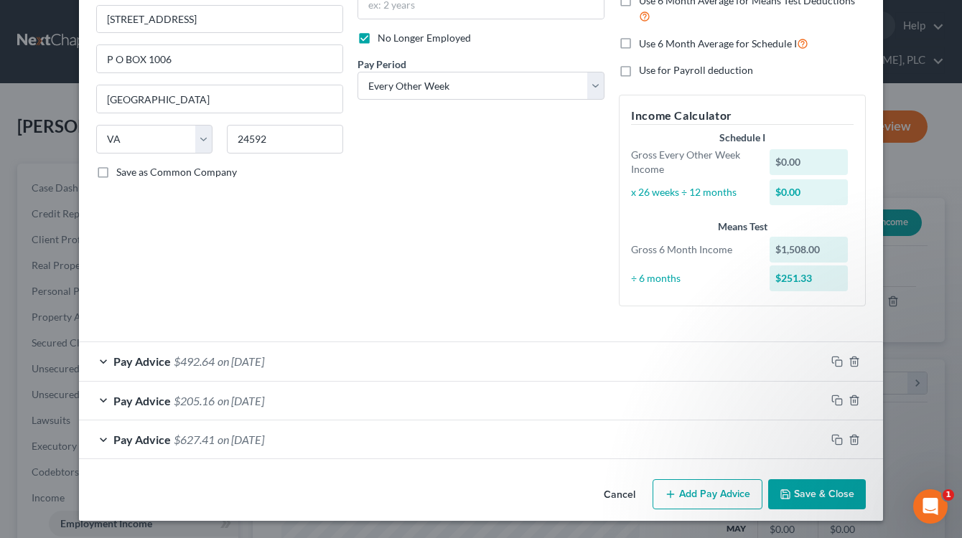
scroll to position [172, 0]
click at [418, 175] on div "Debtor Spouse Occupation Caregiver Length of Employment No Longer Employed Pay …" at bounding box center [480, 106] width 261 height 423
click at [684, 482] on button "Add Pay Advice" at bounding box center [707, 494] width 110 height 30
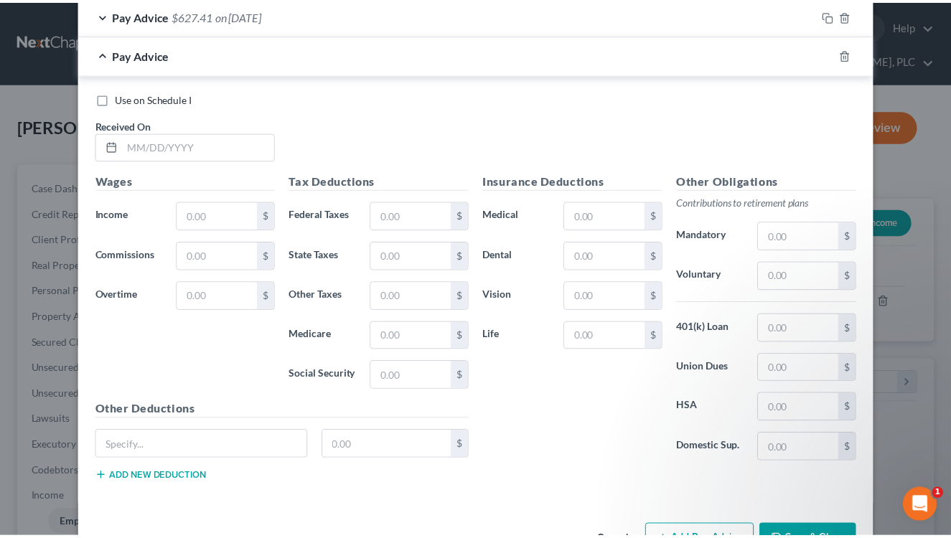
scroll to position [642, 0]
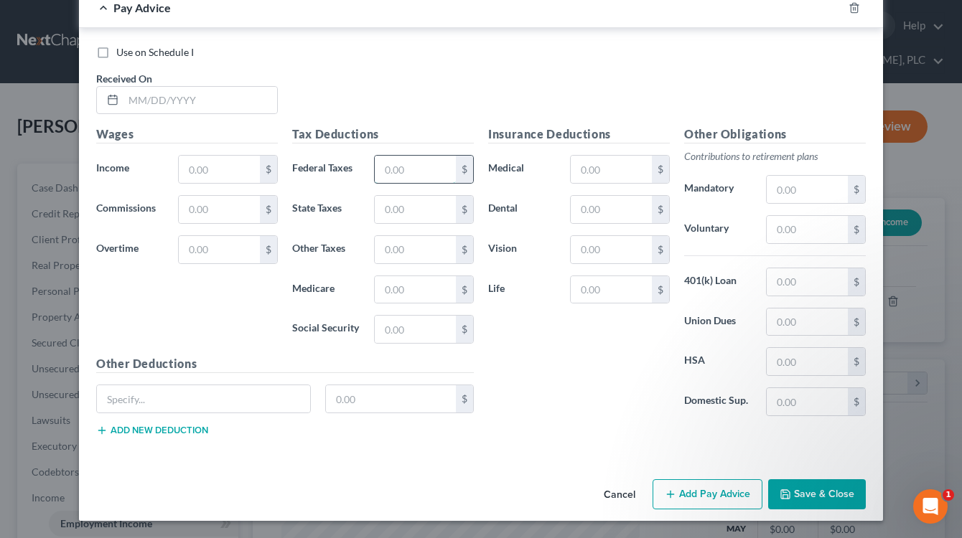
click at [377, 178] on input "text" at bounding box center [415, 169] width 81 height 27
type input "44.99"
click at [210, 170] on input "text" at bounding box center [219, 169] width 81 height 27
type input "390"
click at [194, 100] on input "text" at bounding box center [200, 100] width 154 height 27
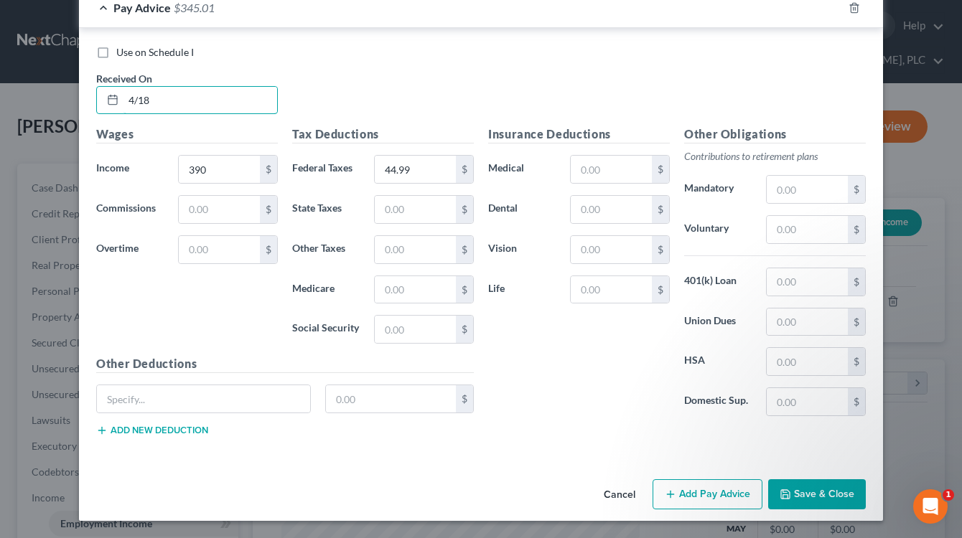
paste input "/2025"
type input "4/18/2025"
click at [784, 487] on button "Save & Close" at bounding box center [817, 494] width 98 height 30
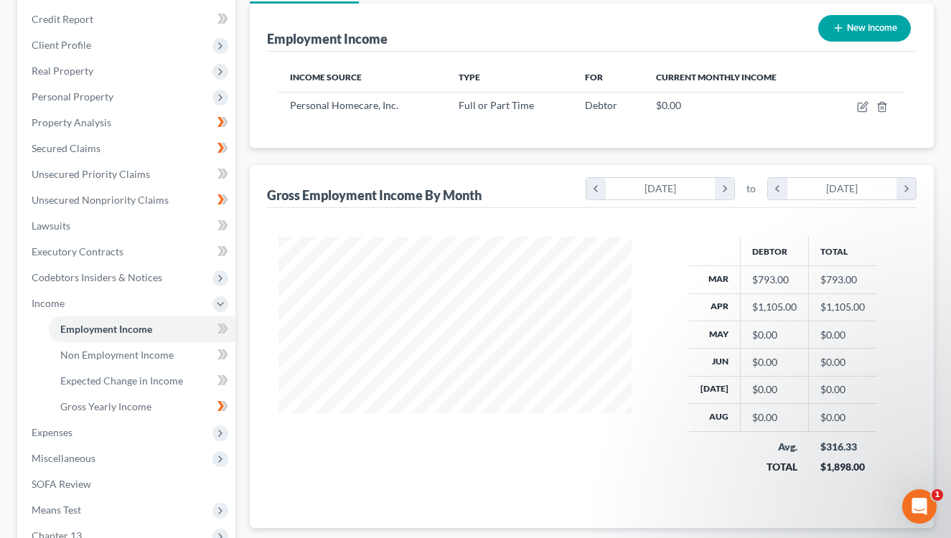
scroll to position [177, 0]
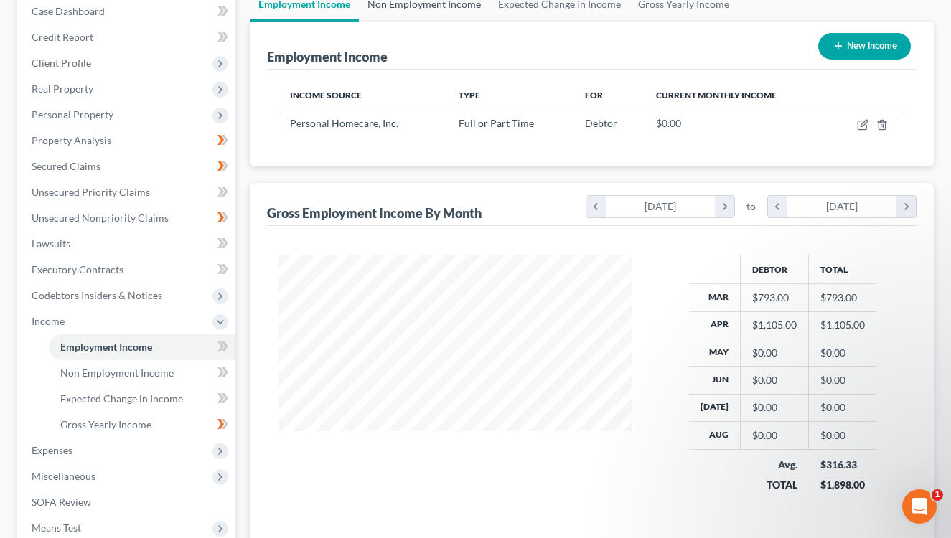
click at [408, 6] on link "Non Employment Income" at bounding box center [424, 4] width 131 height 34
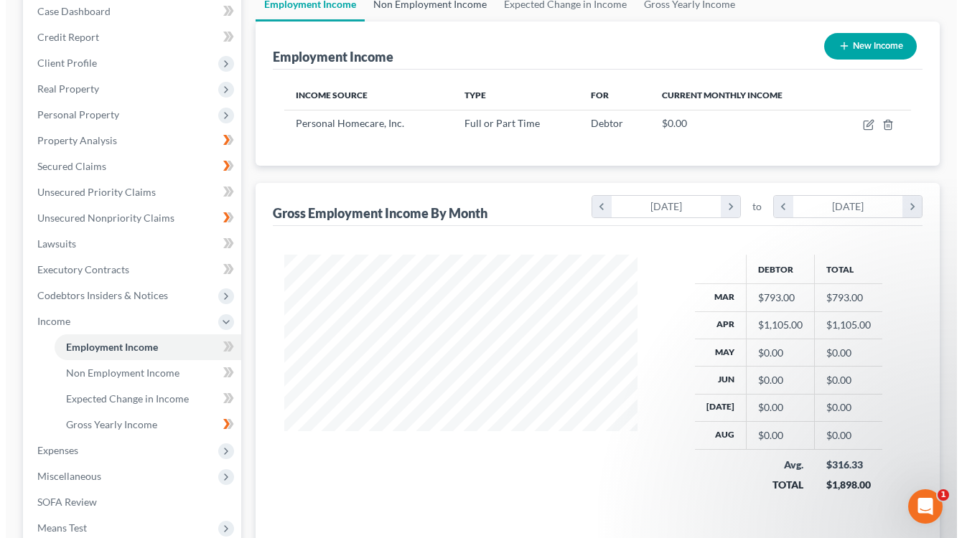
scroll to position [258, 387]
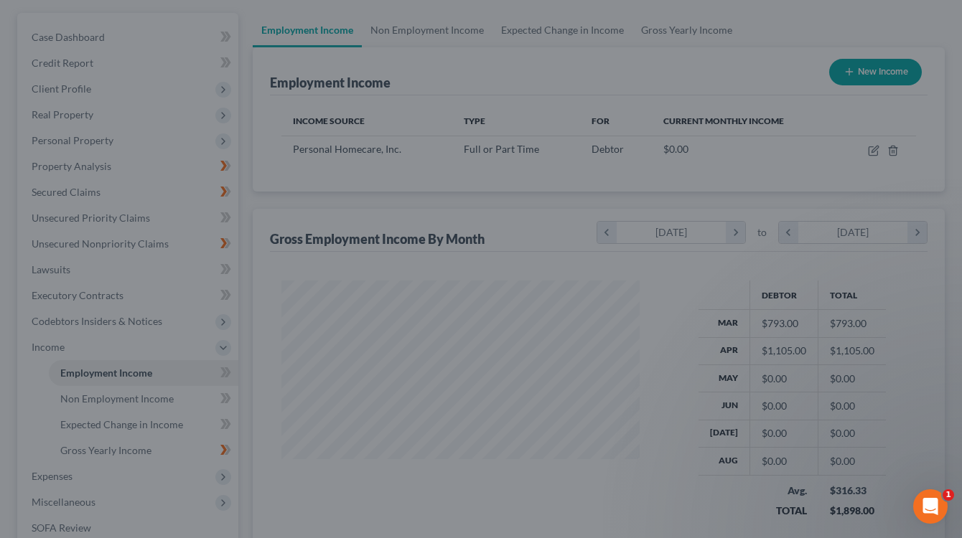
click at [560, 144] on div at bounding box center [481, 269] width 962 height 538
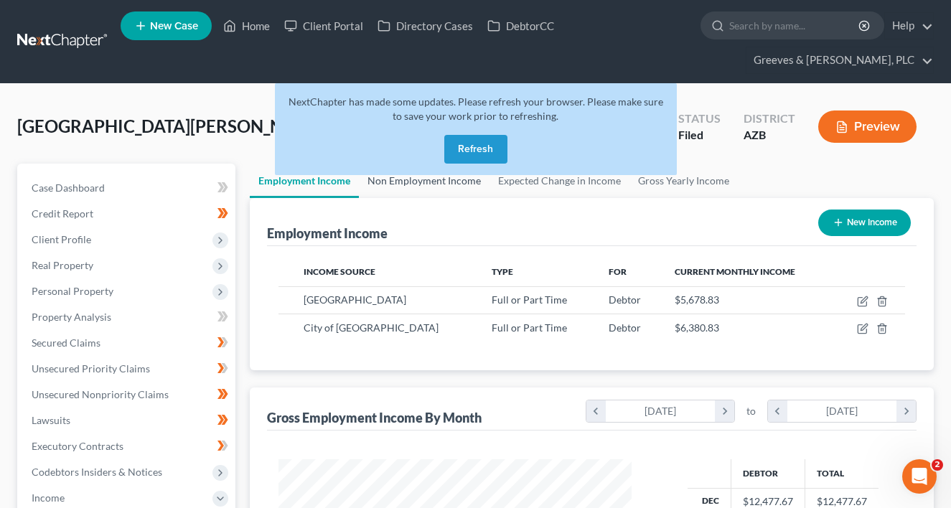
scroll to position [258, 383]
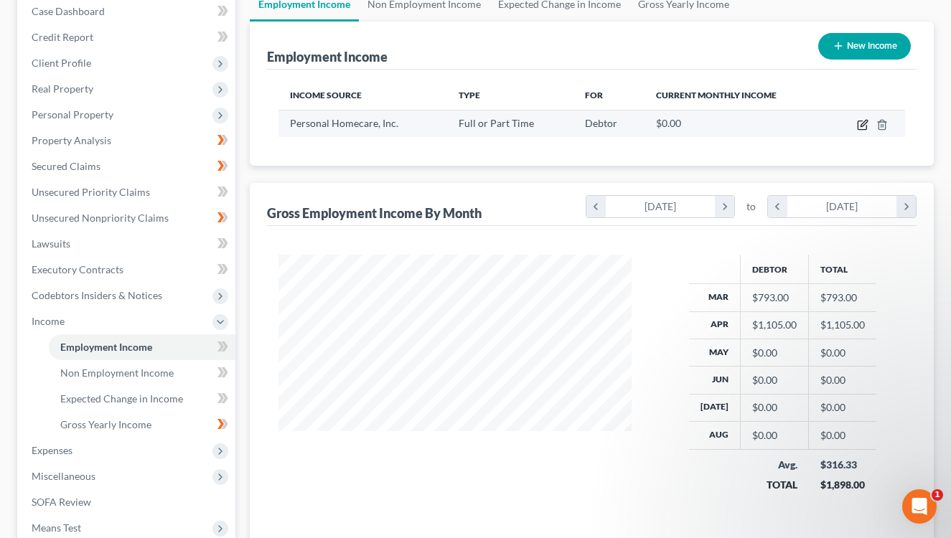
click at [867, 119] on icon "button" at bounding box center [862, 124] width 11 height 11
select select "0"
select select "48"
select select "2"
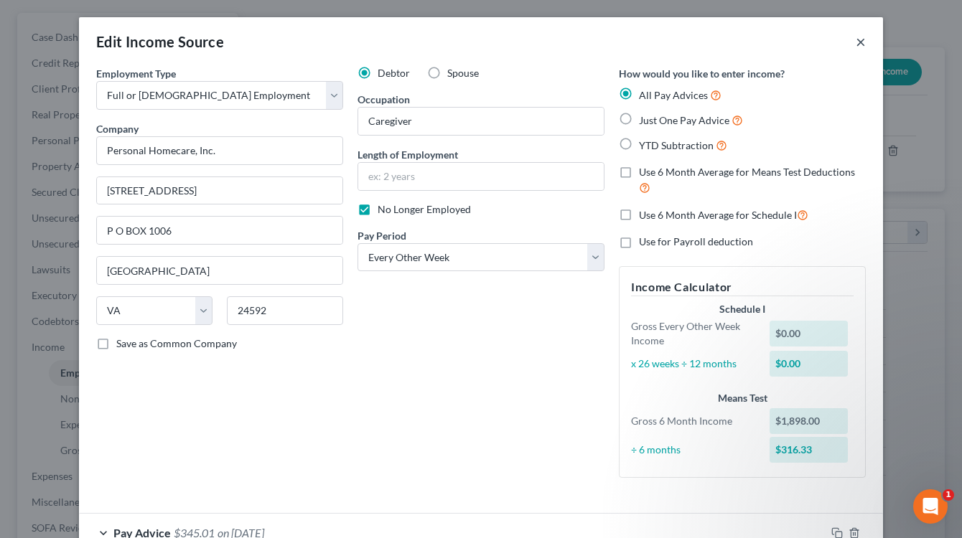
click at [855, 36] on button "×" at bounding box center [860, 41] width 10 height 17
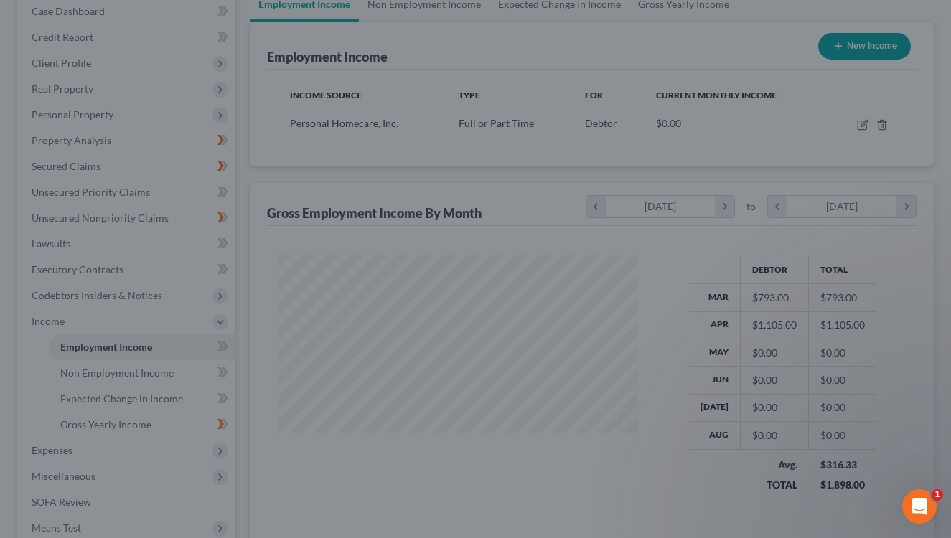
scroll to position [717399, 717274]
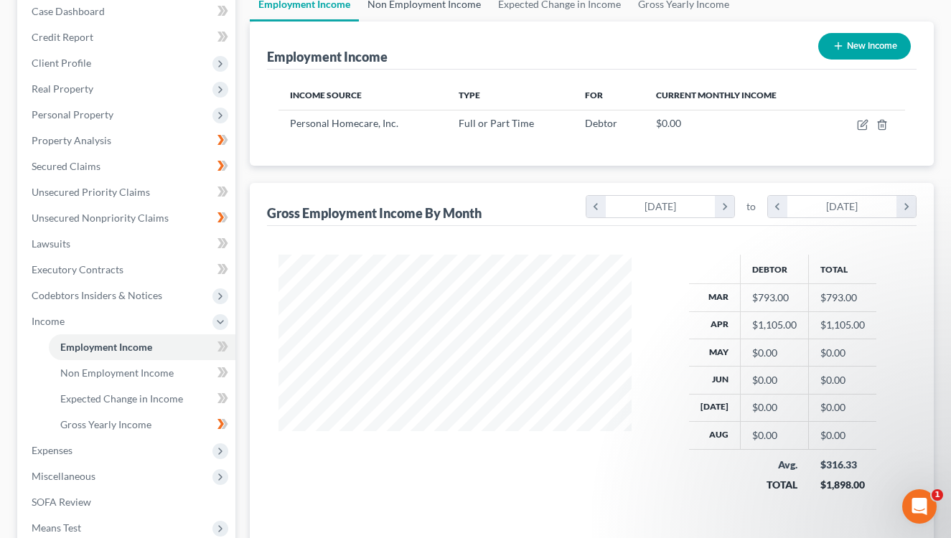
click at [441, 16] on link "Non Employment Income" at bounding box center [424, 4] width 131 height 34
